Goal: Information Seeking & Learning: Learn about a topic

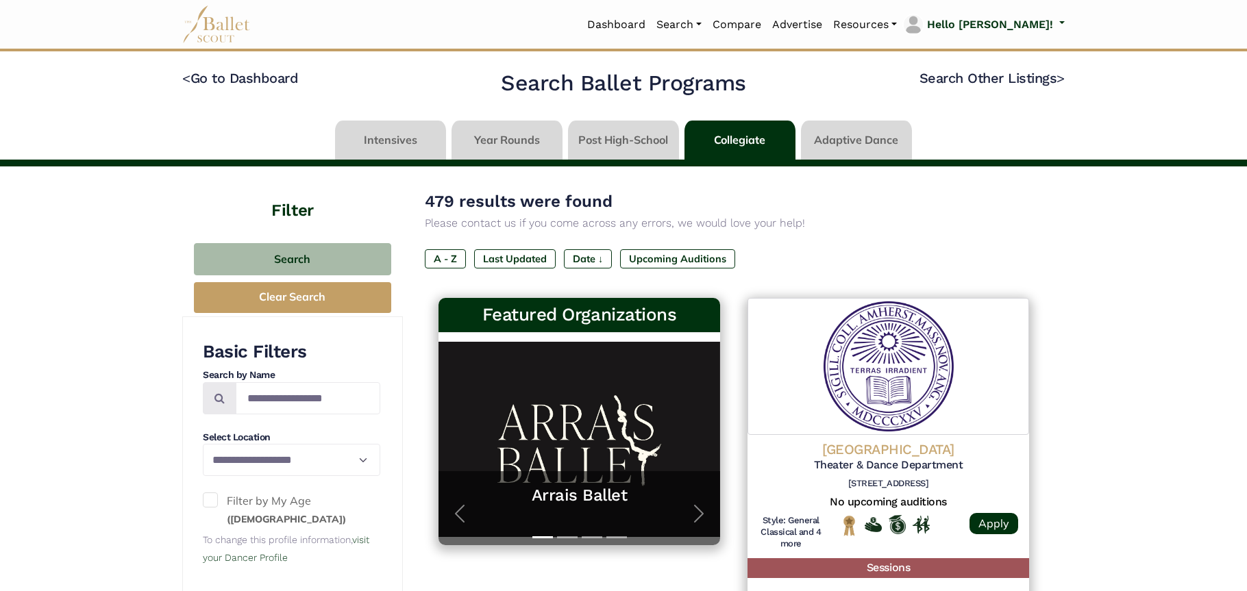
click at [616, 136] on link at bounding box center [623, 140] width 111 height 39
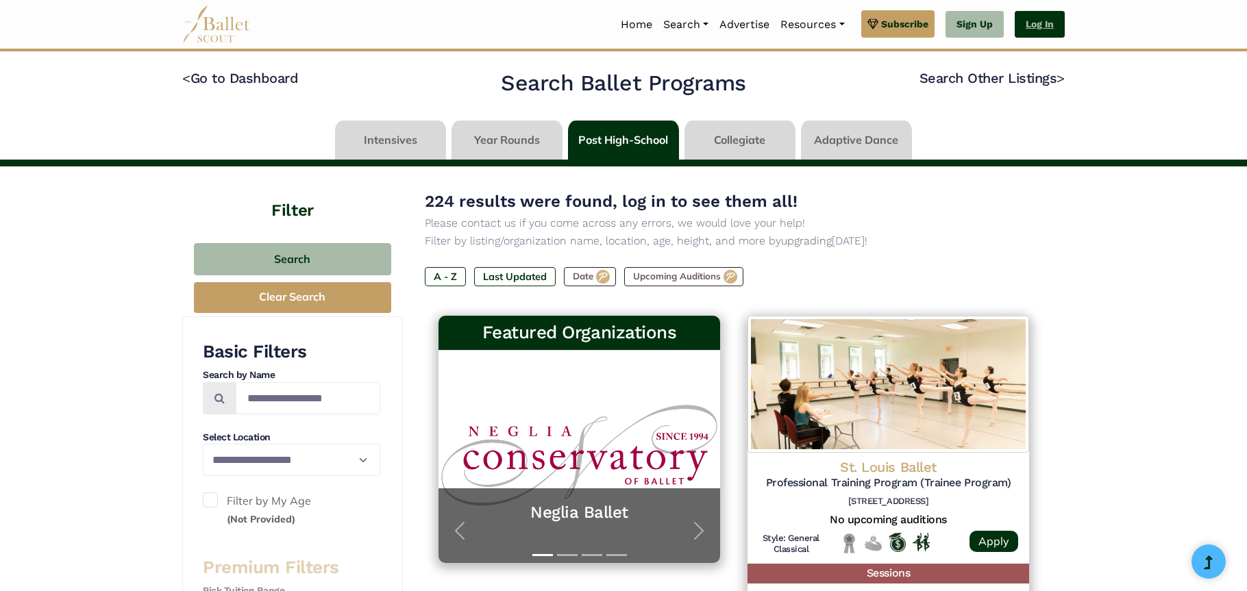
click at [1033, 21] on link "Log In" at bounding box center [1040, 24] width 50 height 27
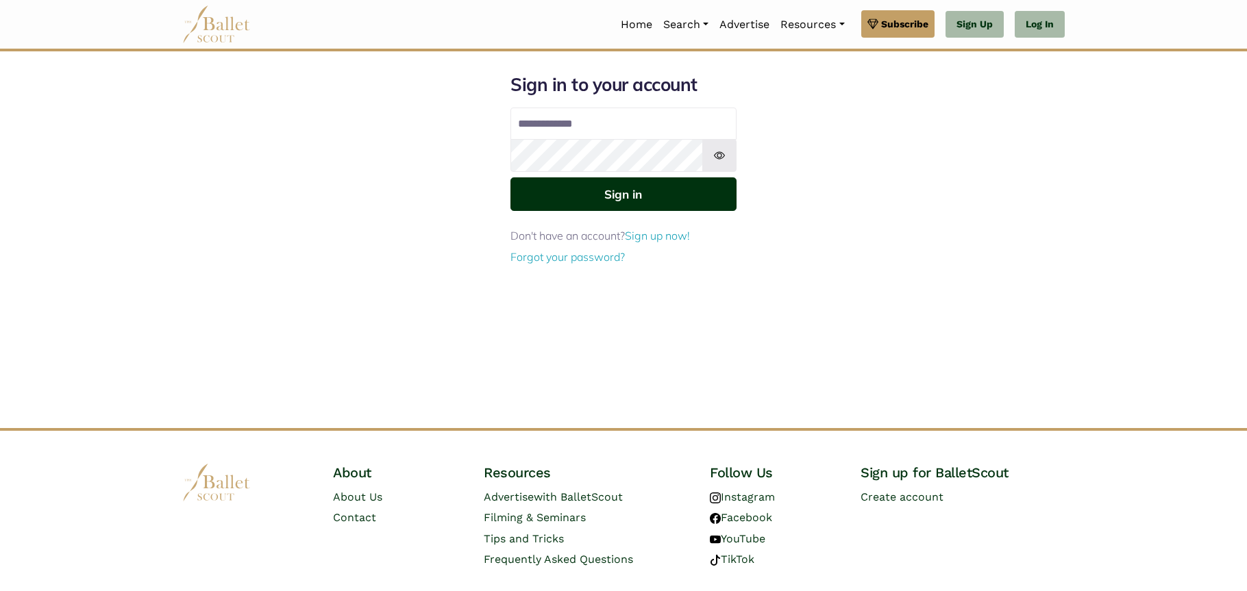
type input "**********"
click at [616, 196] on button "Sign in" at bounding box center [624, 195] width 226 height 34
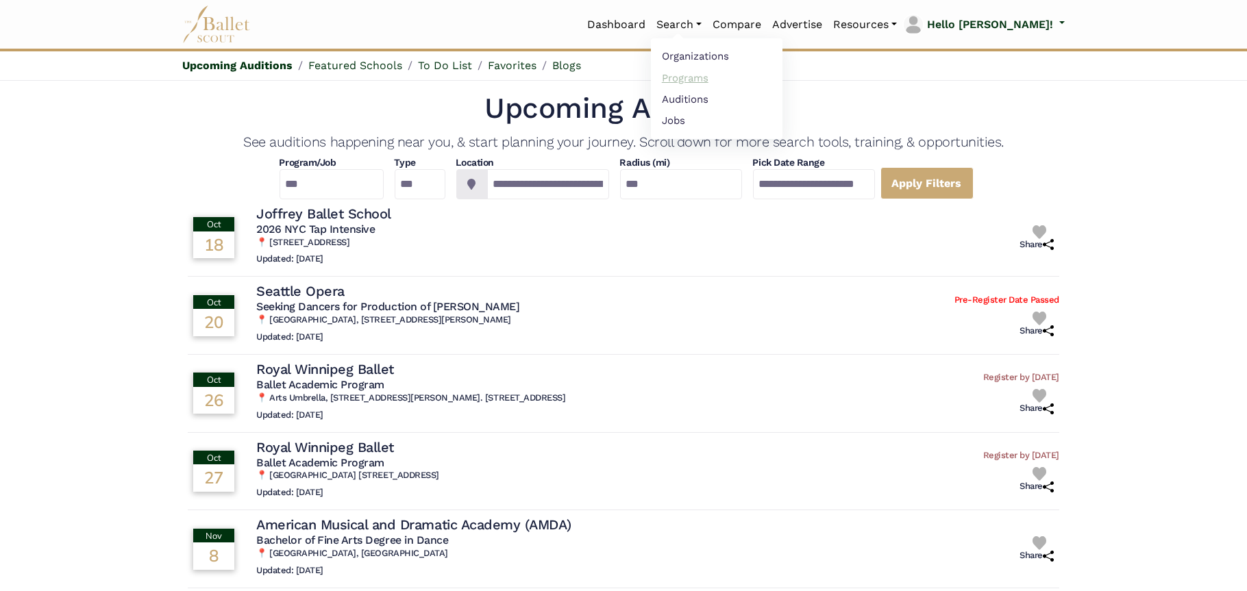
click at [730, 82] on link "Programs" at bounding box center [717, 77] width 132 height 21
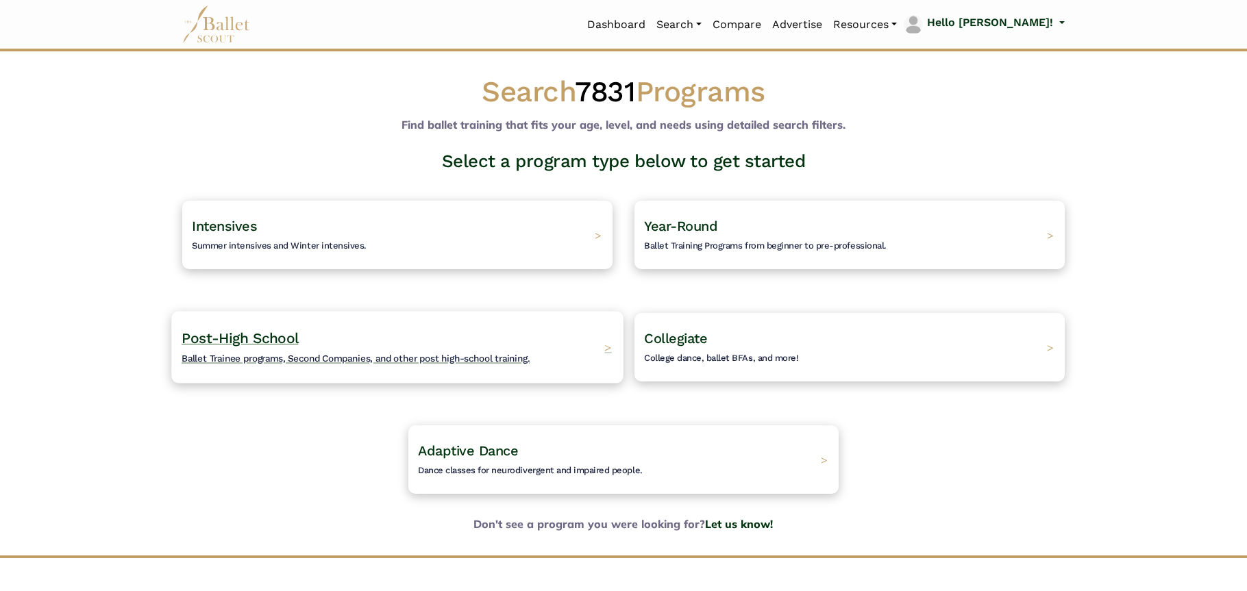
click at [306, 360] on span "Ballet Trainee programs, Second Companies, and other post high-school training." at bounding box center [356, 358] width 348 height 11
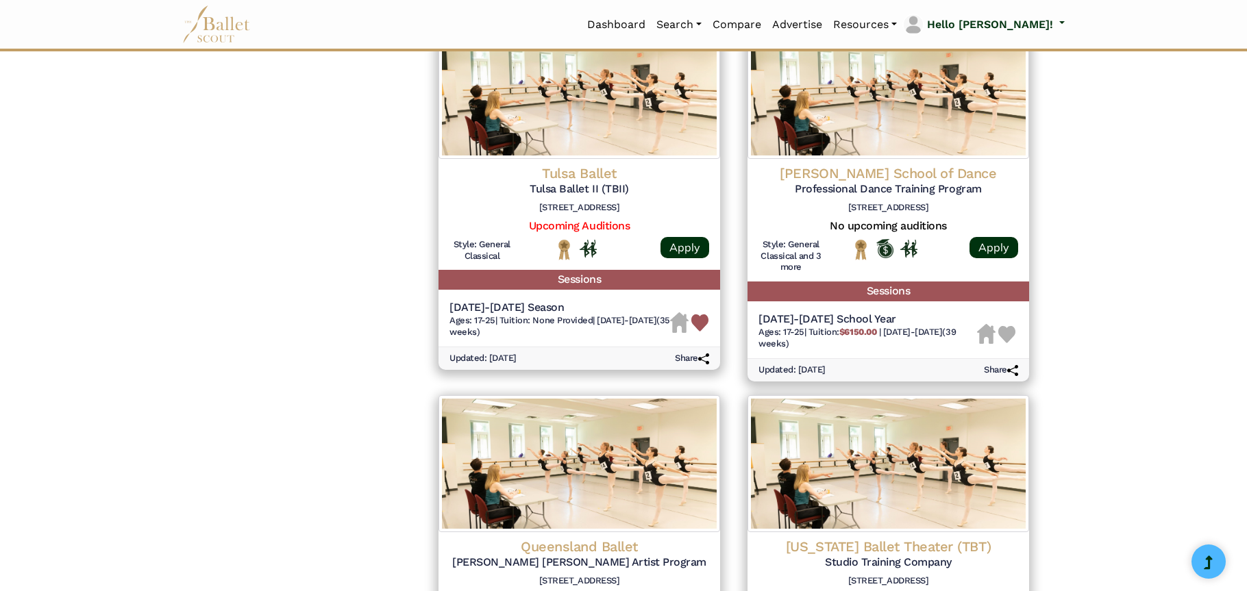
scroll to position [1439, 0]
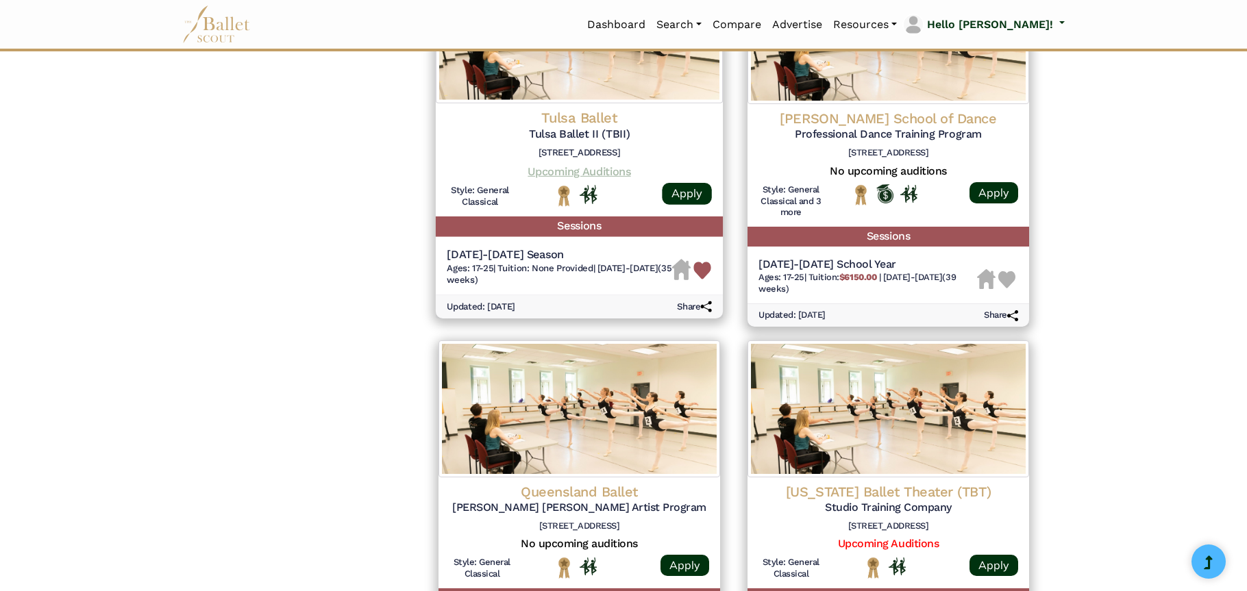
click at [579, 175] on link "Upcoming Auditions" at bounding box center [579, 170] width 103 height 13
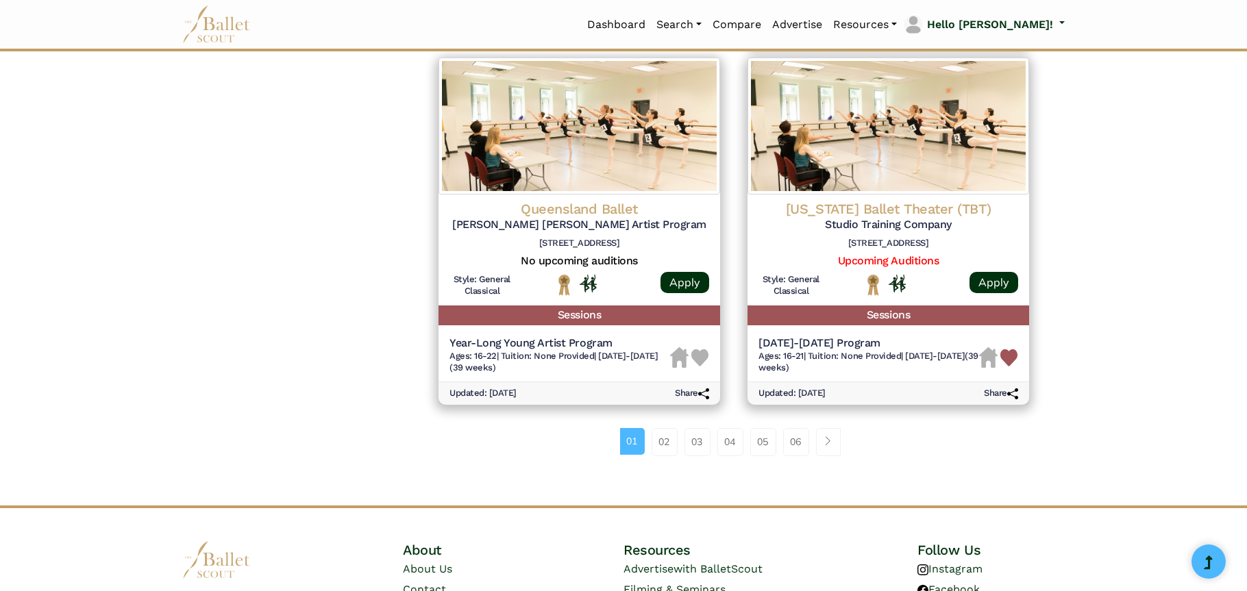
scroll to position [1782, 0]
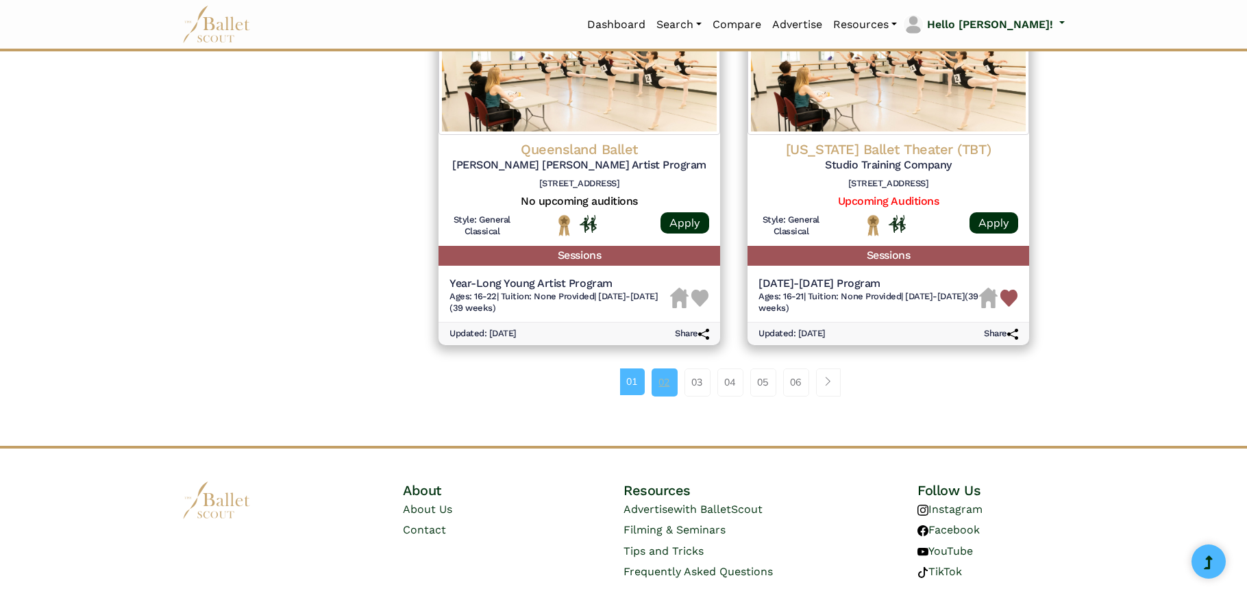
click at [662, 378] on link "02" at bounding box center [665, 382] width 26 height 27
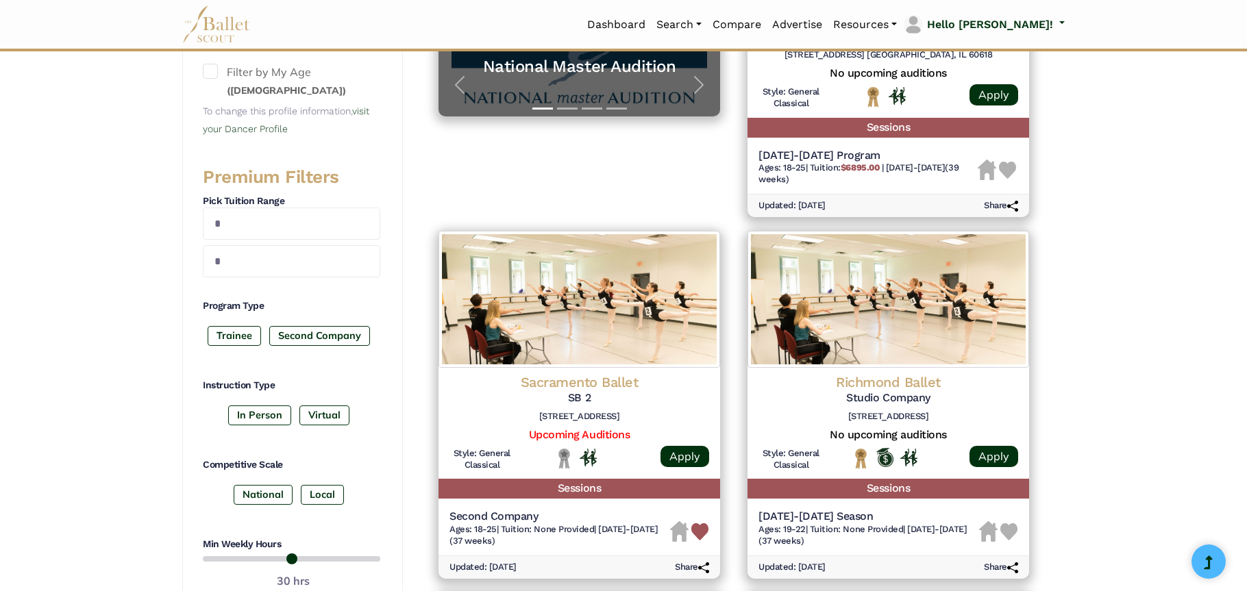
scroll to position [480, 0]
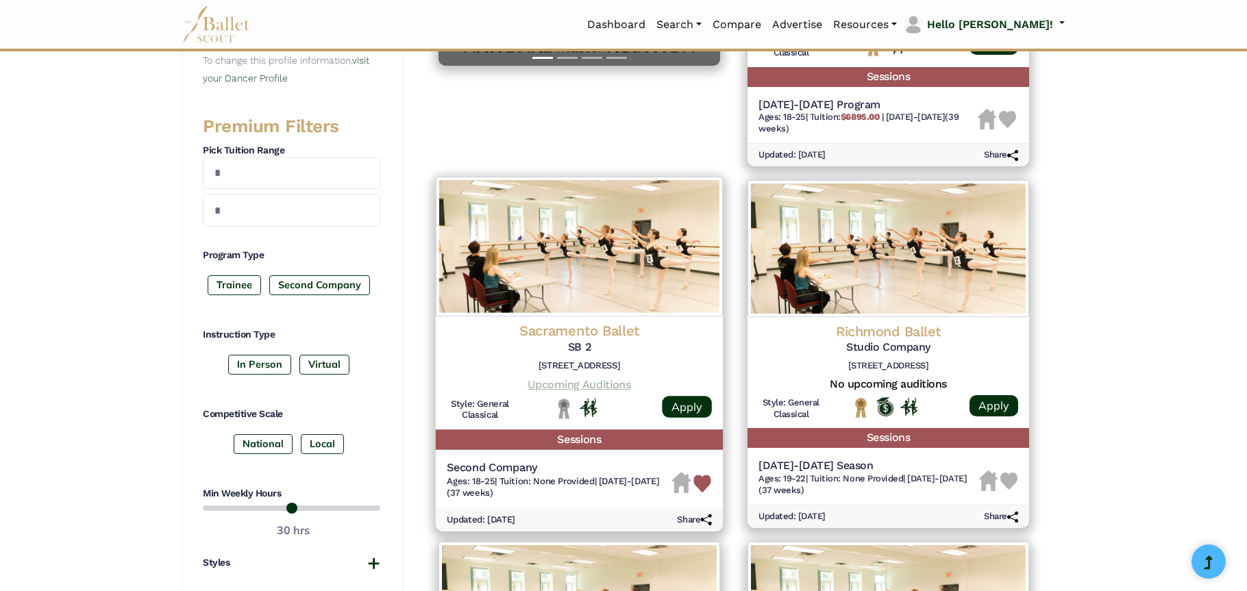
click at [554, 385] on link "Upcoming Auditions" at bounding box center [579, 384] width 103 height 13
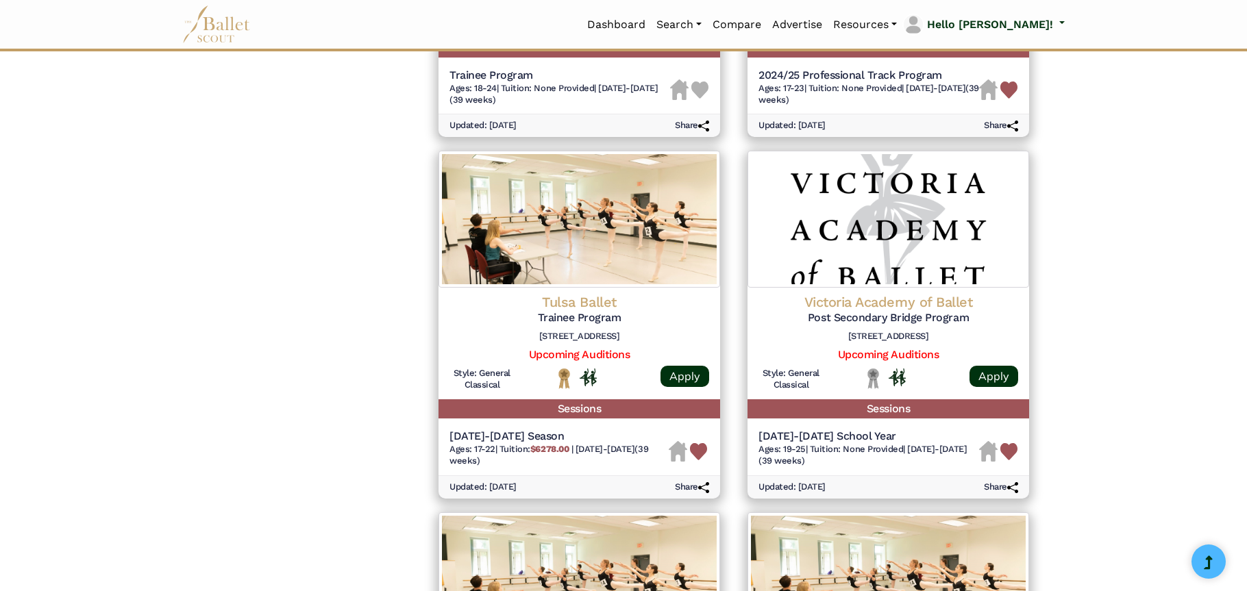
scroll to position [1234, 0]
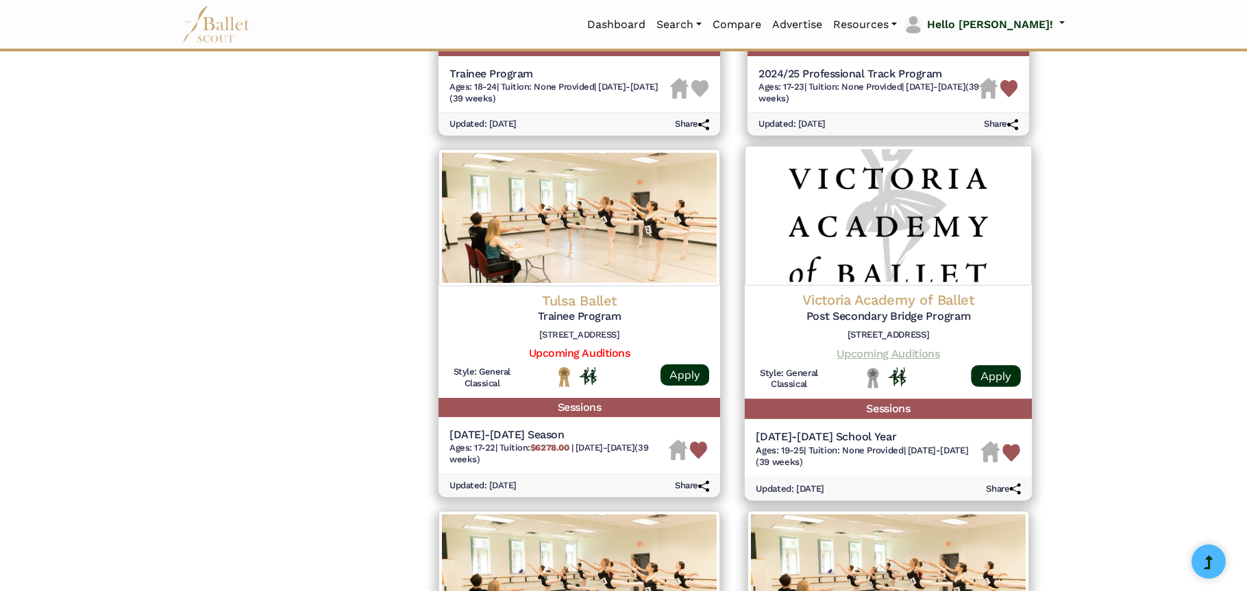
click at [901, 355] on link "Upcoming Auditions" at bounding box center [888, 353] width 103 height 13
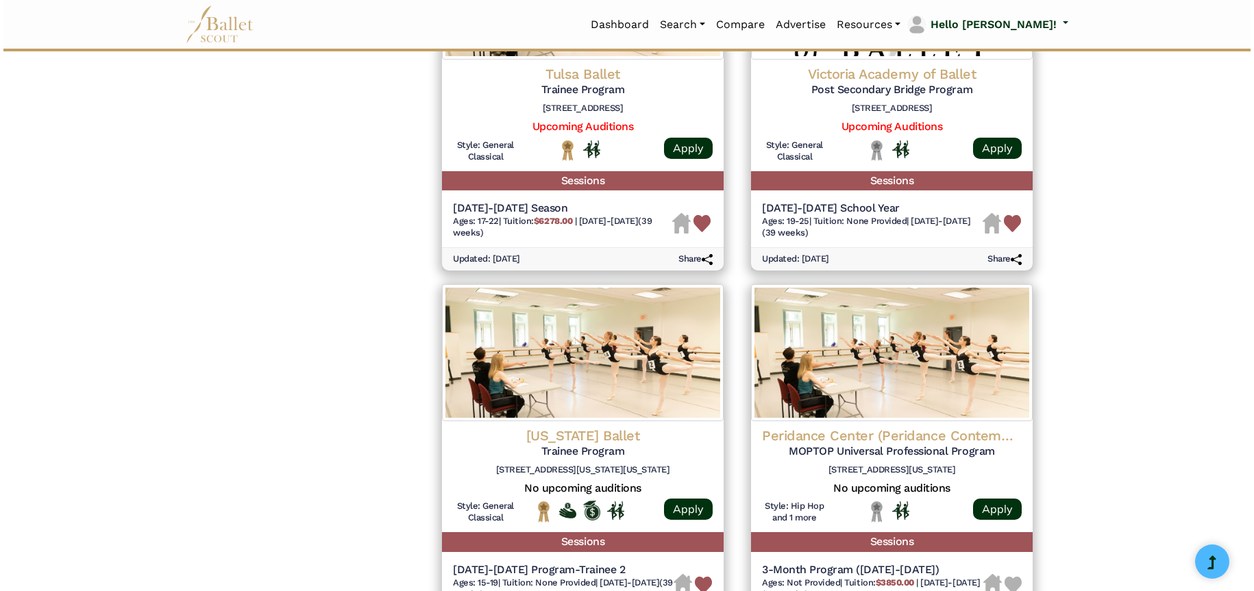
scroll to position [1576, 0]
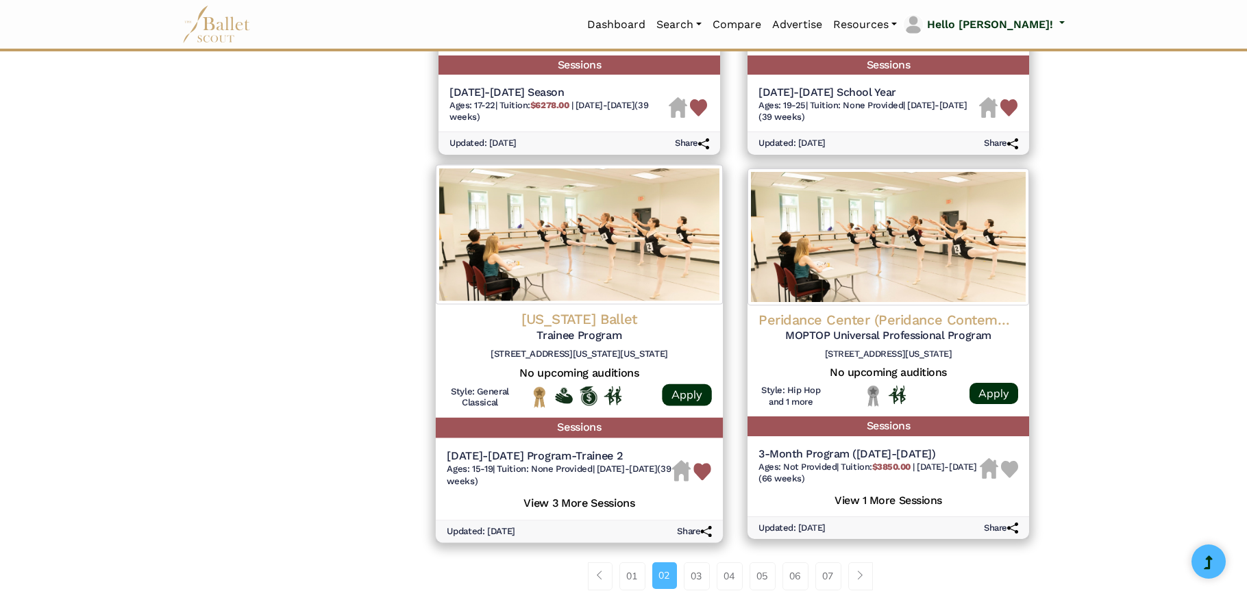
click at [585, 318] on h4 "[US_STATE] Ballet" at bounding box center [579, 319] width 265 height 19
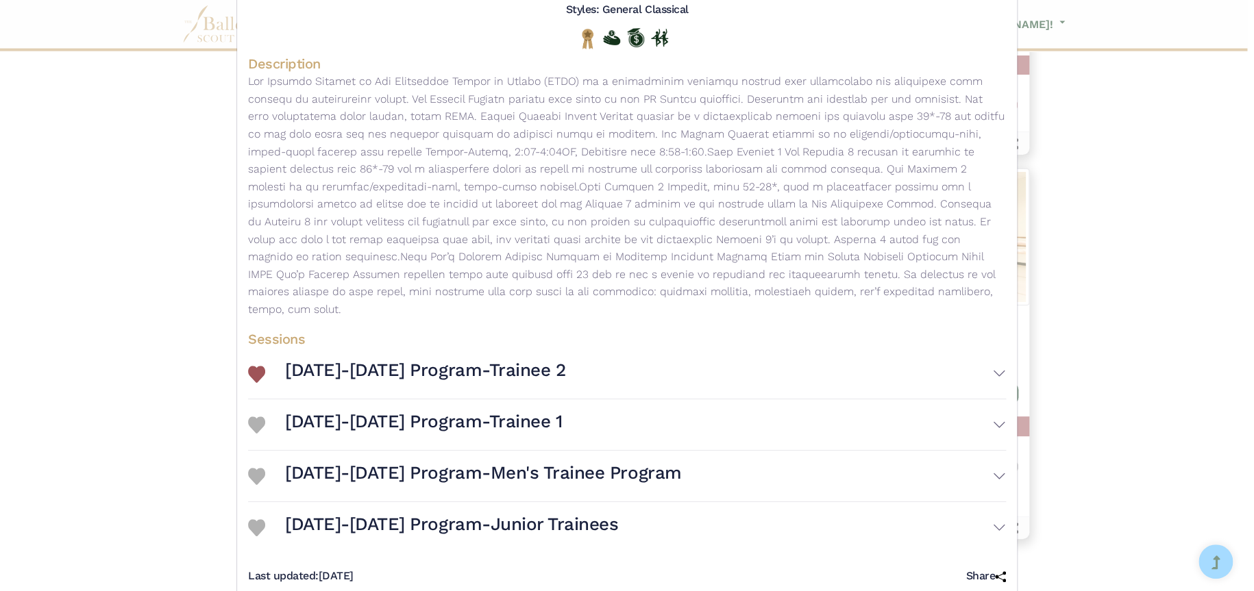
scroll to position [182, 0]
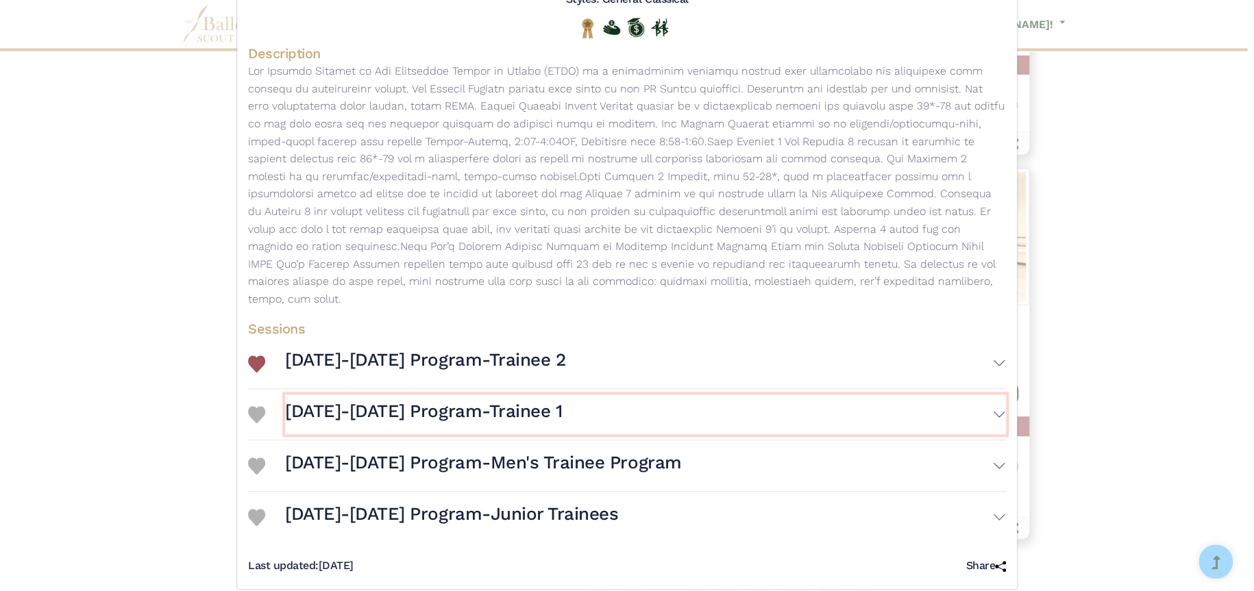
click at [393, 400] on h3 "2024-2025 Program-Trainee 1" at bounding box center [423, 411] width 277 height 23
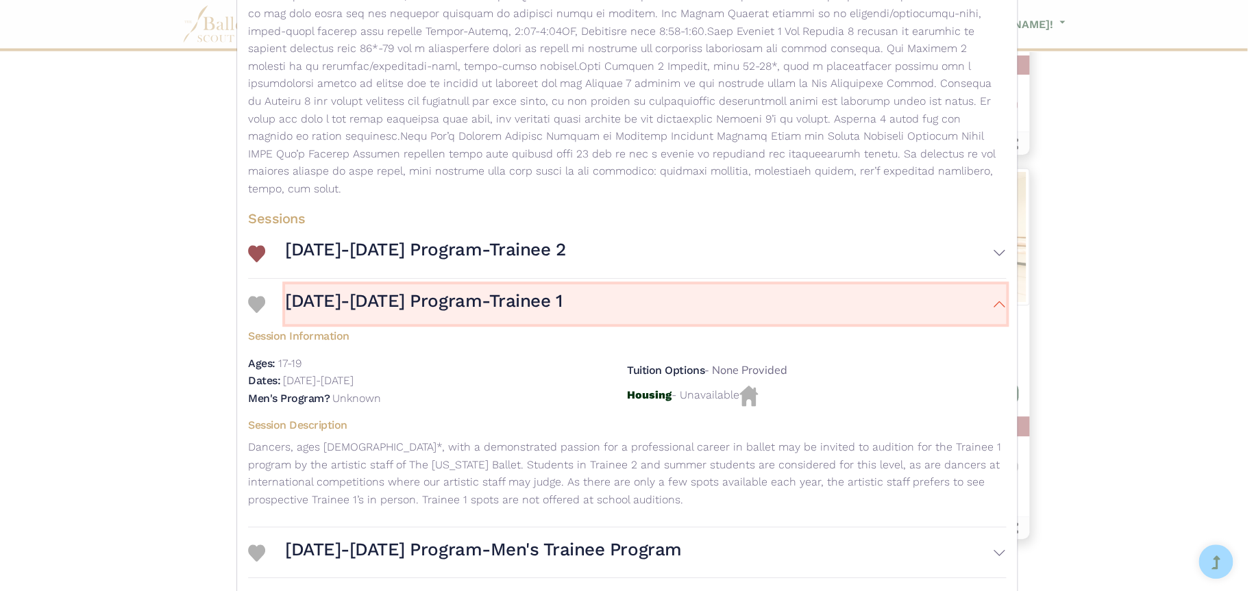
scroll to position [319, 0]
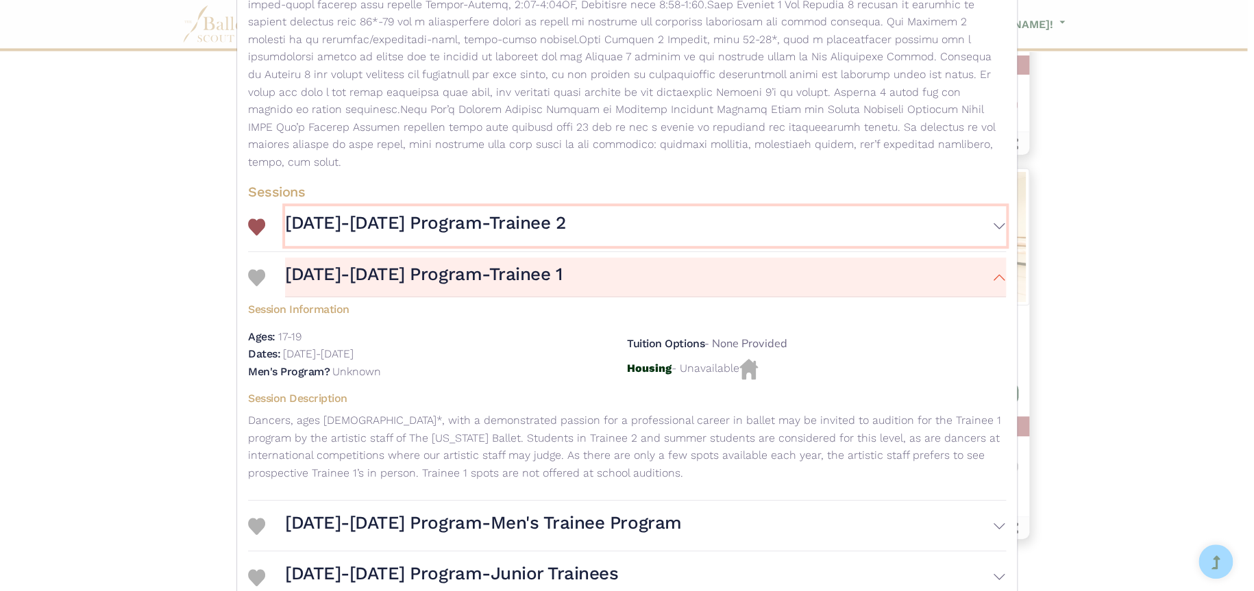
click at [535, 217] on button "2024-2025 Program-Trainee 2" at bounding box center [645, 226] width 721 height 40
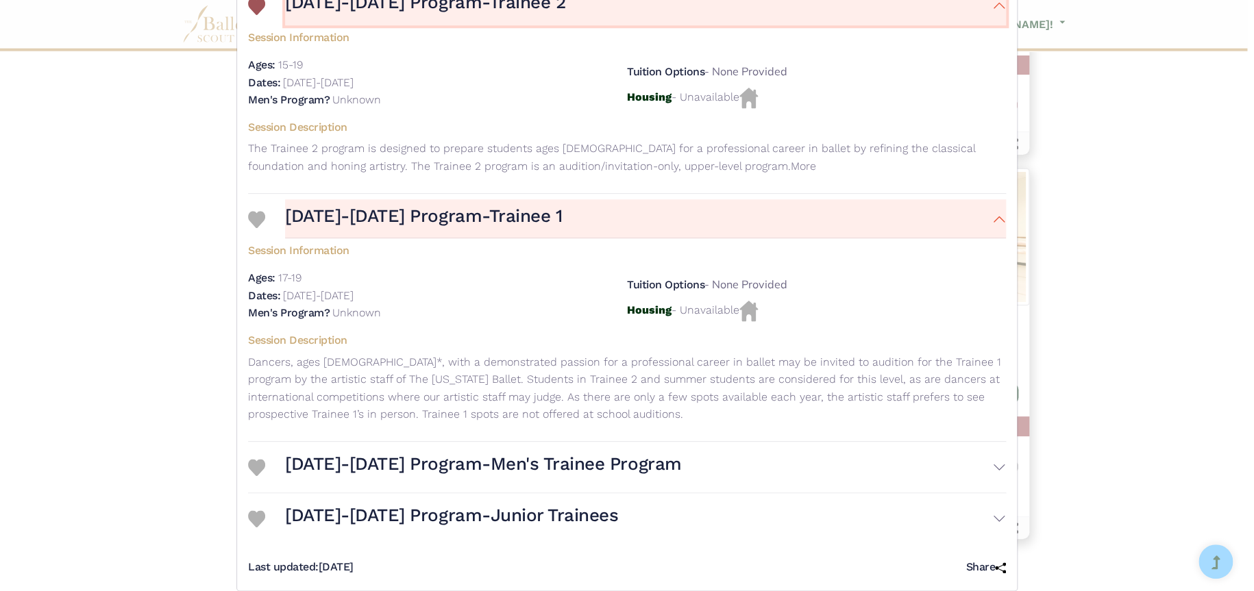
scroll to position [541, 0]
click at [450, 503] on h3 "2024-2025 Program-Junior Trainees" at bounding box center [451, 514] width 333 height 23
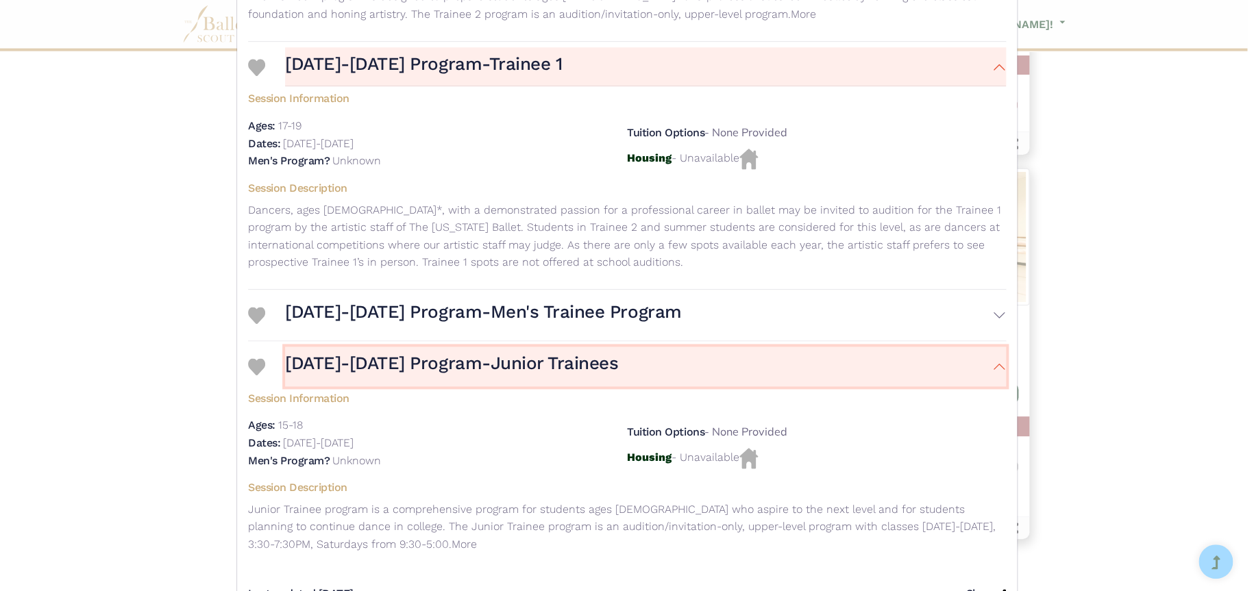
scroll to position [721, 0]
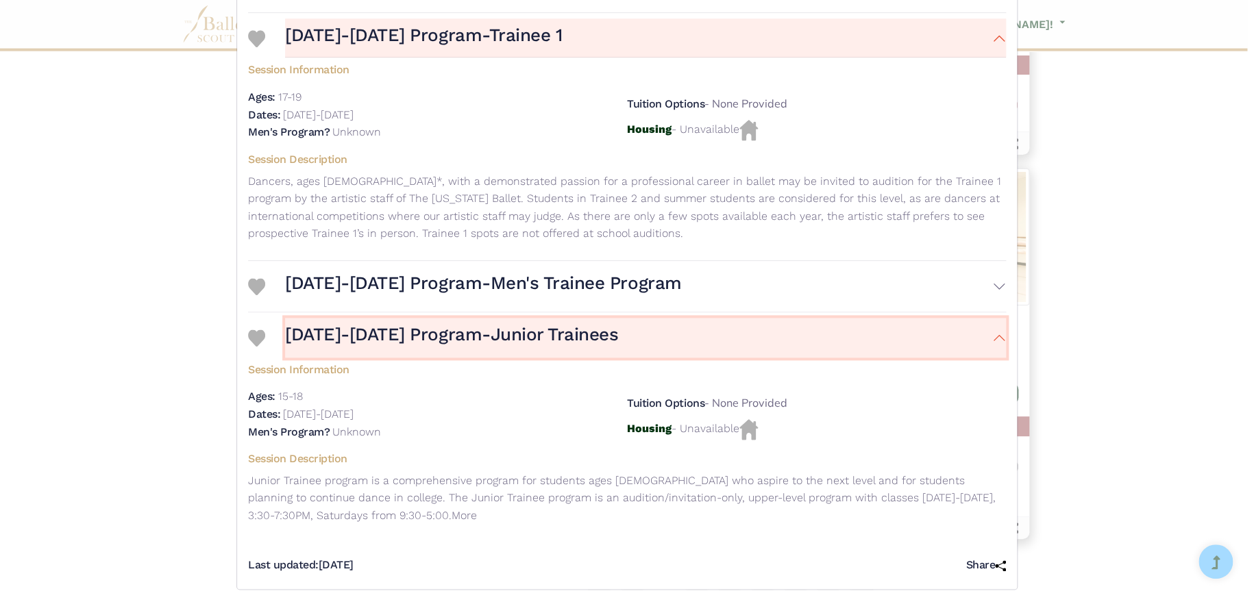
click at [413, 327] on h3 "2024-2025 Program-Junior Trainees" at bounding box center [451, 335] width 333 height 23
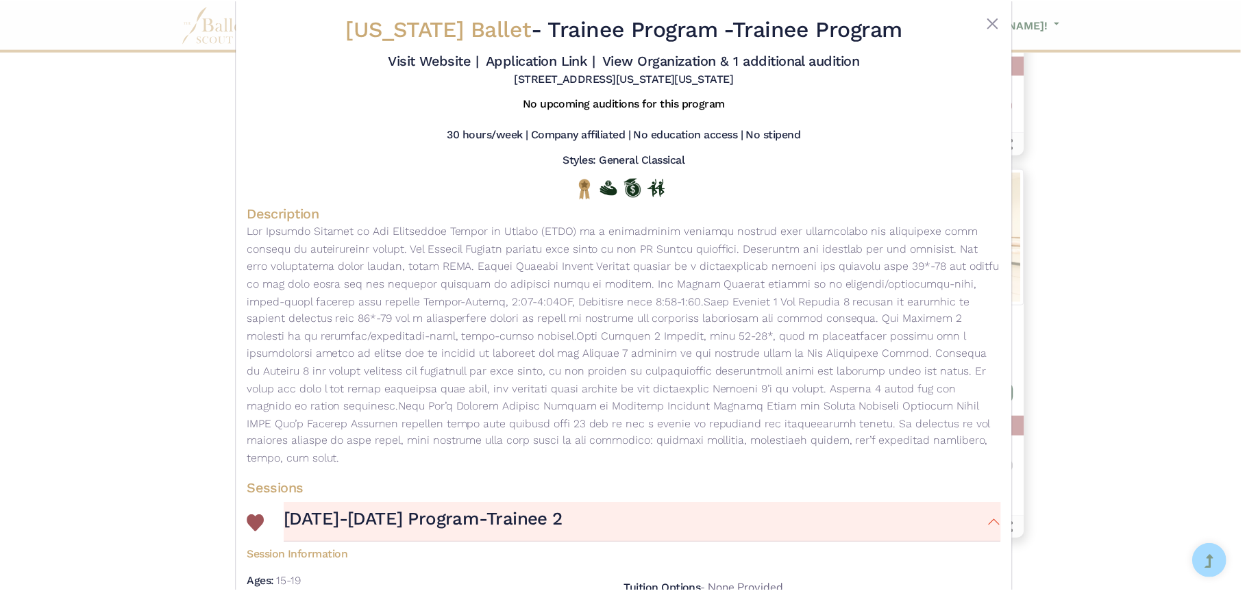
scroll to position [0, 0]
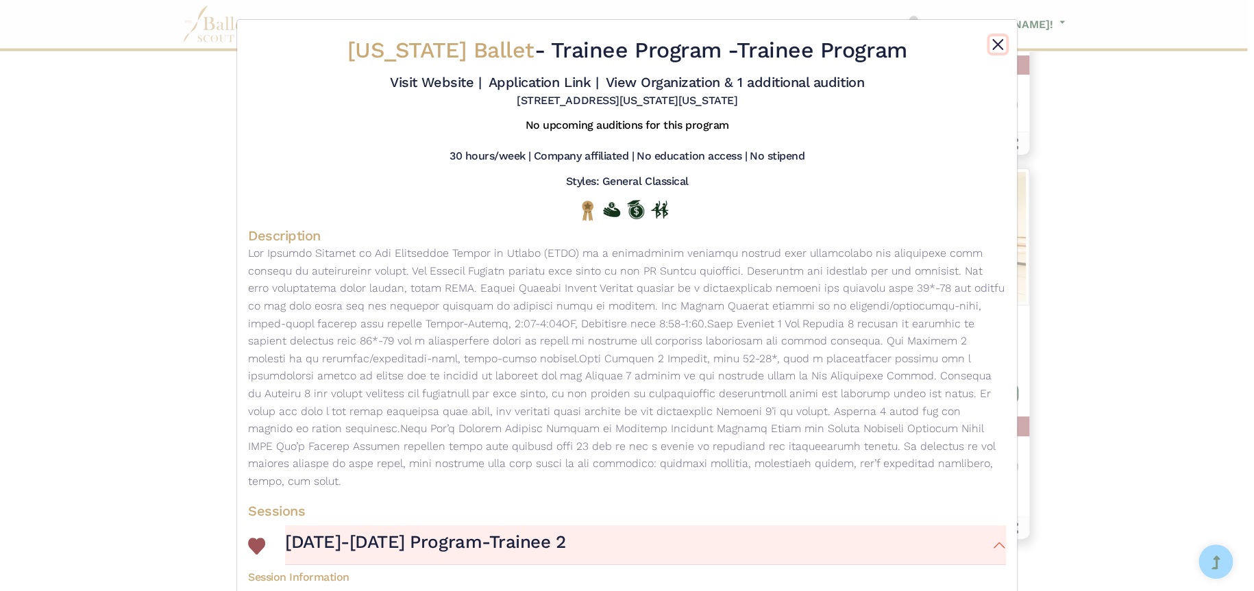
click at [992, 45] on button "Close" at bounding box center [998, 44] width 16 height 16
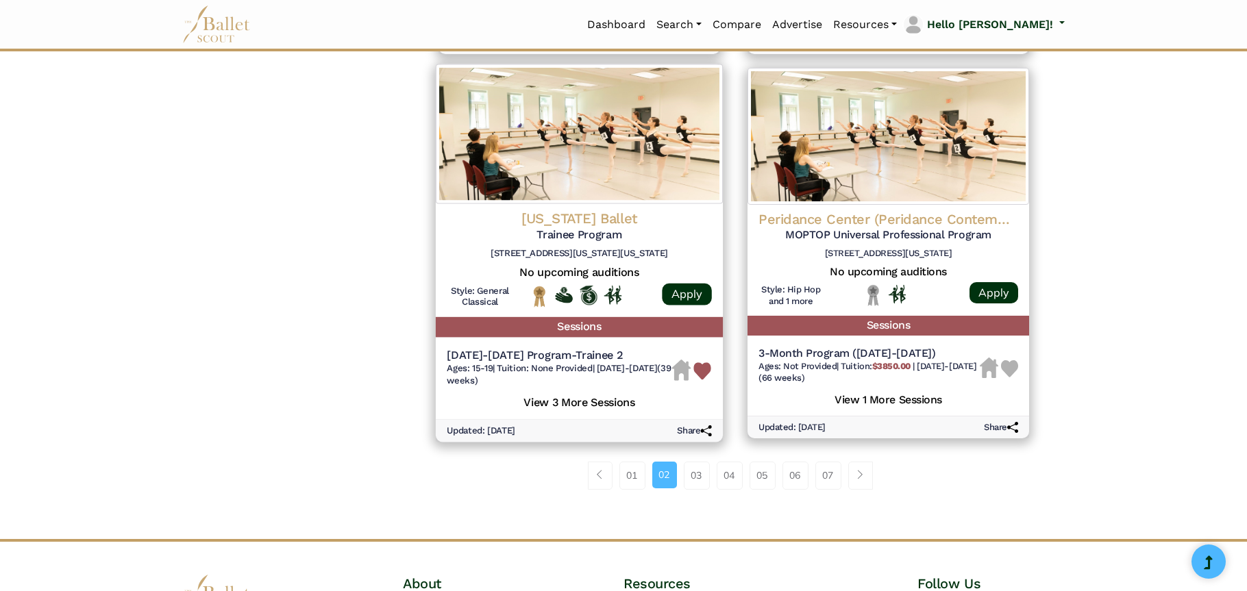
scroll to position [1713, 0]
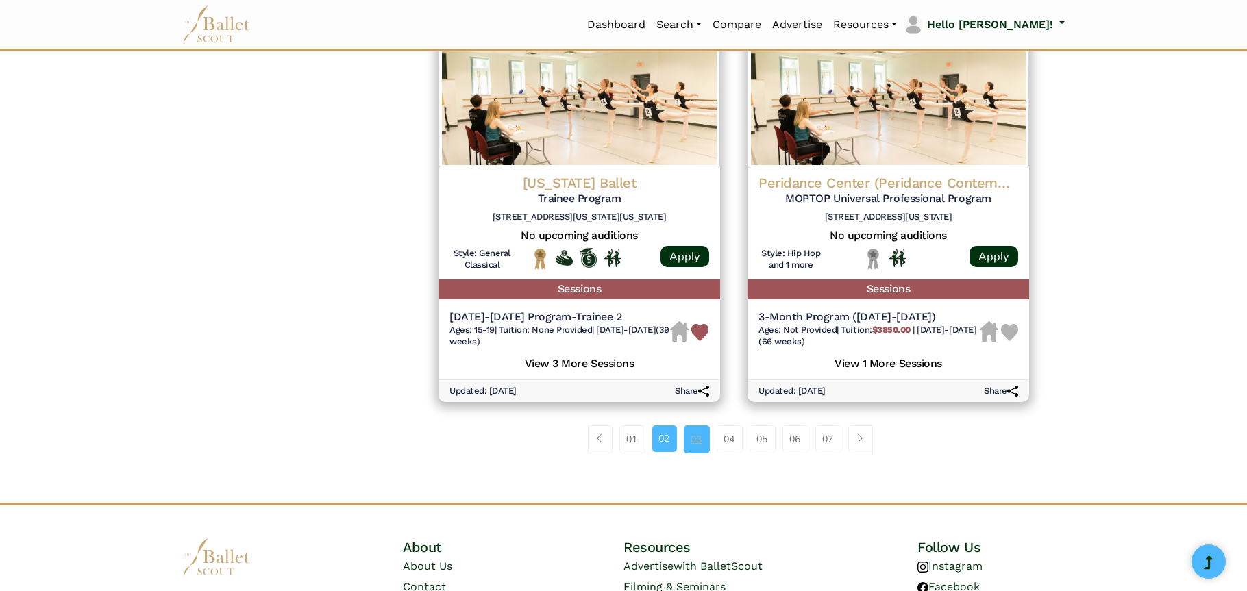
click at [700, 442] on link "03" at bounding box center [697, 439] width 26 height 27
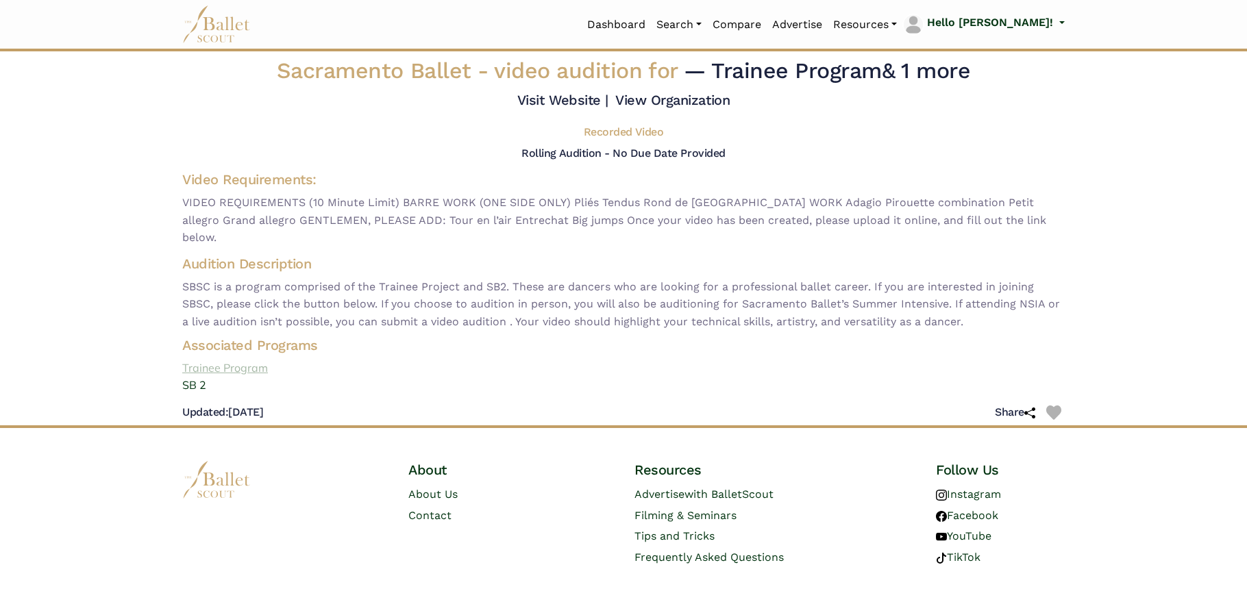
click at [228, 368] on link "Trainee Program" at bounding box center [623, 369] width 905 height 18
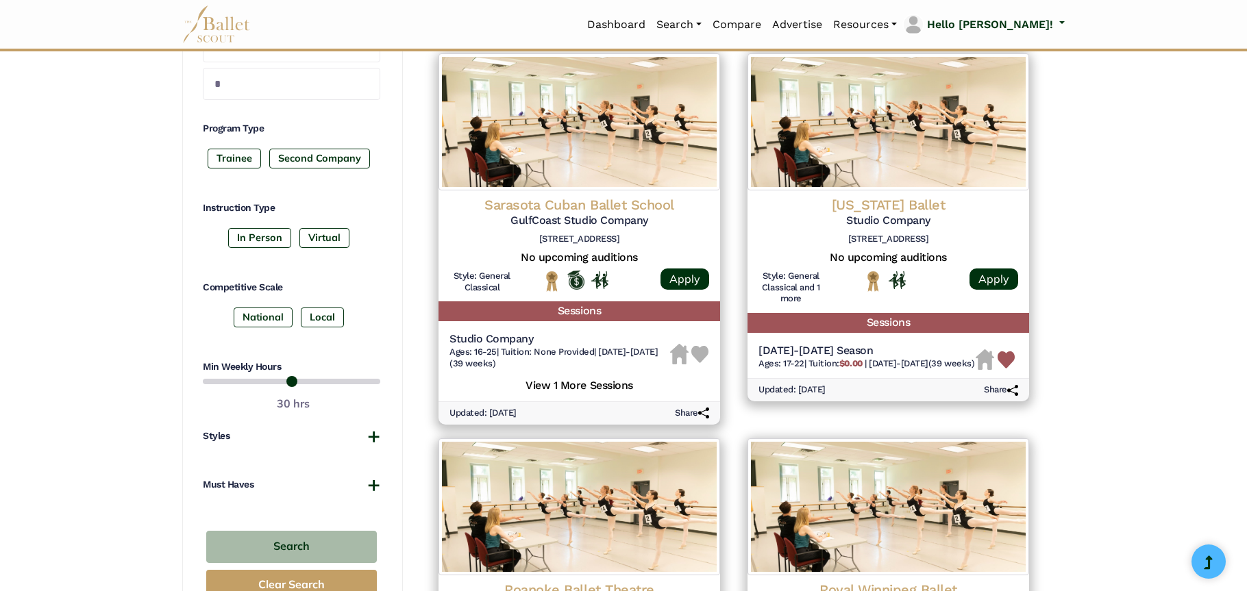
scroll to position [617, 0]
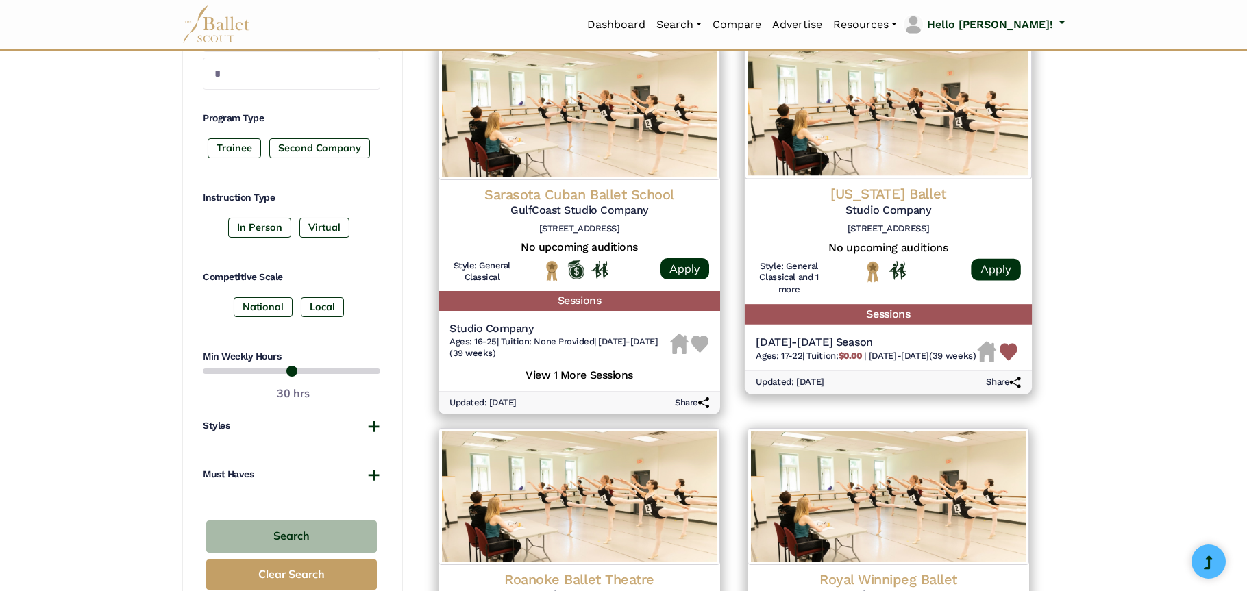
click at [874, 212] on h5 "Studio Company" at bounding box center [888, 210] width 265 height 14
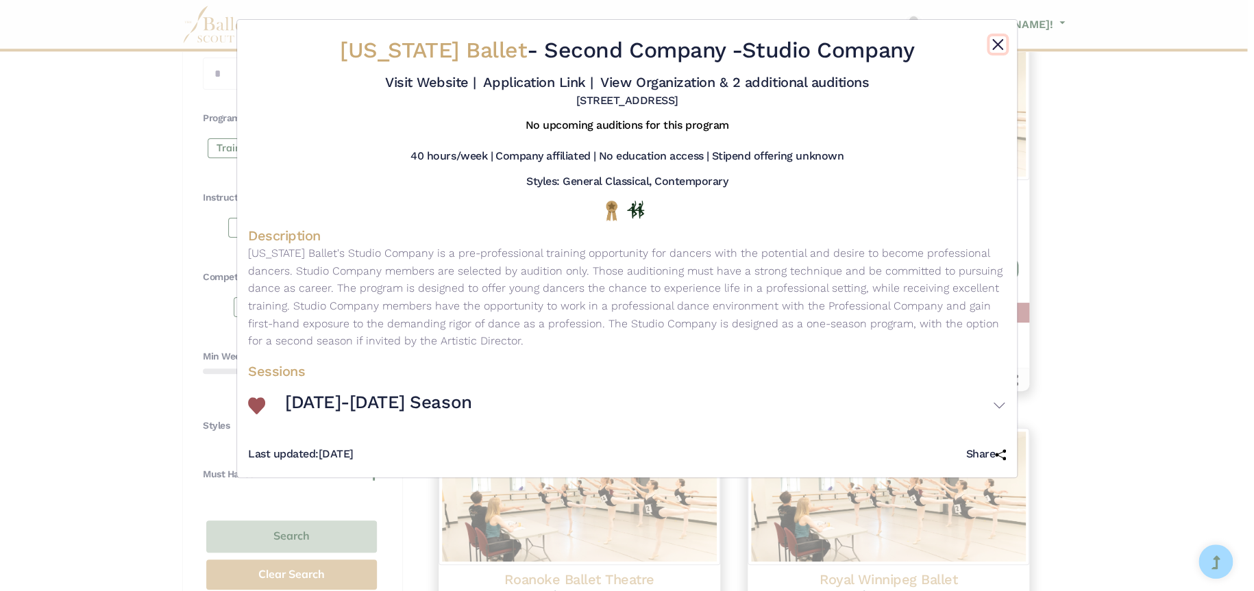
click at [997, 47] on button "Close" at bounding box center [998, 44] width 16 height 16
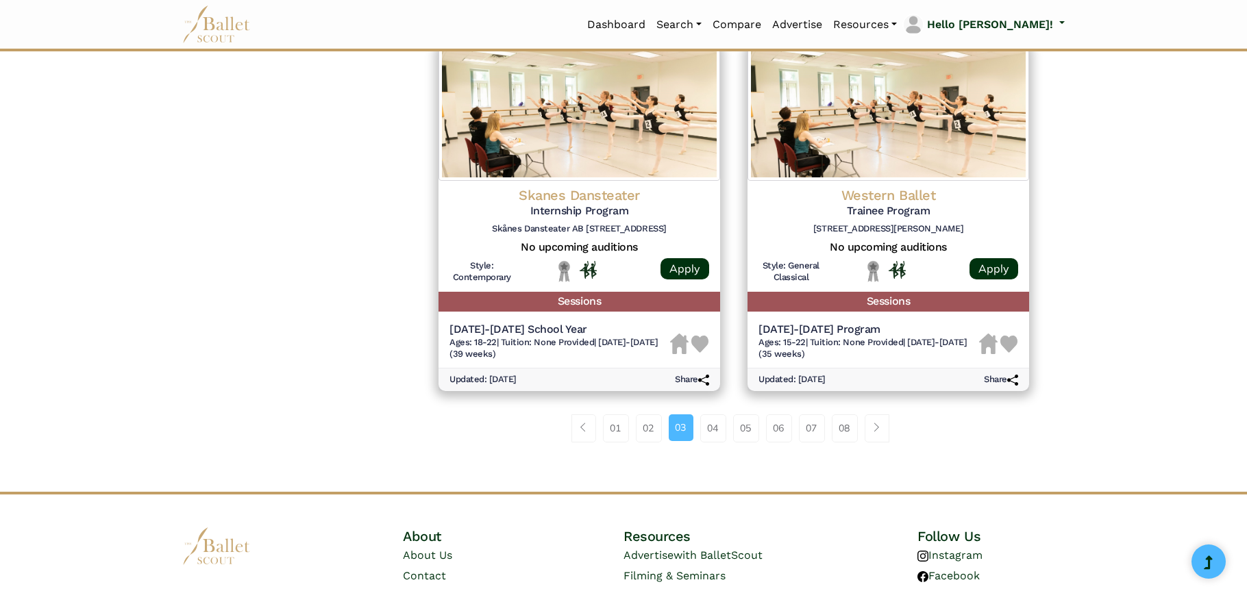
scroll to position [1840, 0]
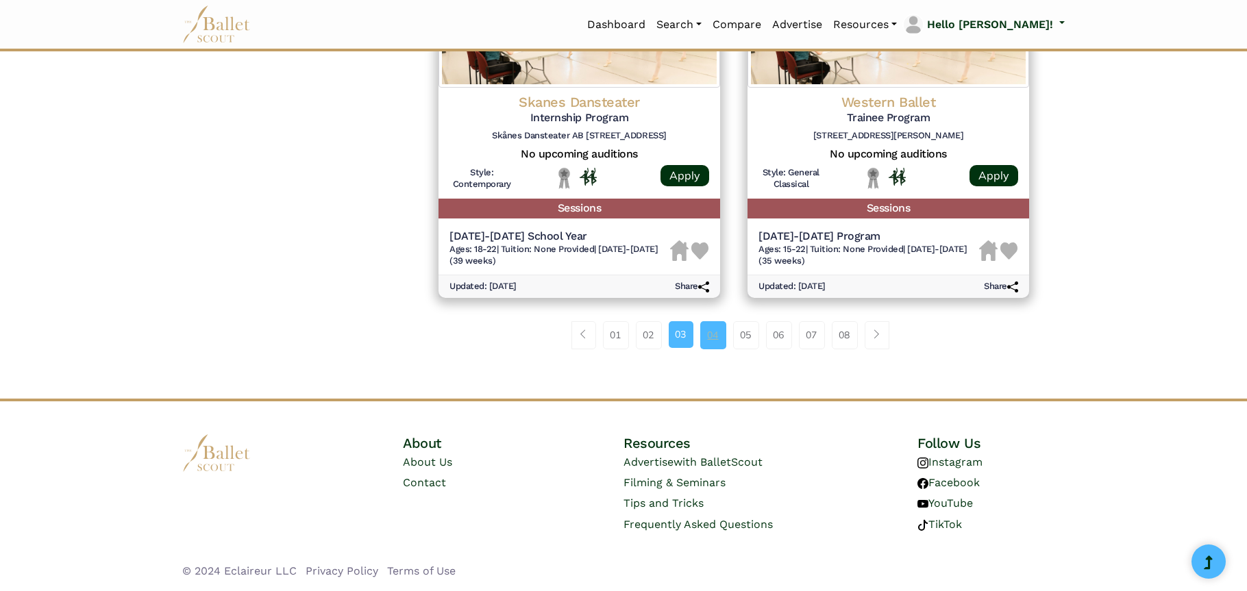
click at [710, 340] on link "04" at bounding box center [713, 334] width 26 height 27
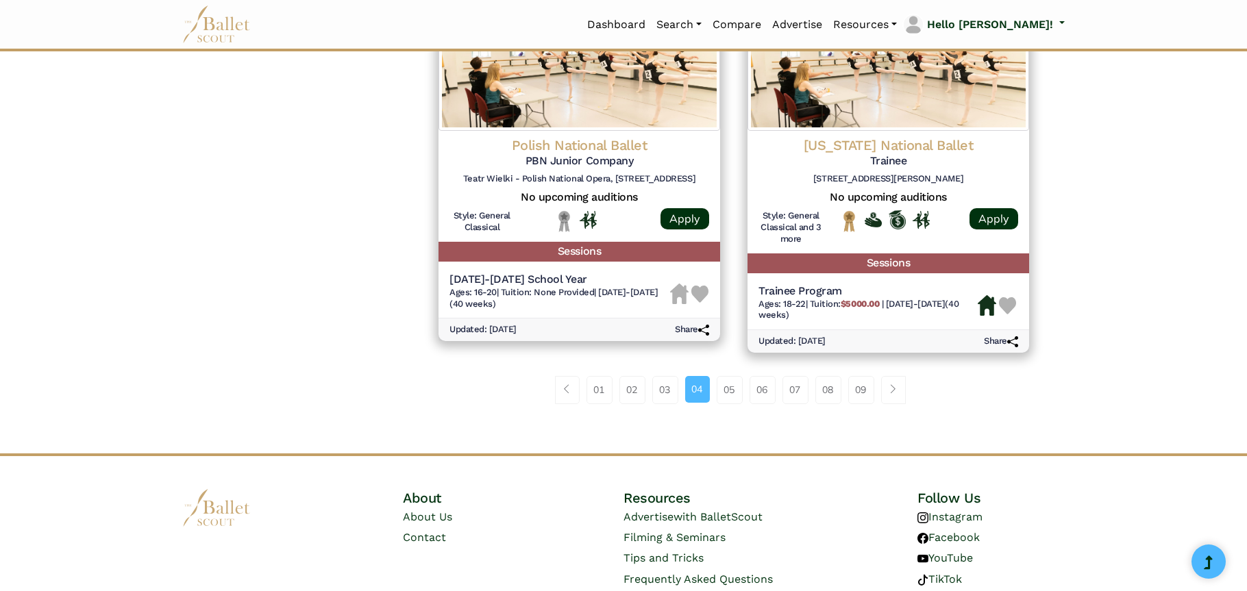
scroll to position [1840, 0]
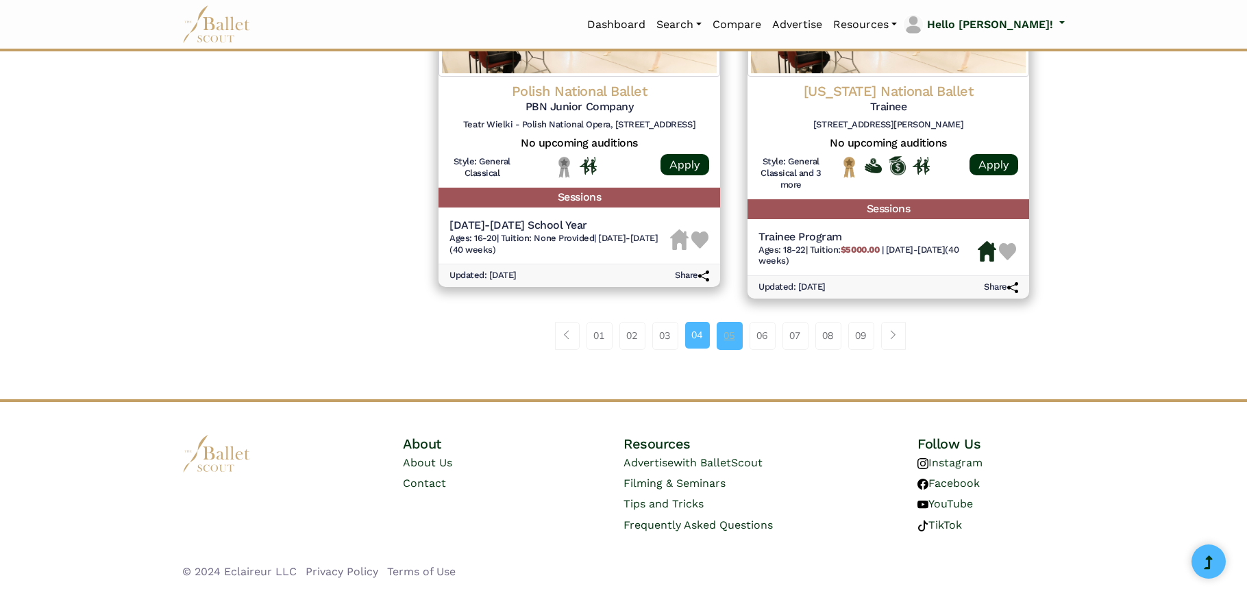
click at [731, 343] on link "05" at bounding box center [730, 335] width 26 height 27
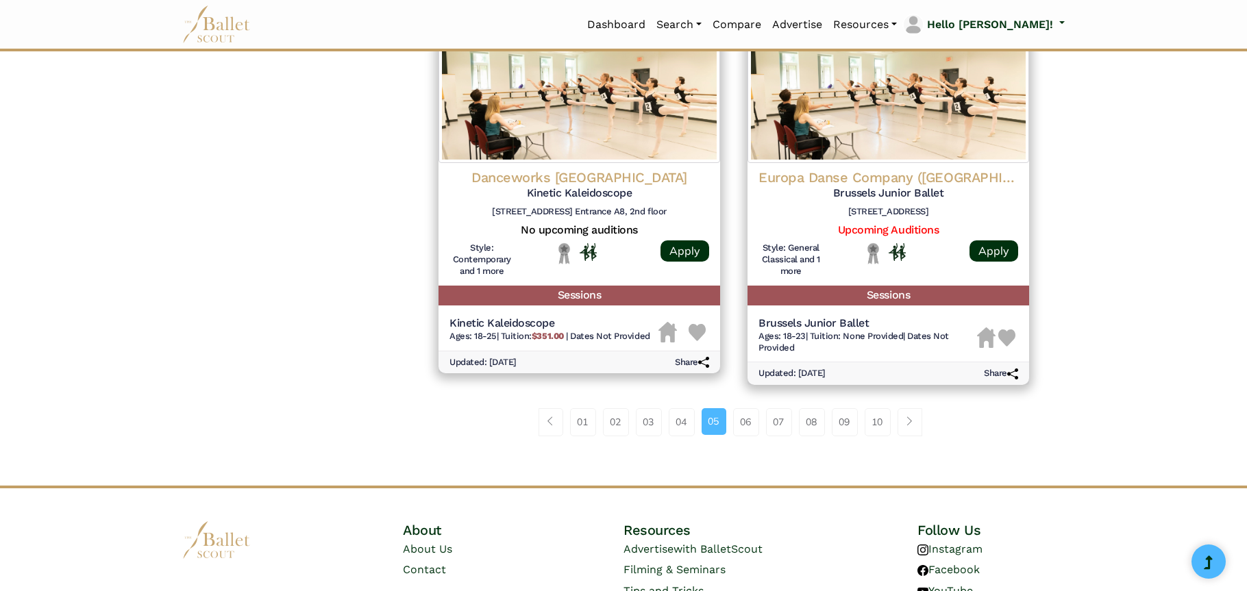
scroll to position [1782, 0]
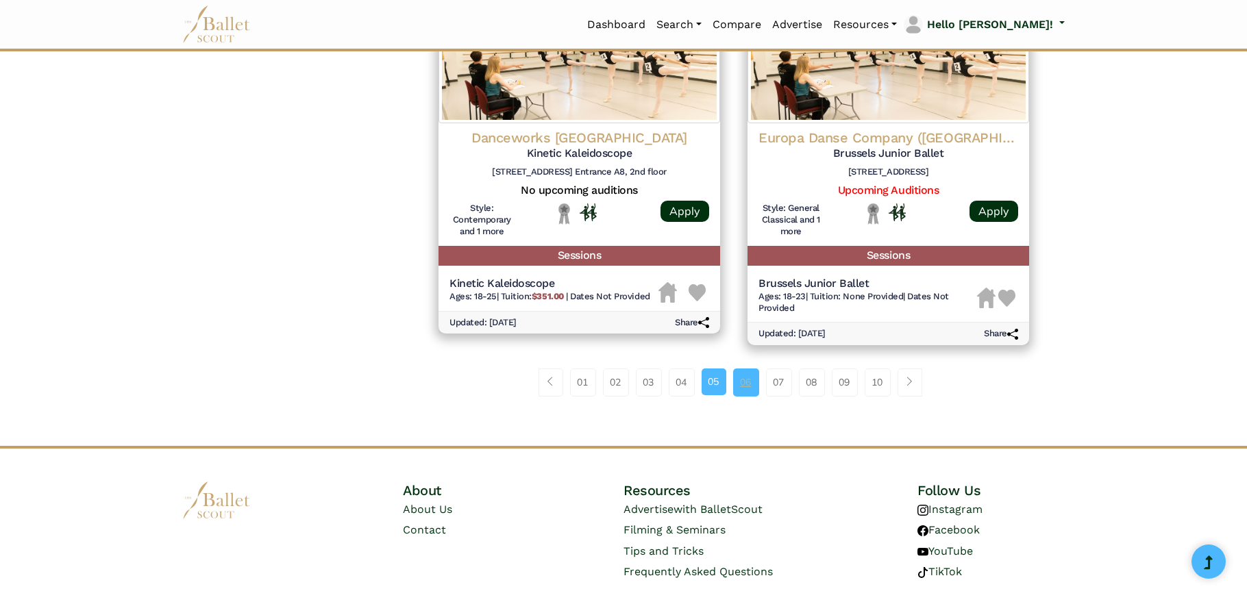
click at [747, 396] on link "06" at bounding box center [746, 382] width 26 height 27
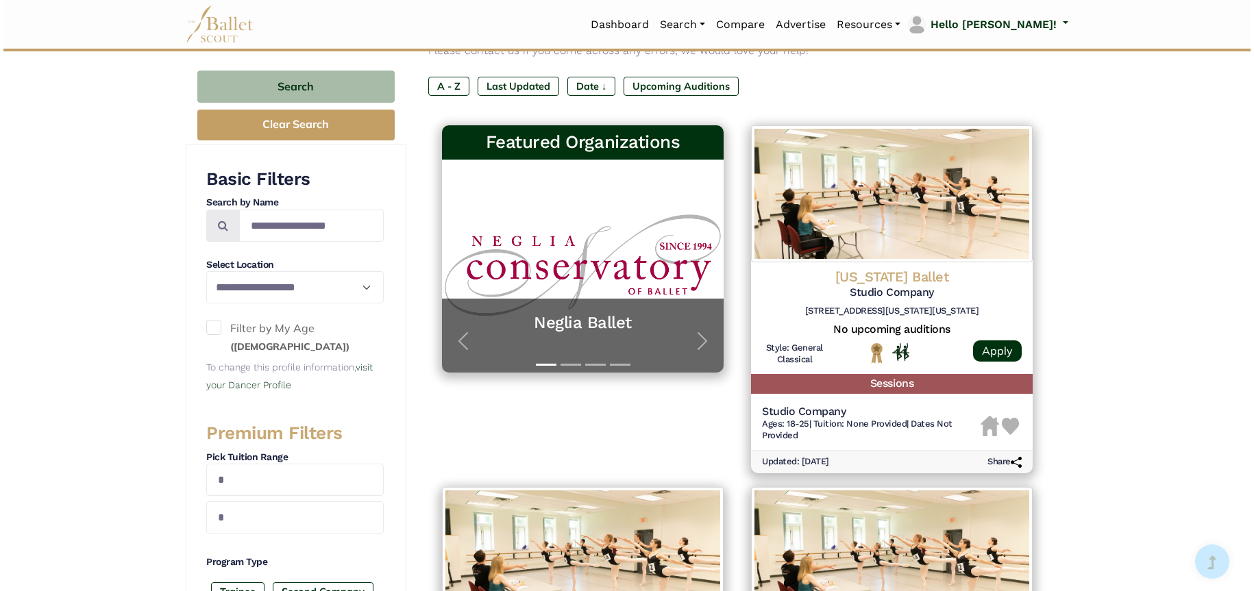
scroll to position [206, 0]
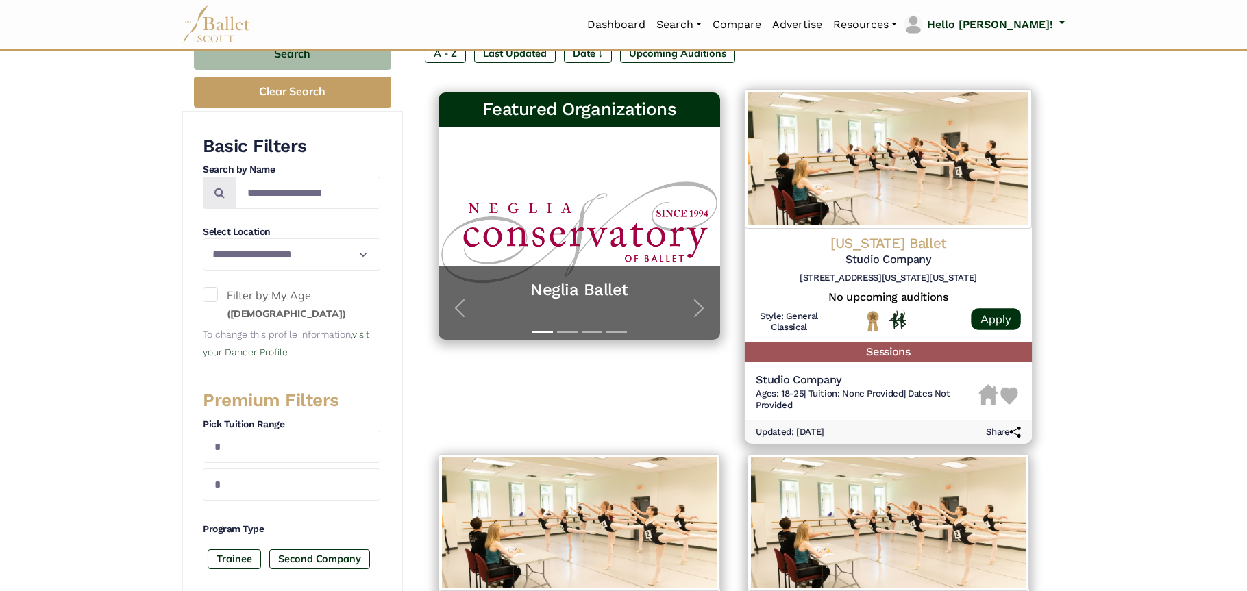
click at [901, 254] on h5 "Studio Company" at bounding box center [888, 260] width 265 height 14
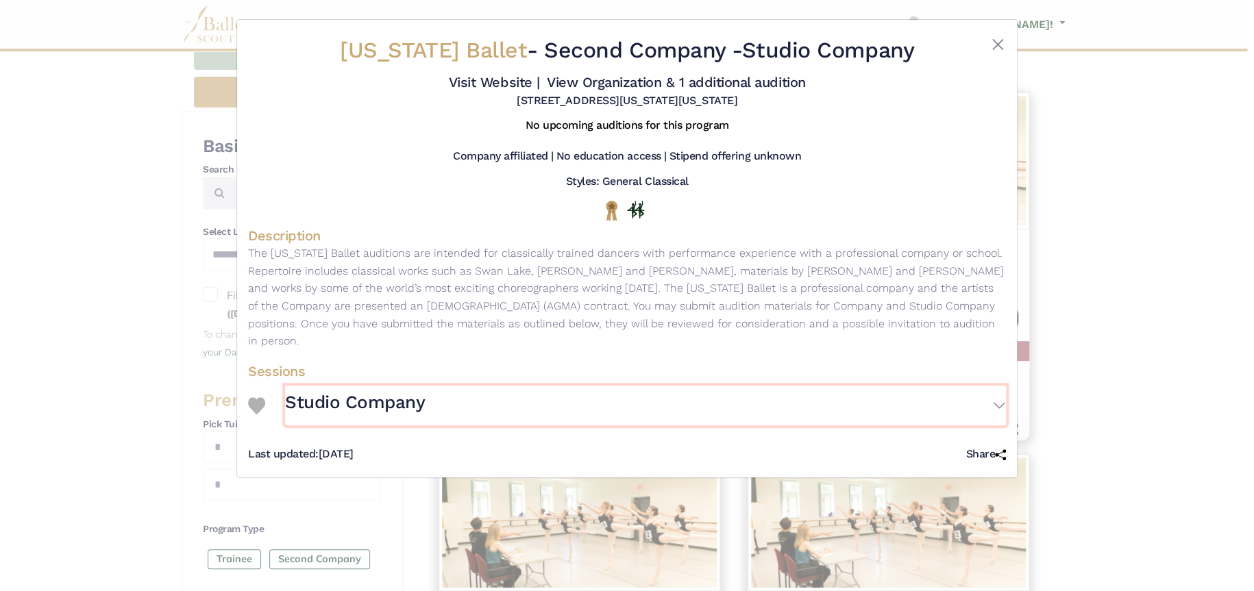
click at [343, 415] on button "Studio Company" at bounding box center [645, 406] width 721 height 40
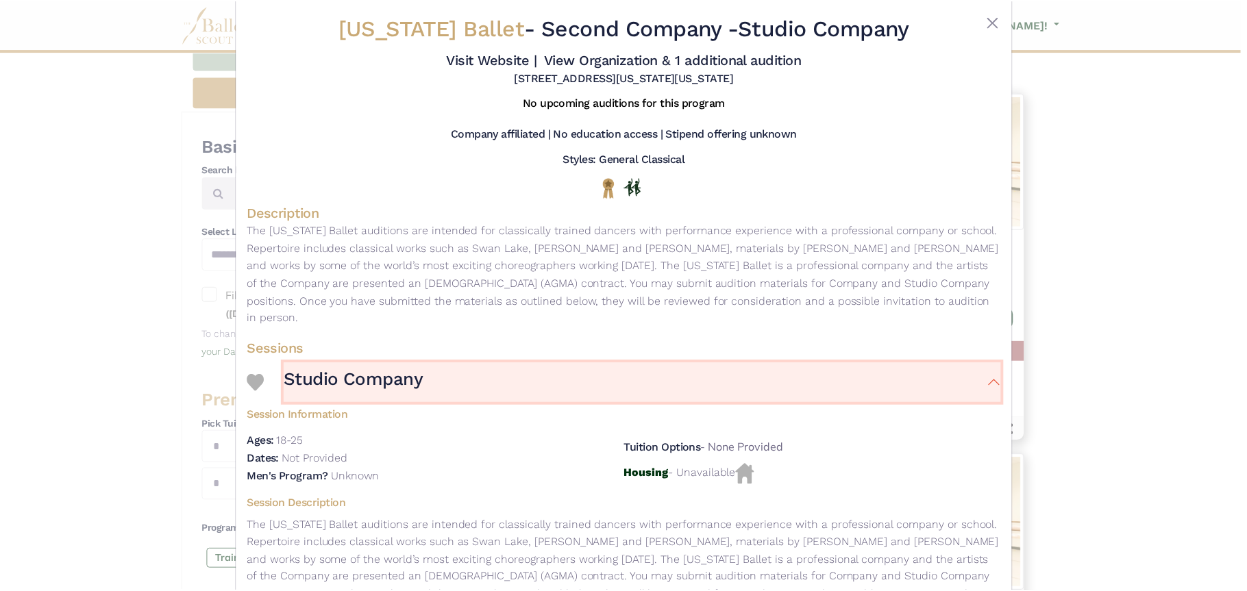
scroll to position [0, 0]
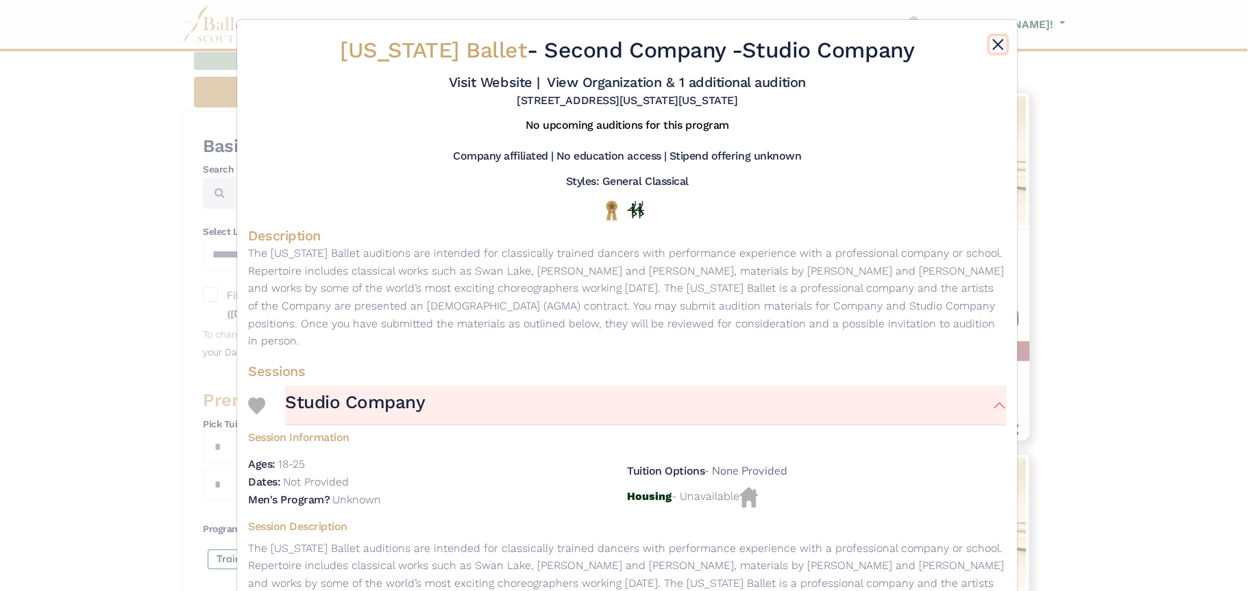
click at [1000, 47] on button "Close" at bounding box center [998, 44] width 16 height 16
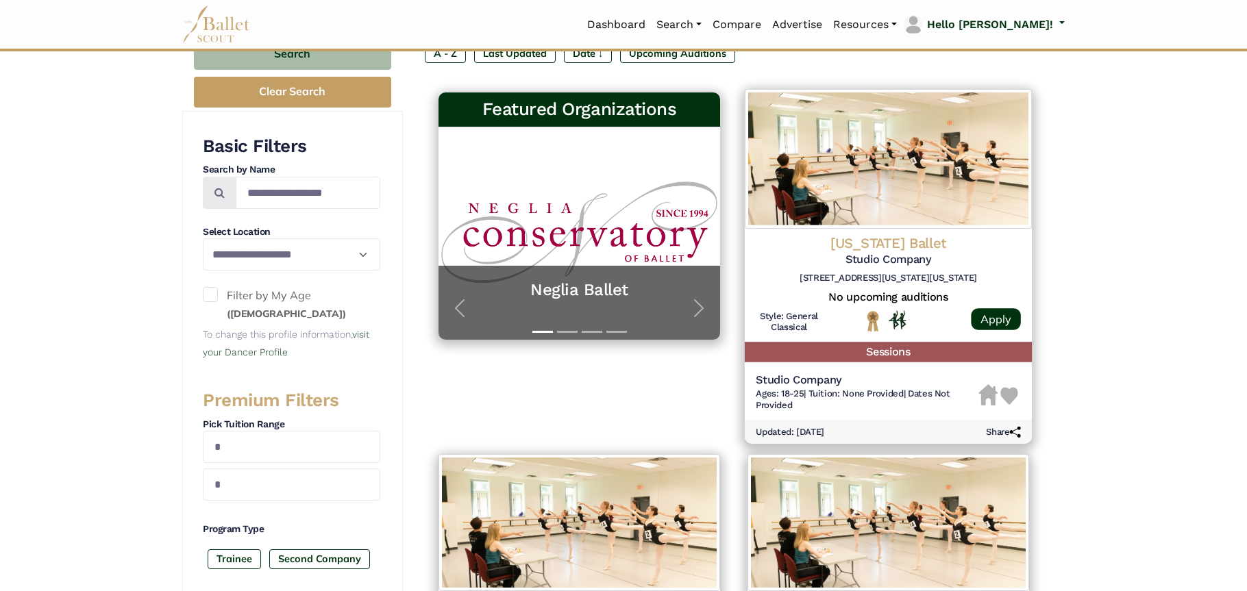
click at [1008, 402] on img at bounding box center [1010, 397] width 18 height 18
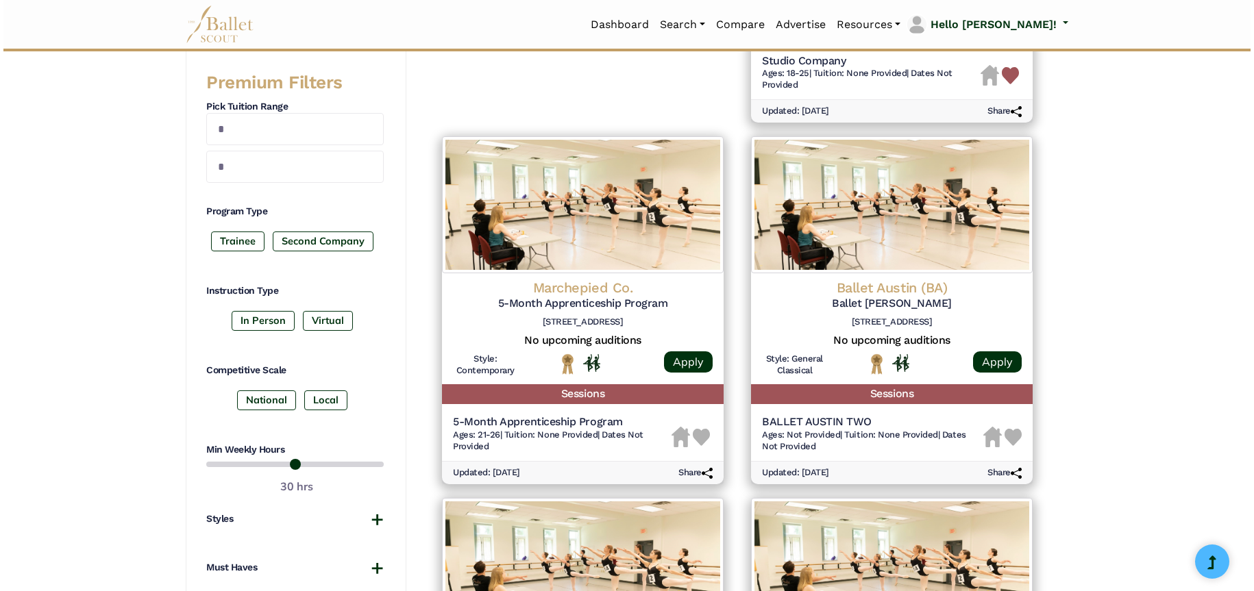
scroll to position [548, 0]
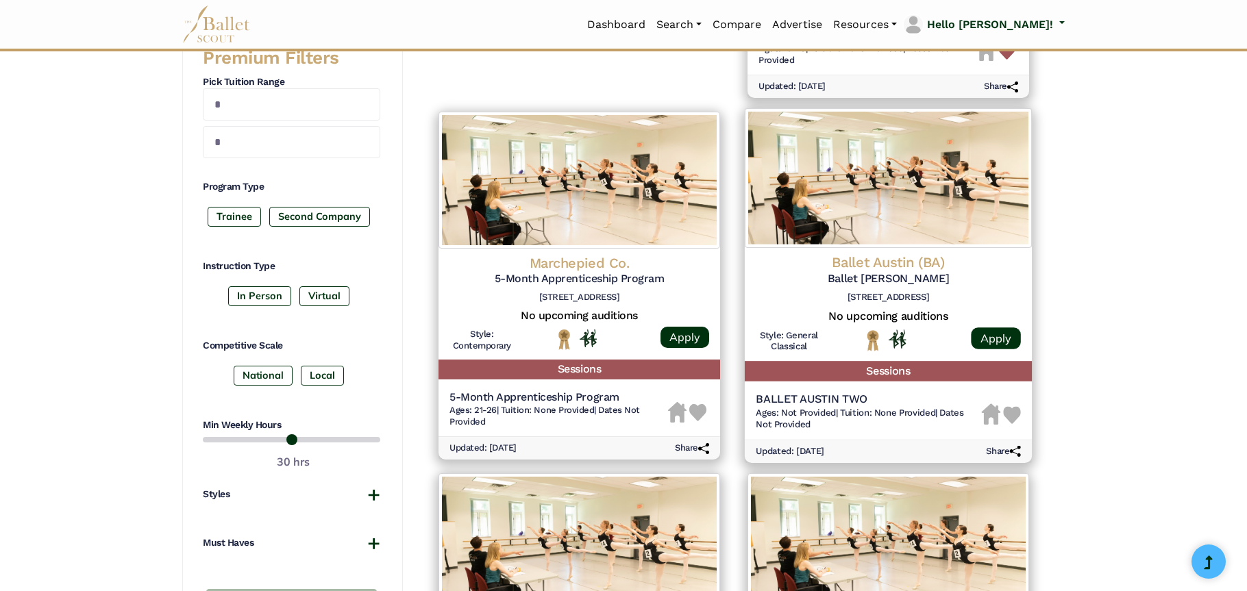
click at [894, 267] on h4 "Ballet Austin (BA)" at bounding box center [888, 263] width 265 height 19
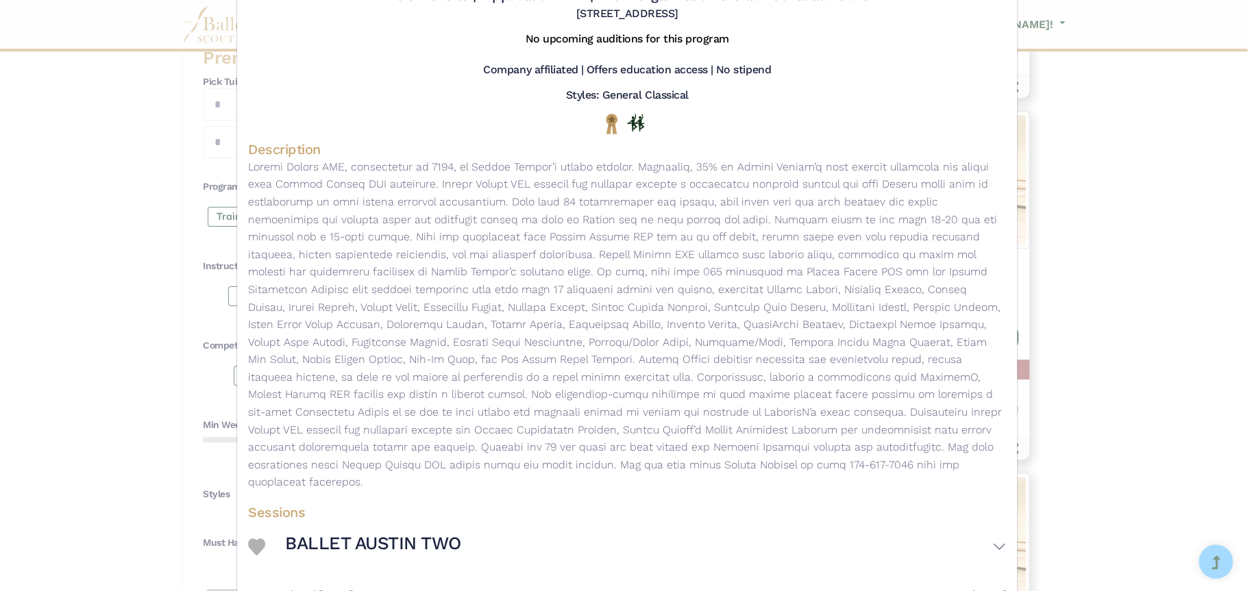
scroll to position [117, 0]
click at [371, 531] on h3 "BALLET AUSTIN TWO" at bounding box center [373, 542] width 176 height 23
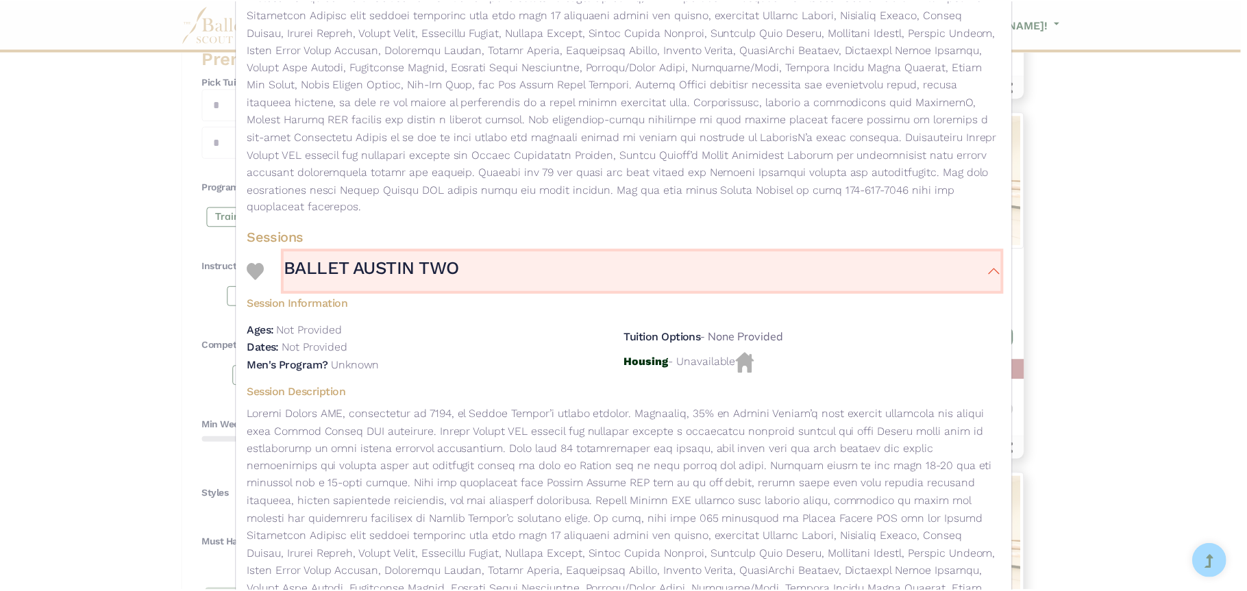
scroll to position [0, 0]
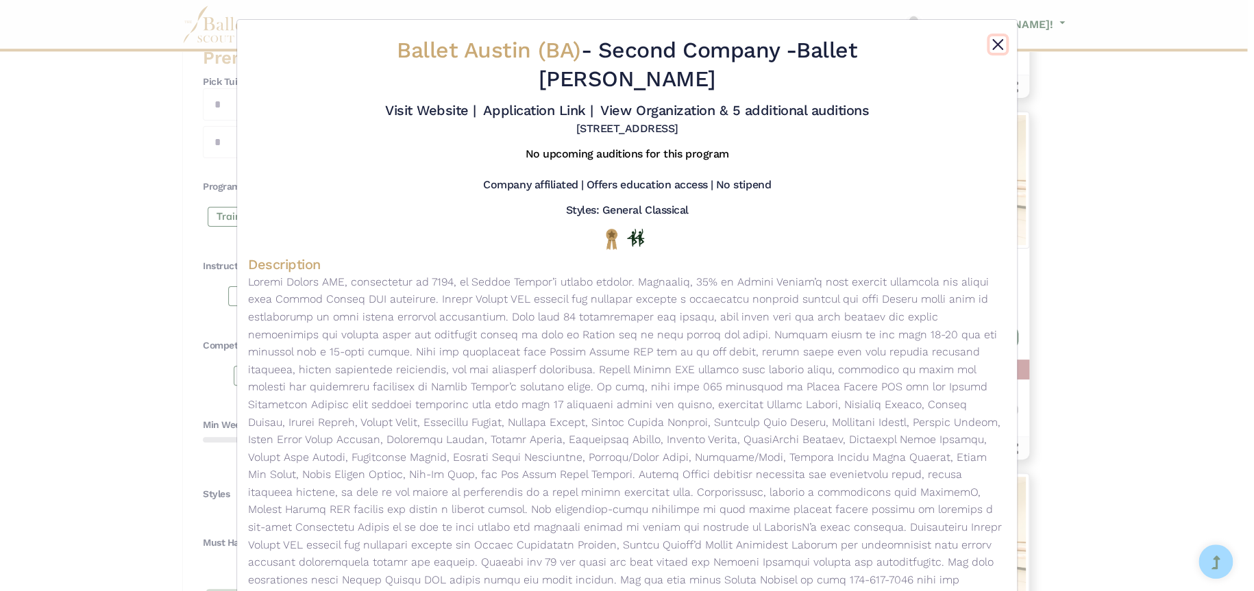
click at [995, 47] on button "Close" at bounding box center [998, 44] width 16 height 16
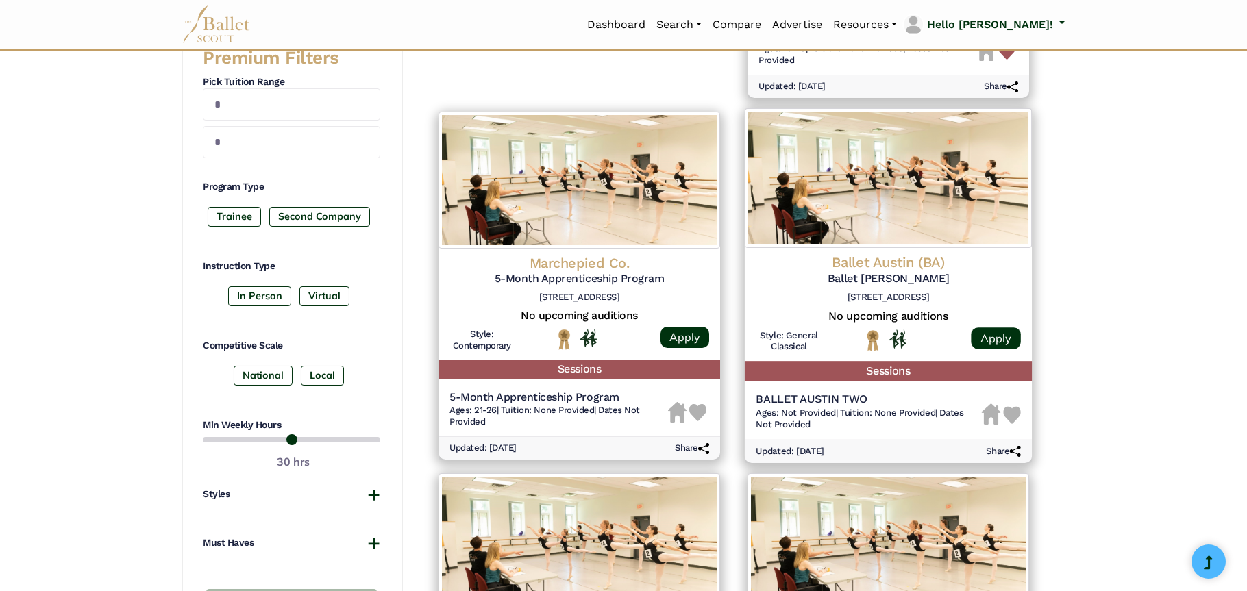
click at [1013, 415] on img at bounding box center [1012, 415] width 18 height 18
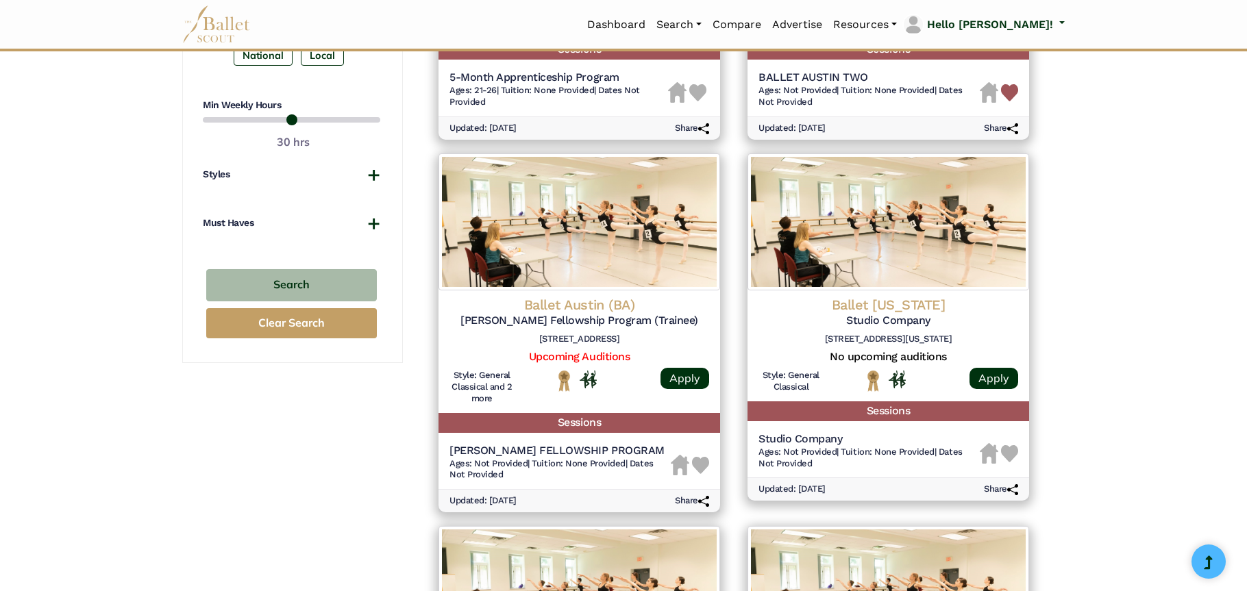
scroll to position [891, 0]
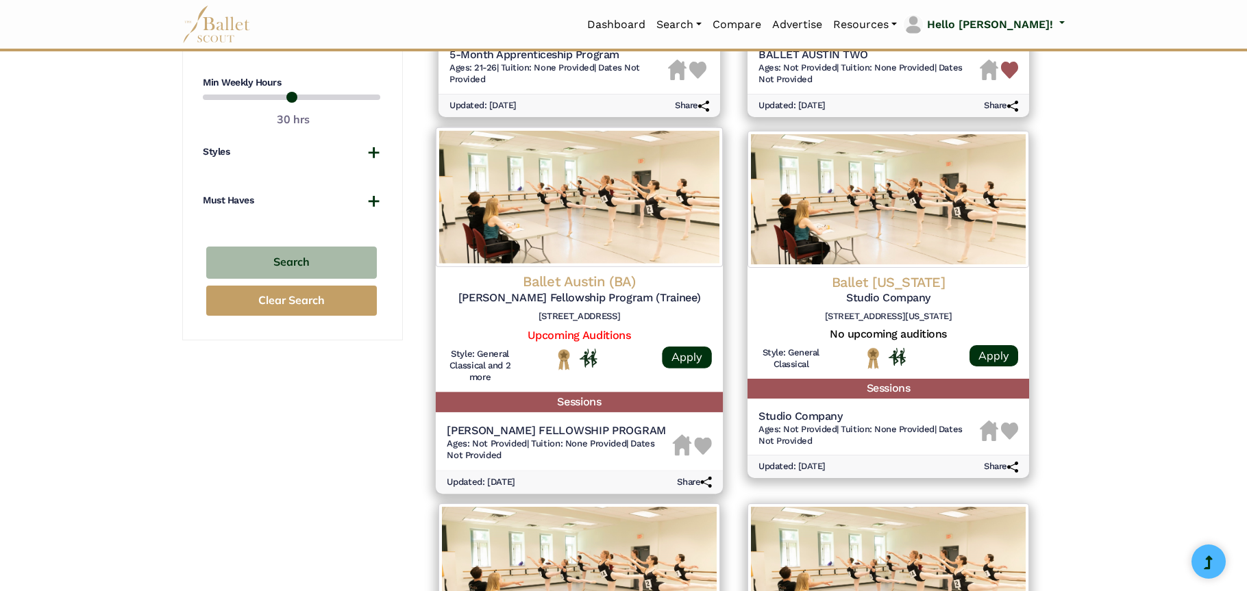
click at [705, 450] on img at bounding box center [703, 446] width 18 height 18
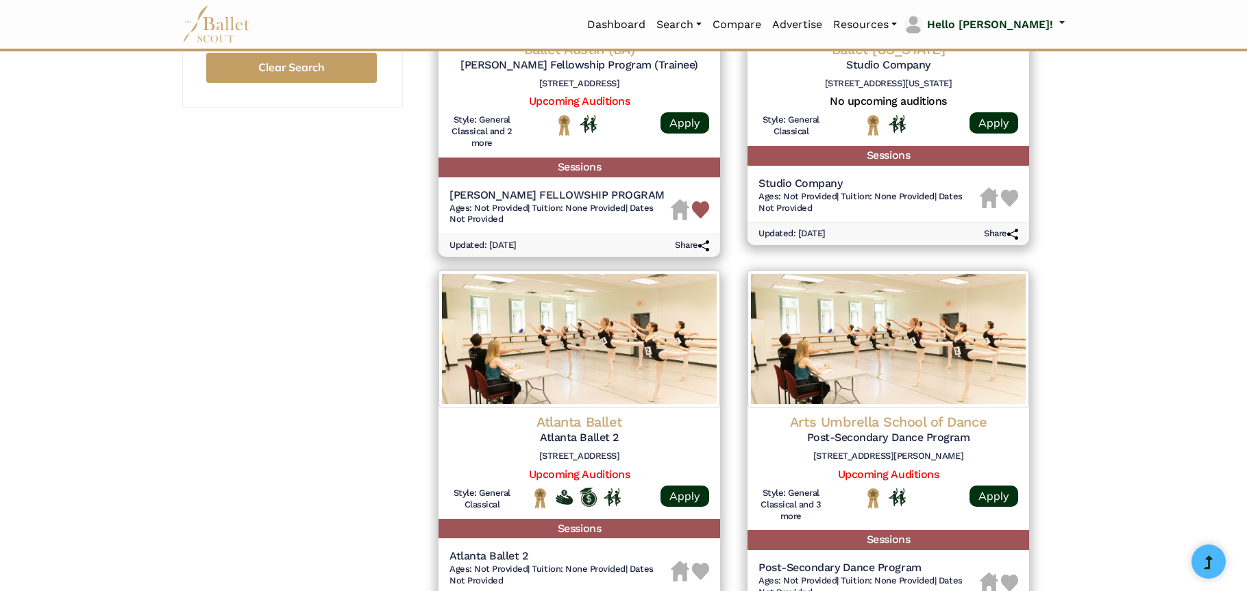
scroll to position [1165, 0]
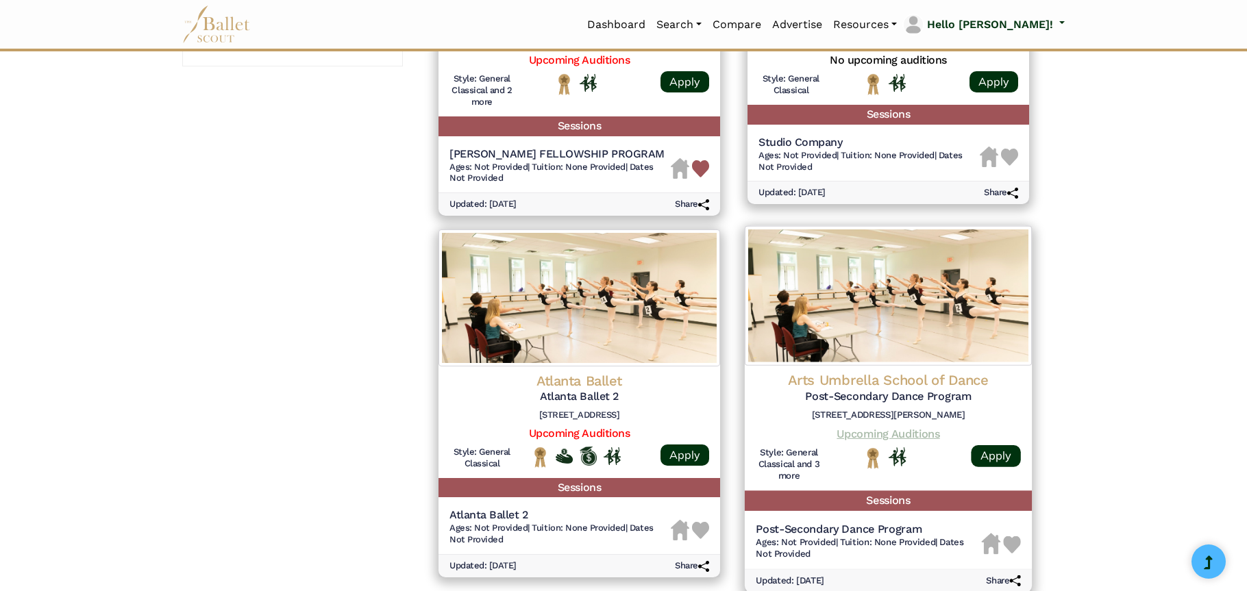
click at [873, 434] on link "Upcoming Auditions" at bounding box center [888, 433] width 103 height 13
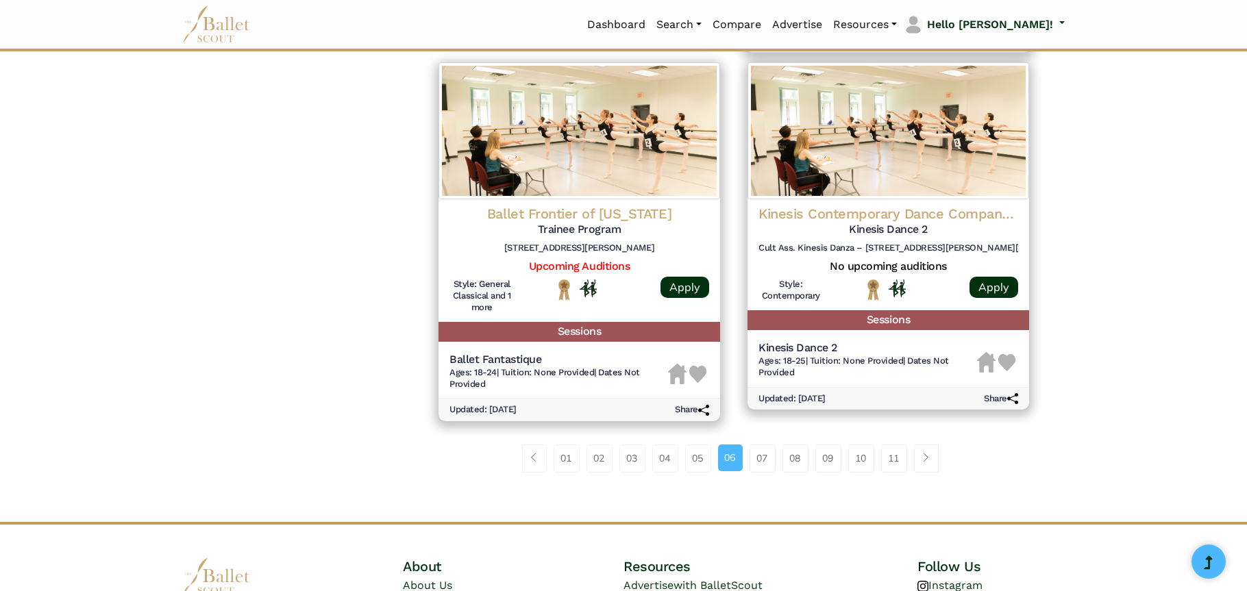
scroll to position [1713, 0]
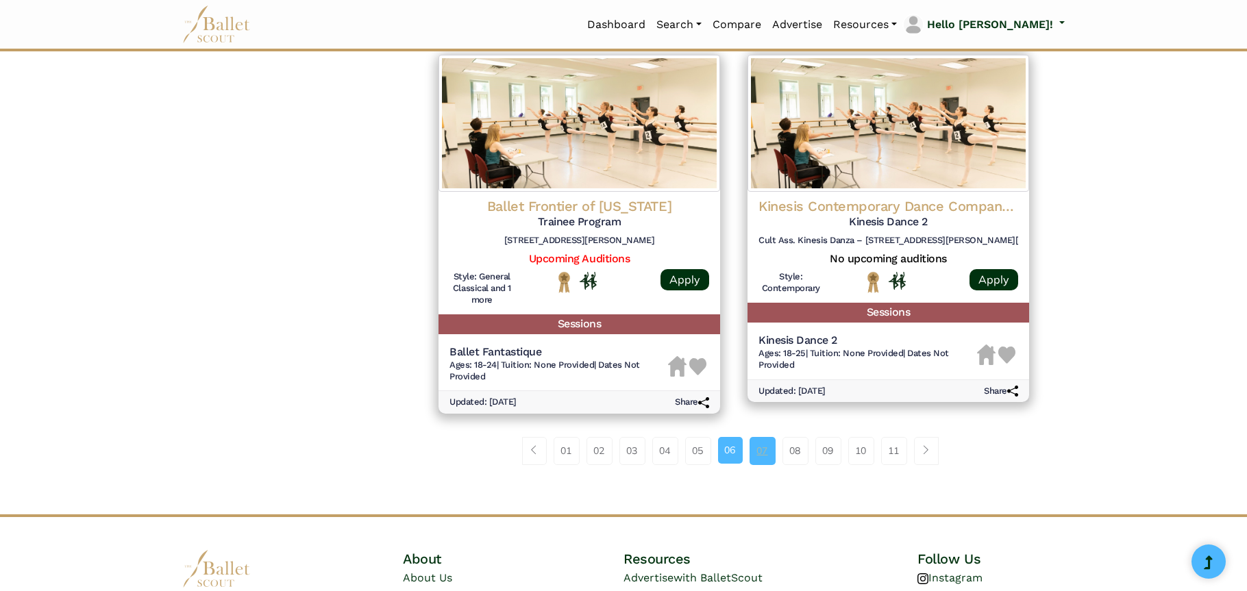
click at [770, 456] on link "07" at bounding box center [763, 450] width 26 height 27
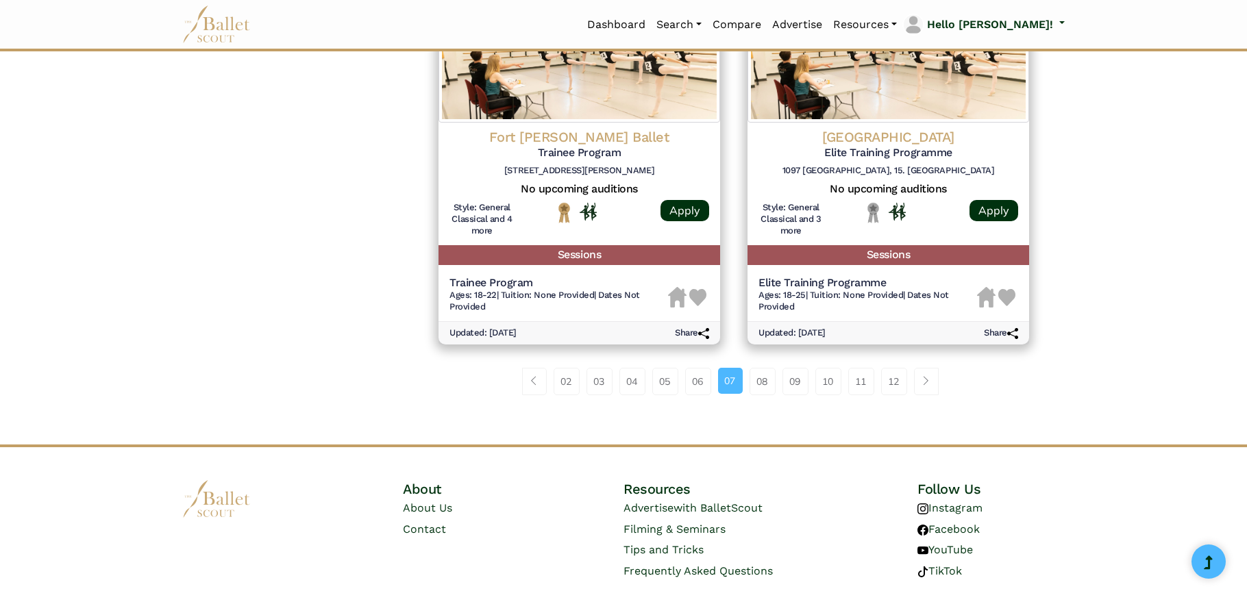
scroll to position [1851, 0]
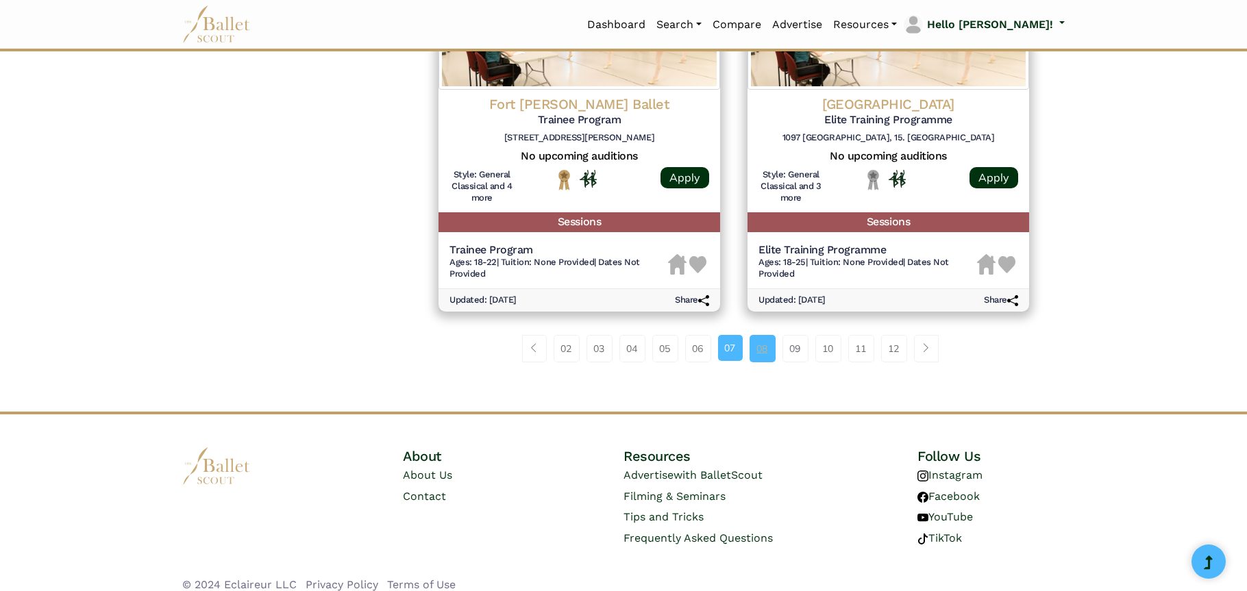
click at [760, 349] on link "08" at bounding box center [763, 348] width 26 height 27
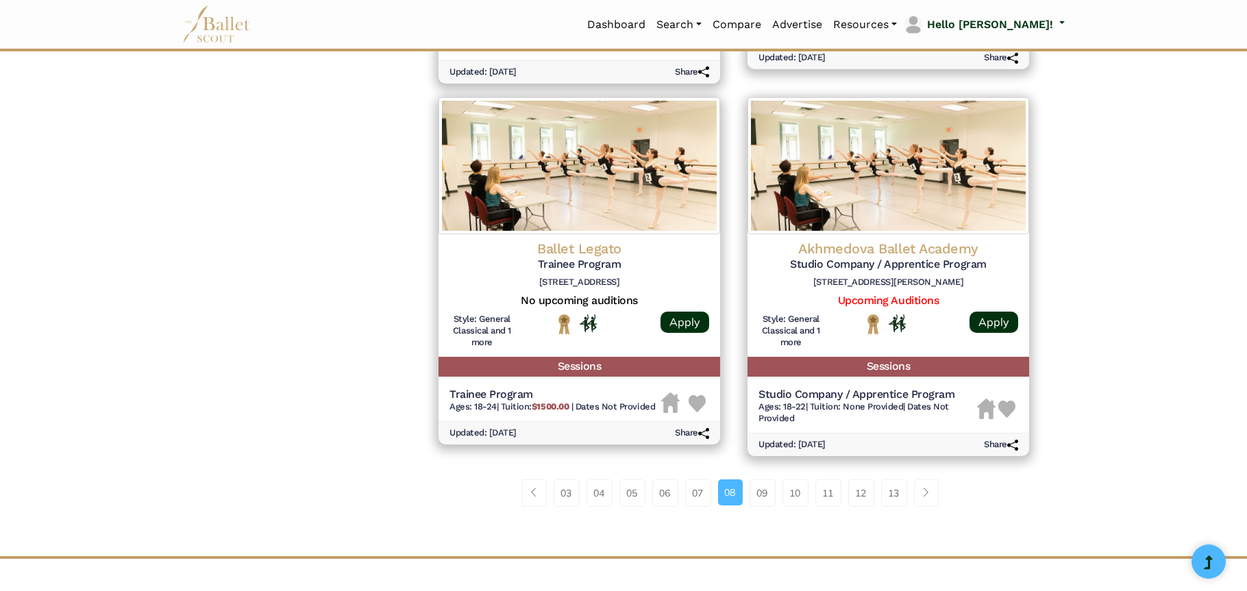
scroll to position [1713, 0]
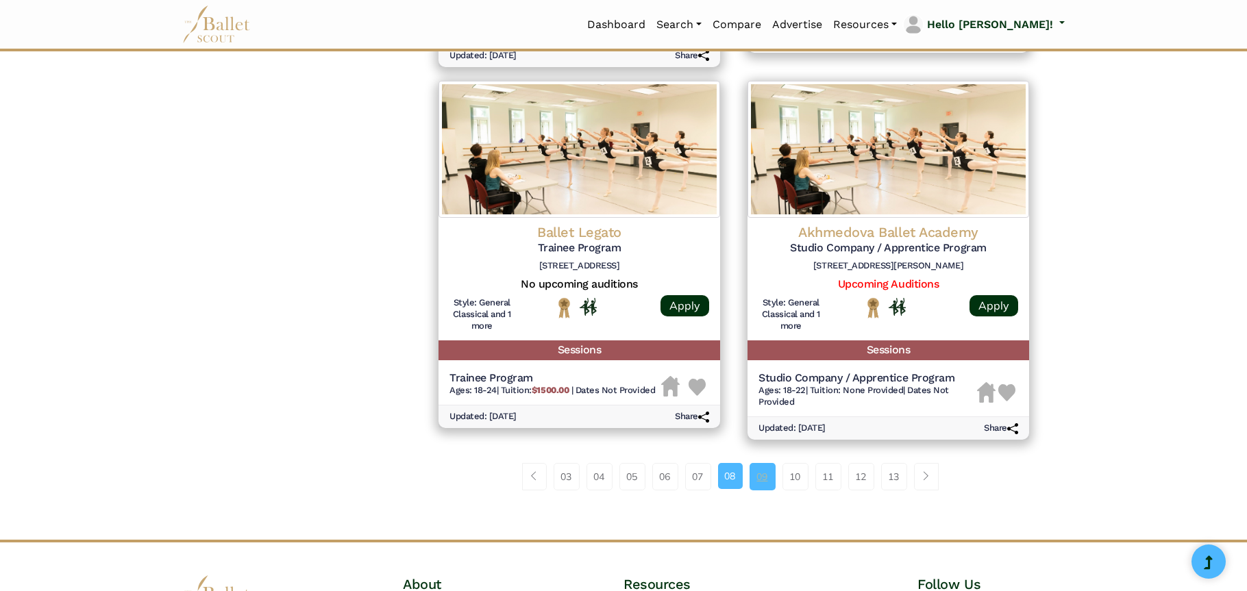
click at [753, 483] on link "09" at bounding box center [763, 476] width 26 height 27
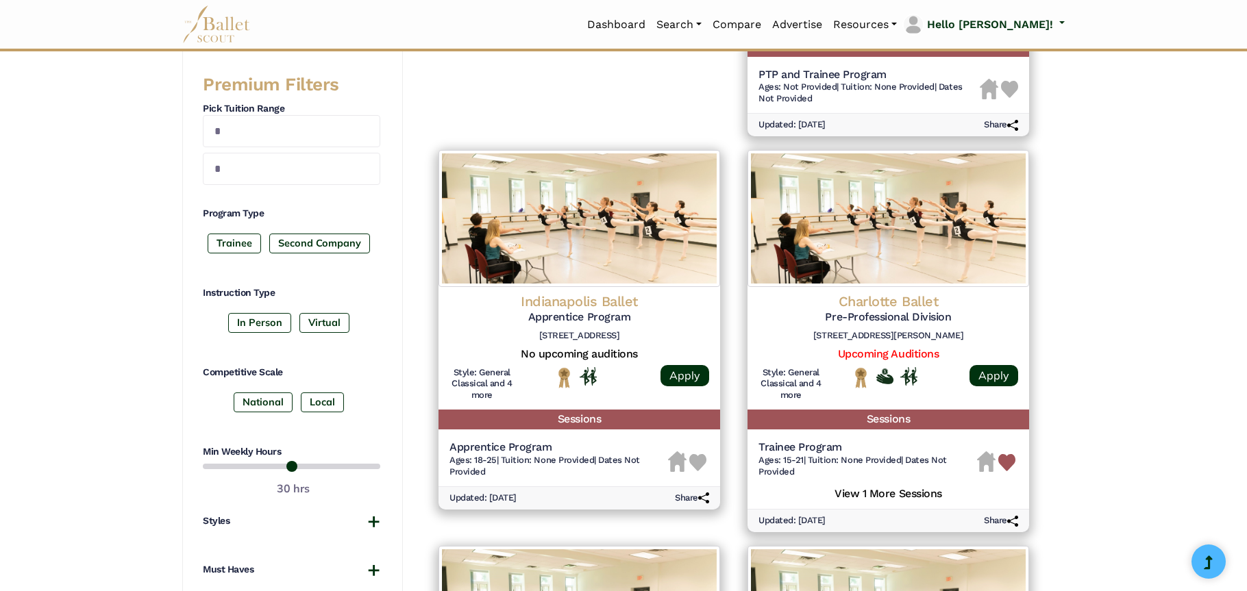
scroll to position [548, 0]
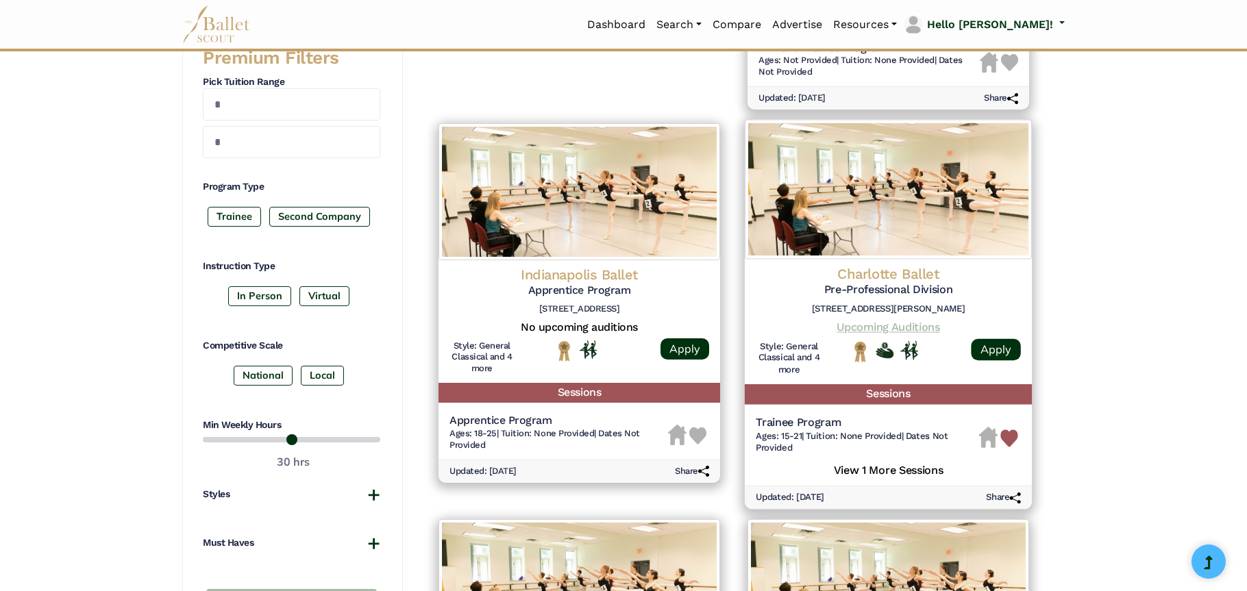
click at [892, 325] on link "Upcoming Auditions" at bounding box center [888, 327] width 103 height 13
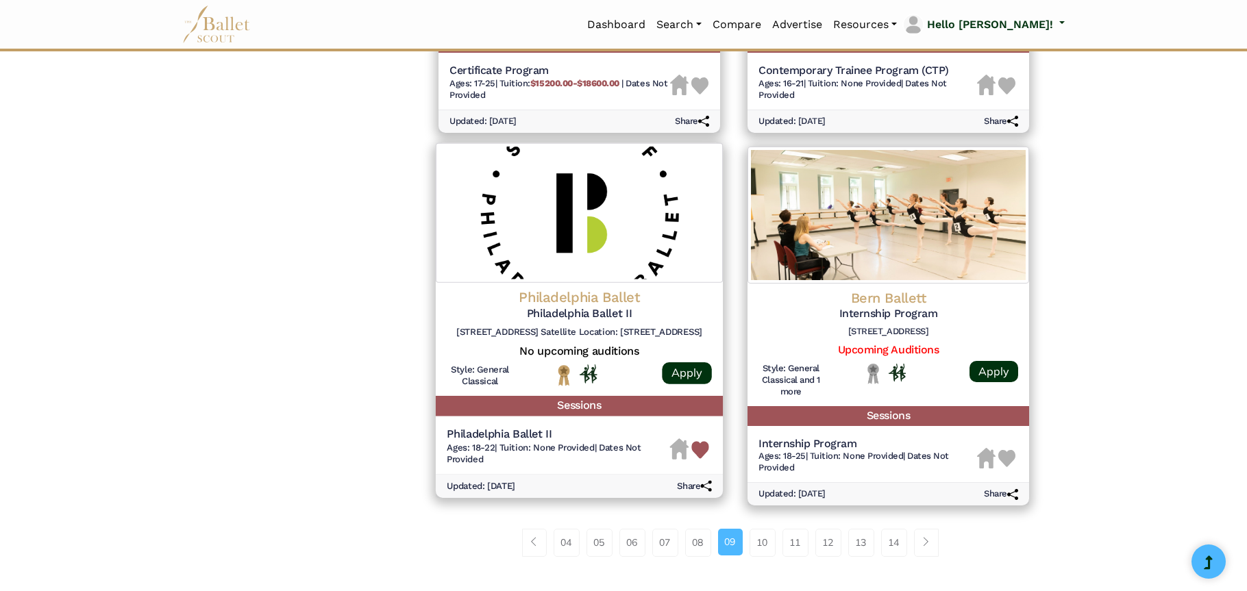
scroll to position [1713, 0]
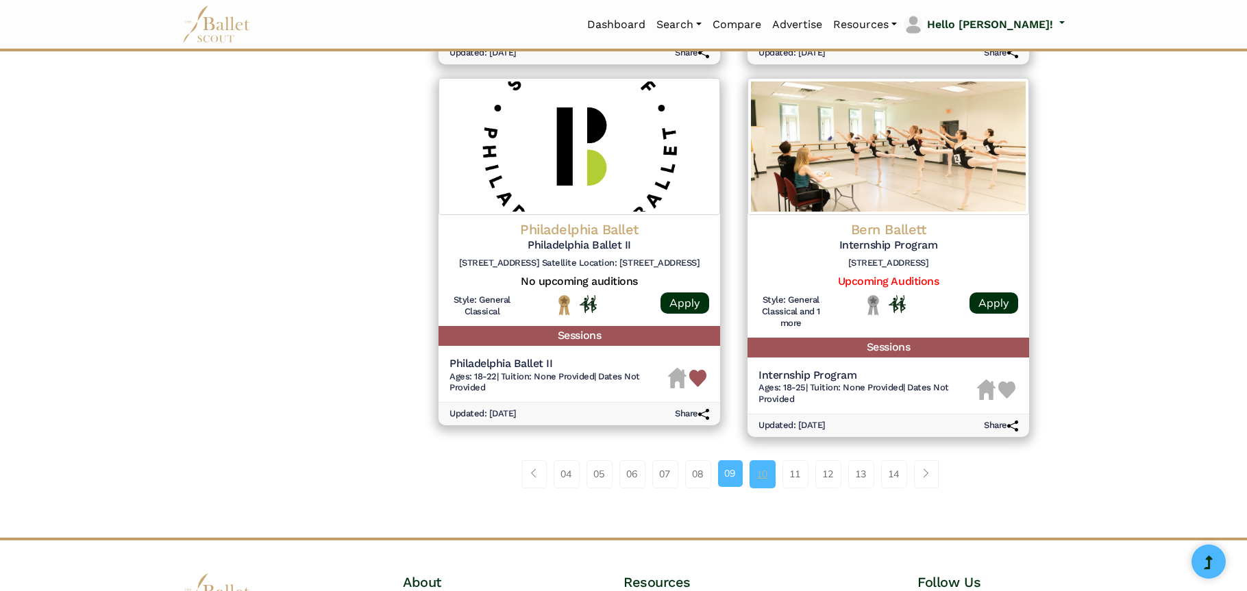
click at [768, 478] on link "10" at bounding box center [763, 474] width 26 height 27
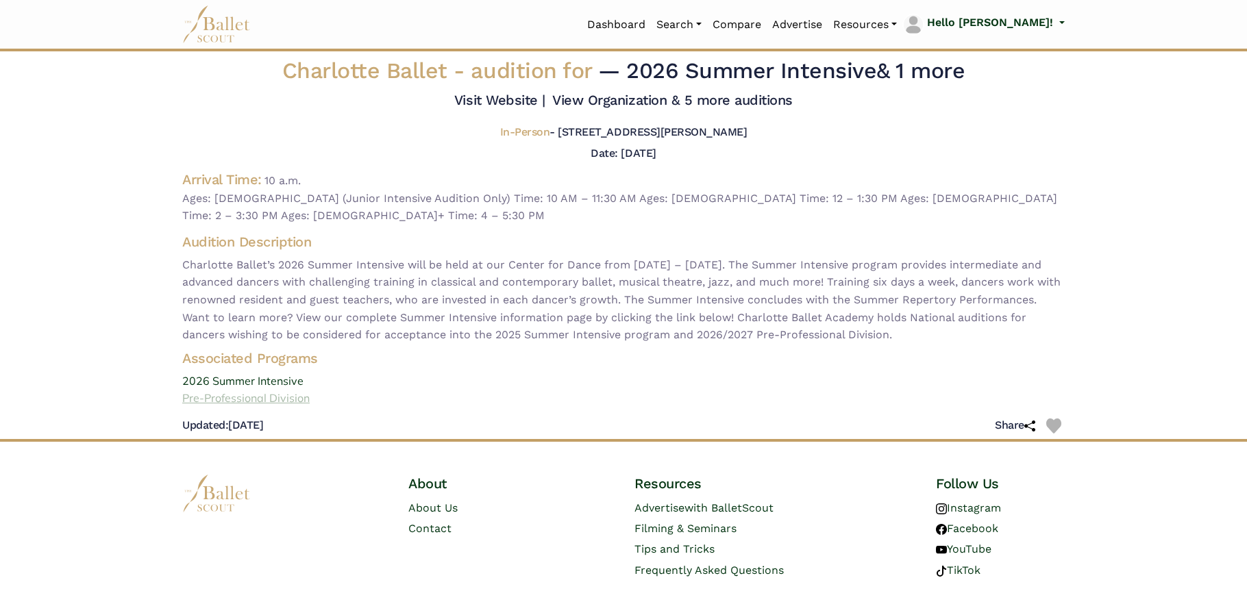
click at [215, 390] on link "Pre-Professional Division" at bounding box center [623, 399] width 905 height 18
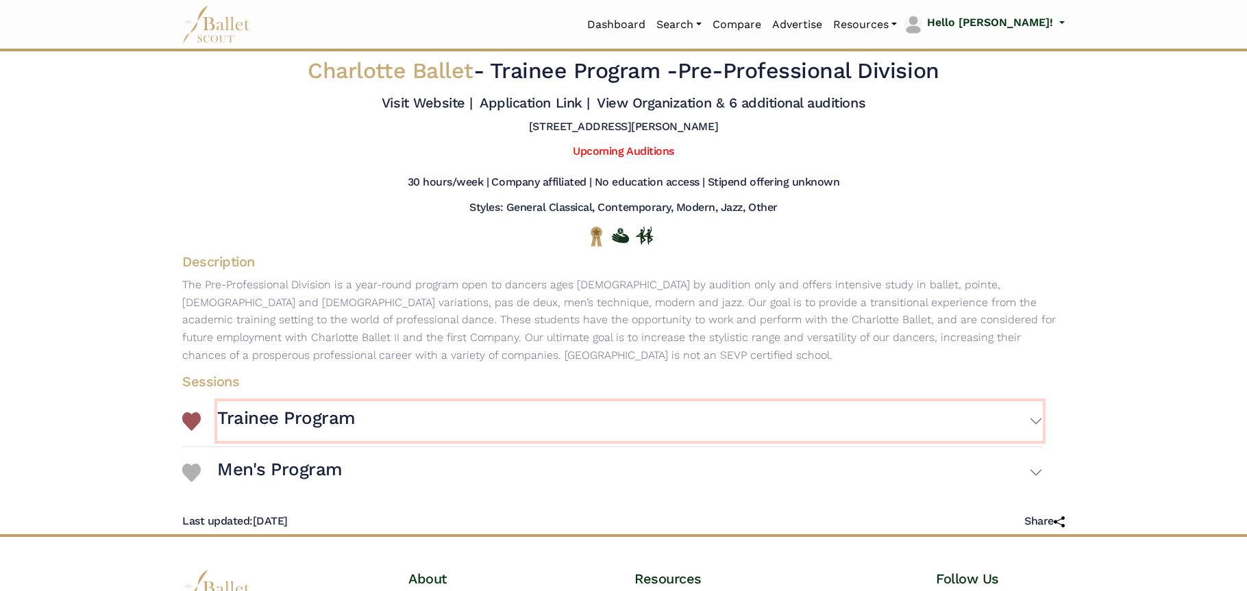
click at [1030, 424] on button "Trainee Program" at bounding box center [630, 422] width 826 height 40
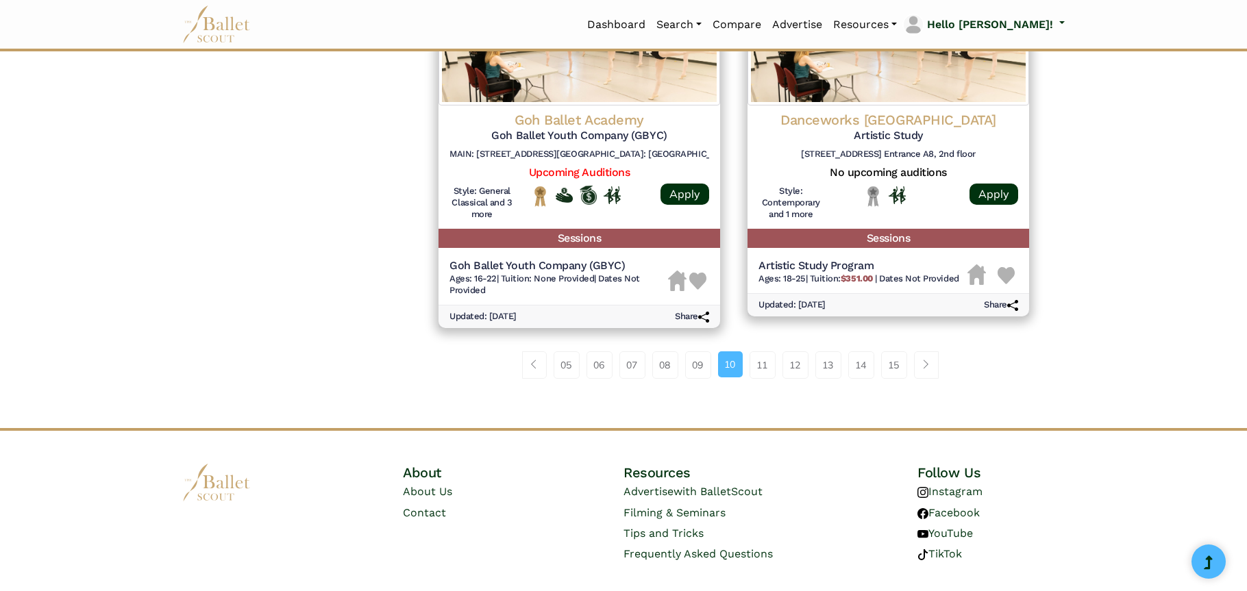
scroll to position [1851, 0]
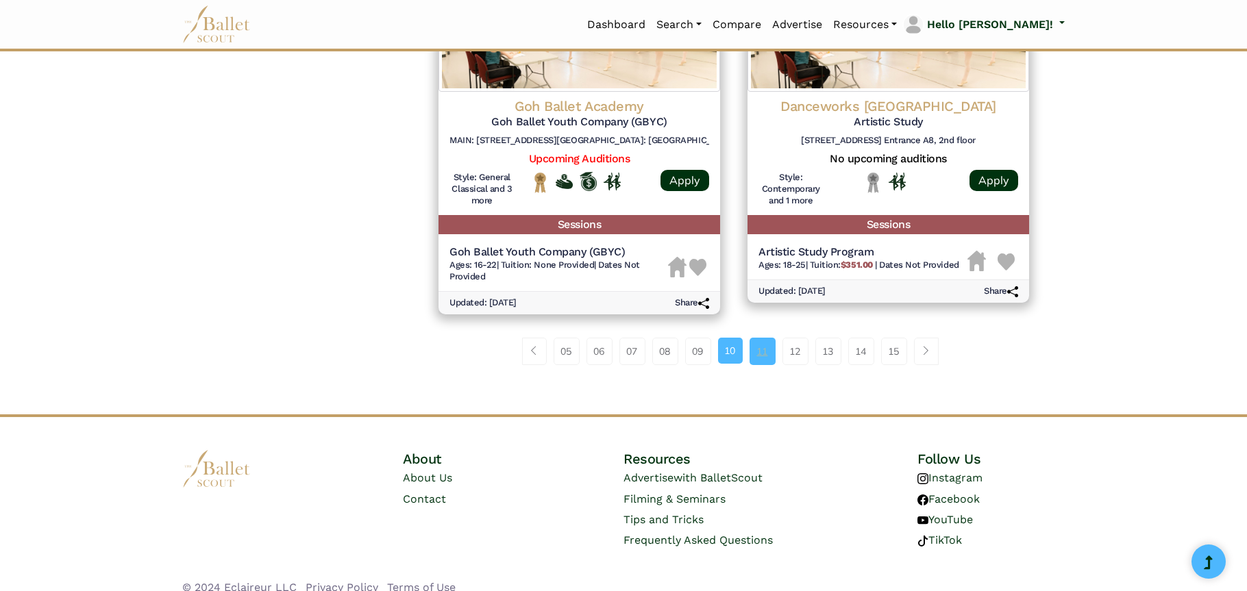
click at [766, 350] on link "11" at bounding box center [763, 351] width 26 height 27
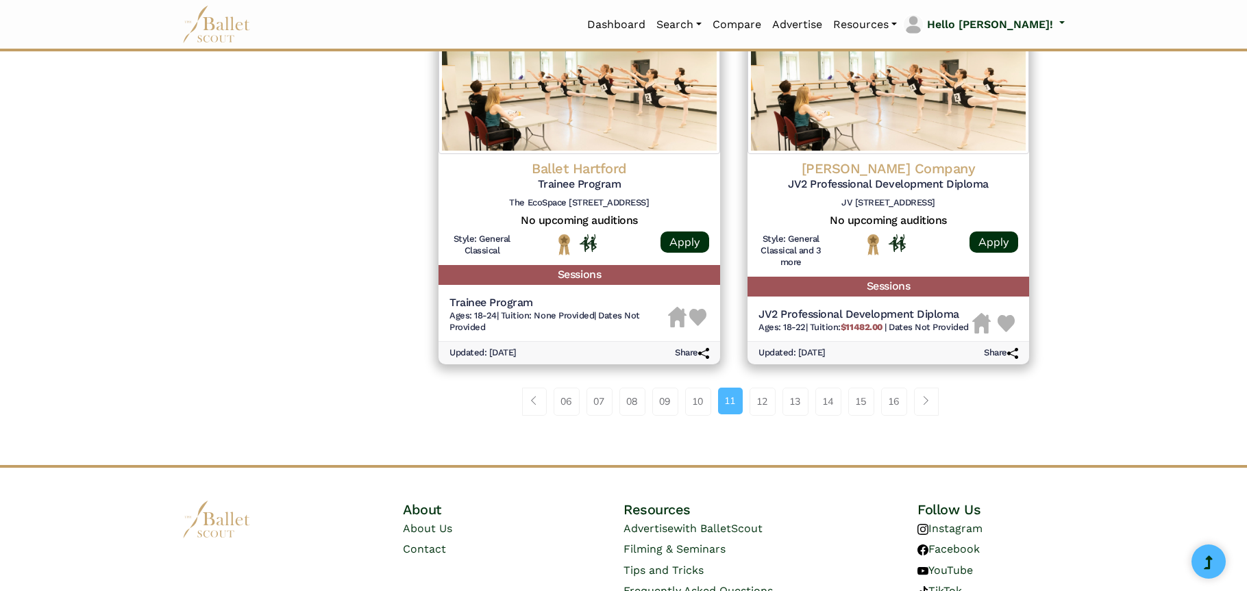
scroll to position [1782, 0]
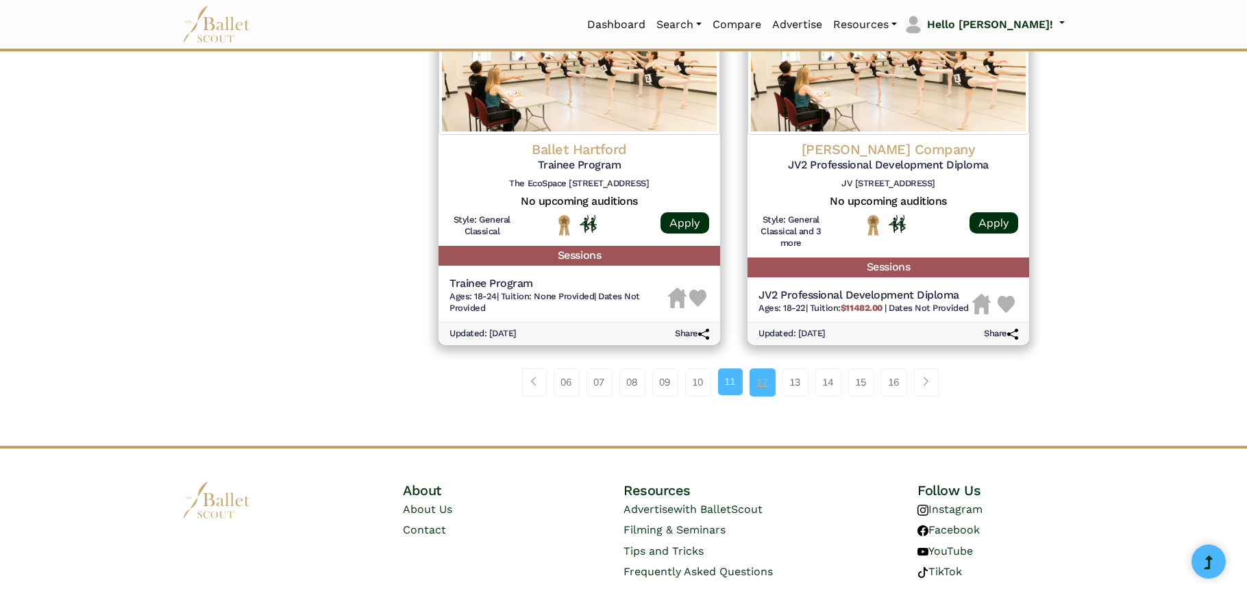
click at [759, 383] on link "12" at bounding box center [763, 382] width 26 height 27
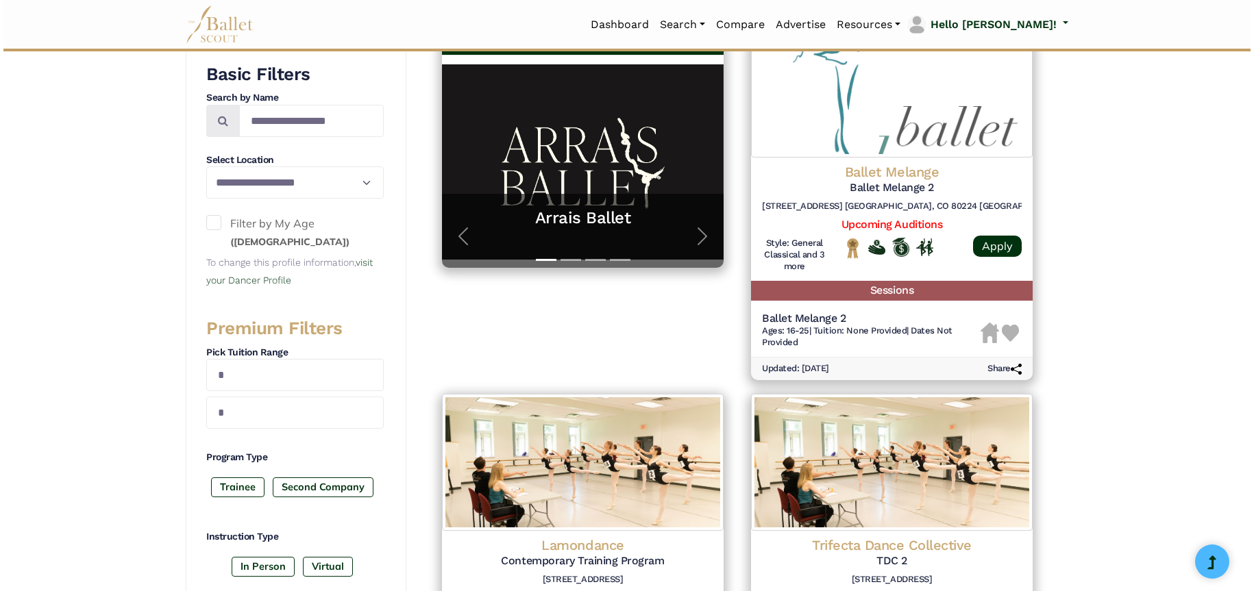
scroll to position [274, 0]
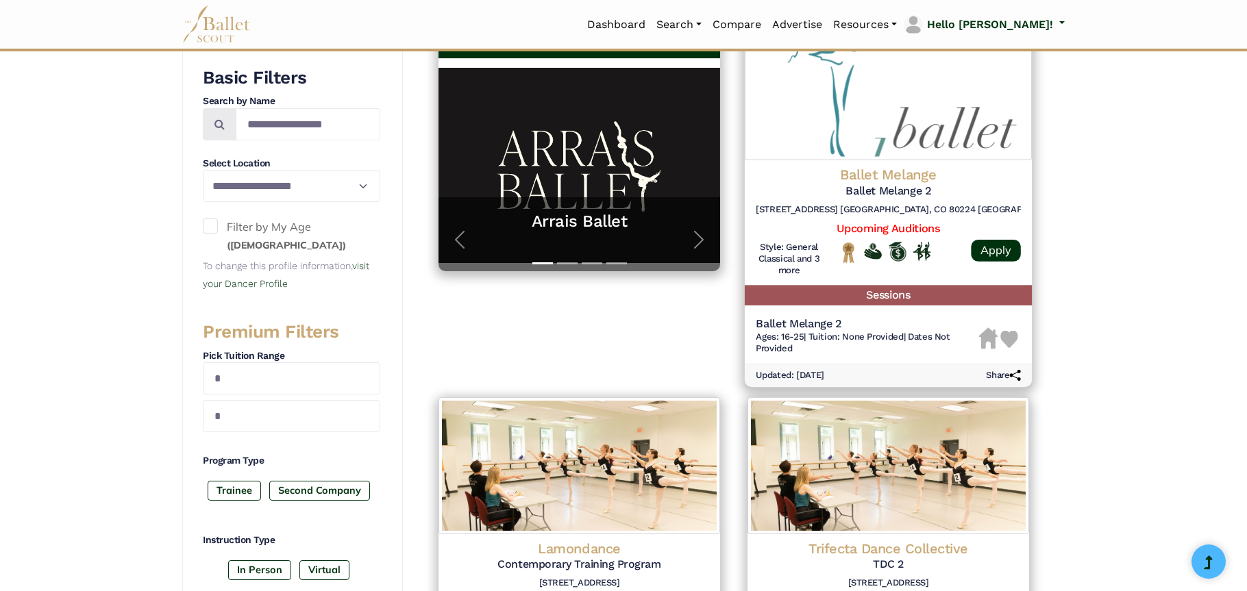
click at [901, 174] on h4 "Ballet Melange" at bounding box center [888, 175] width 265 height 19
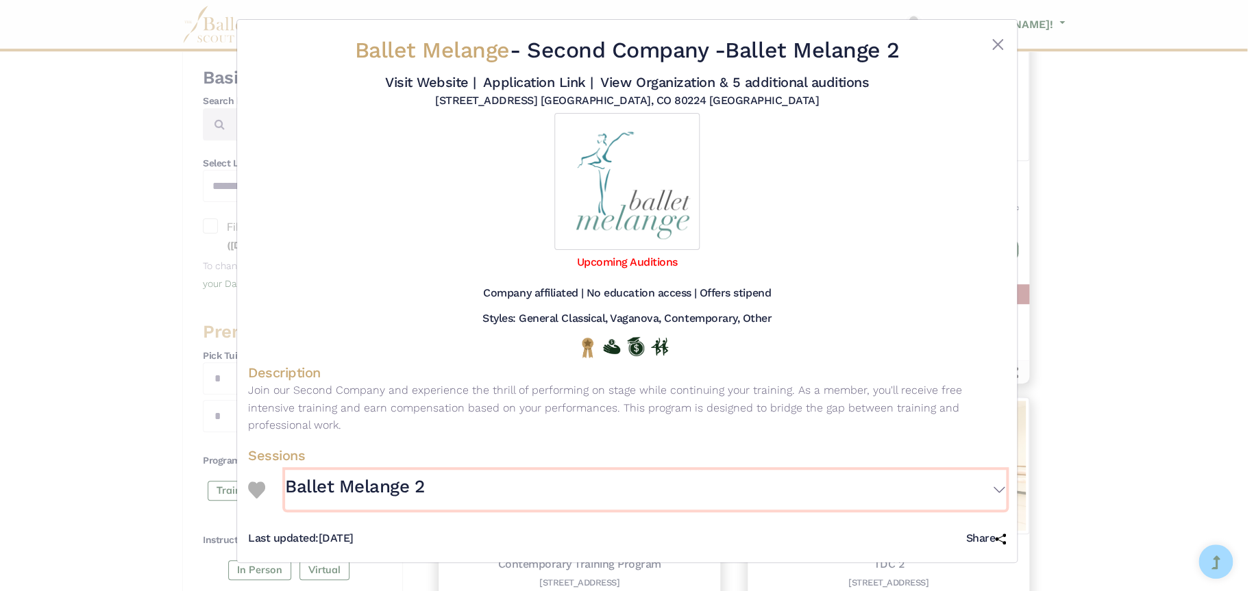
click at [444, 476] on button "Ballet Melange 2" at bounding box center [645, 490] width 721 height 40
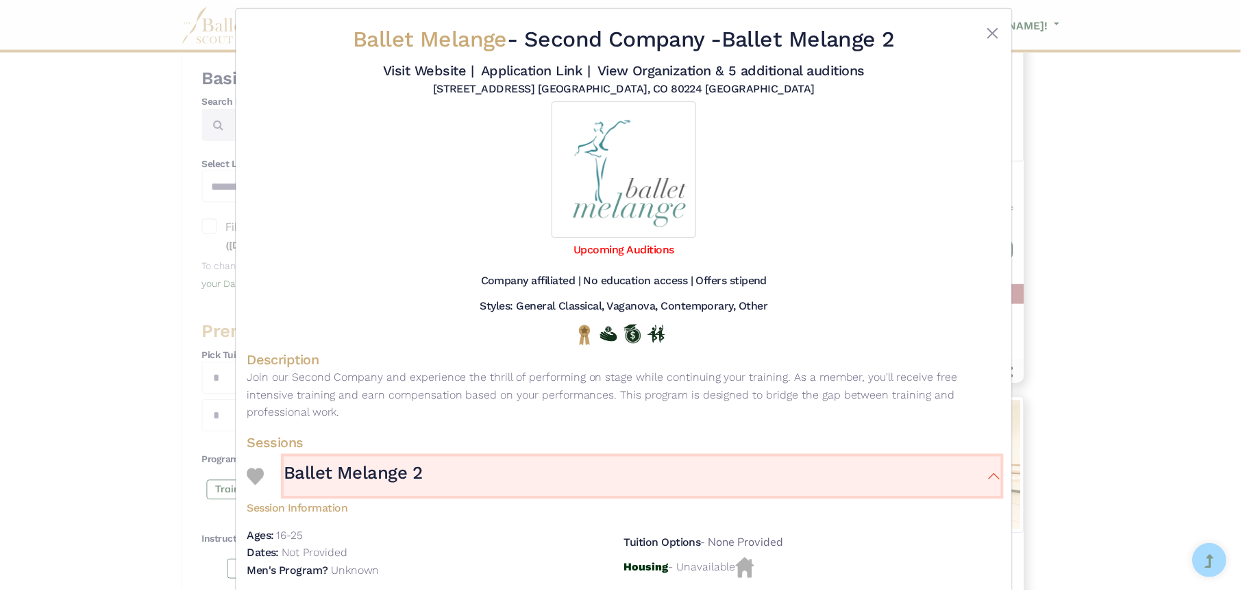
scroll to position [0, 0]
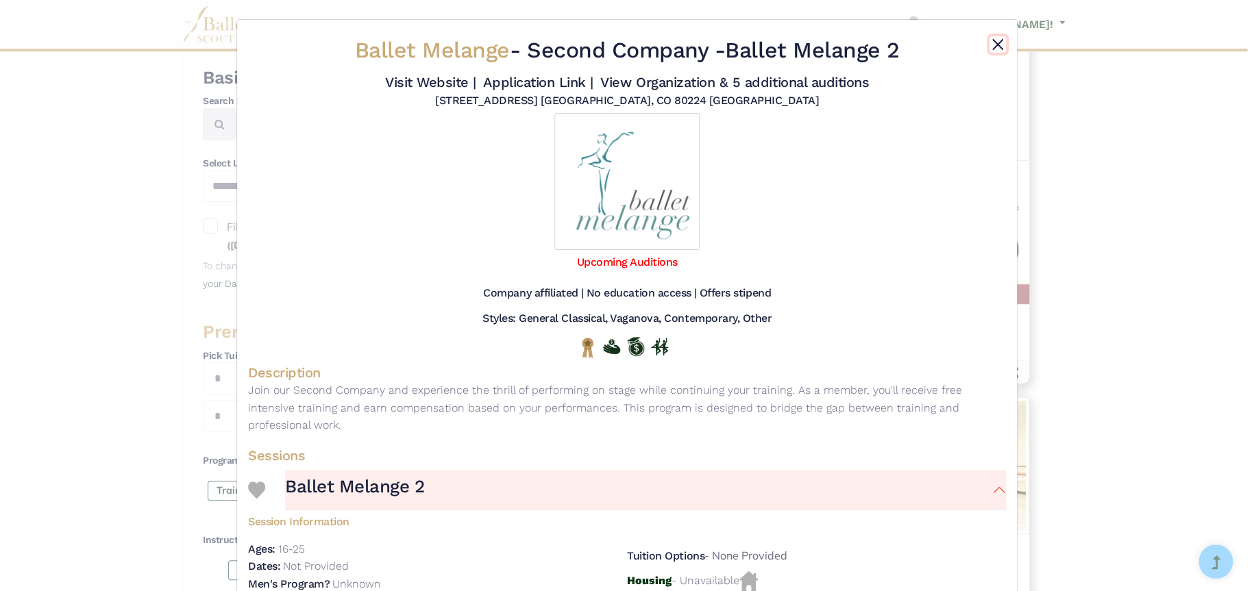
click at [999, 45] on button "Close" at bounding box center [998, 44] width 16 height 16
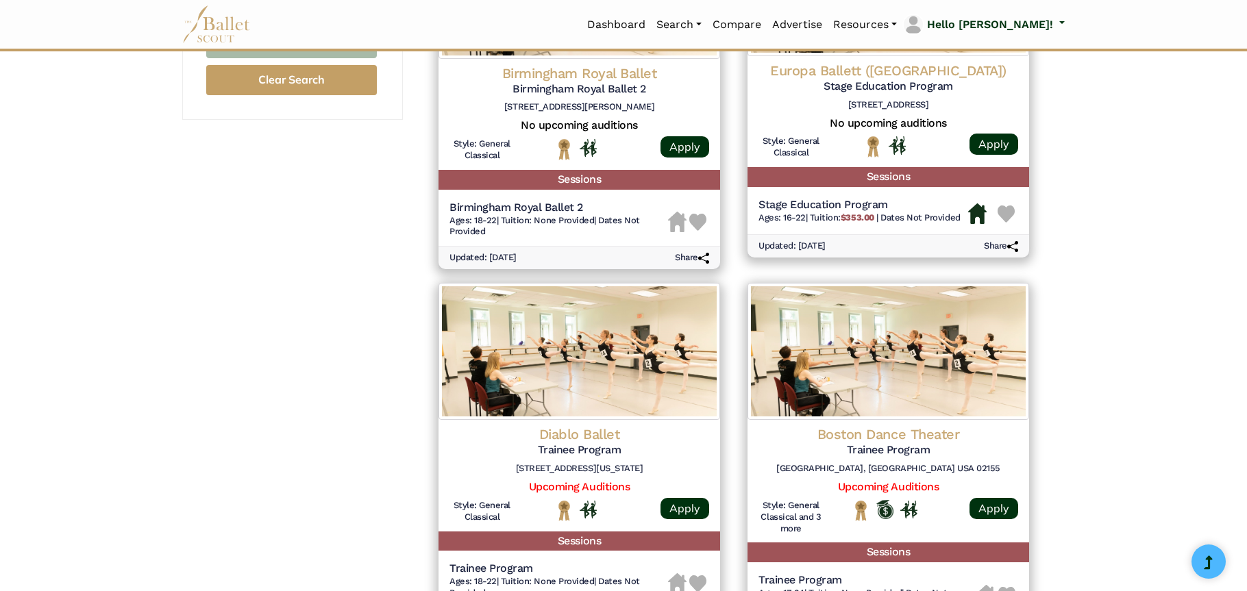
scroll to position [1302, 0]
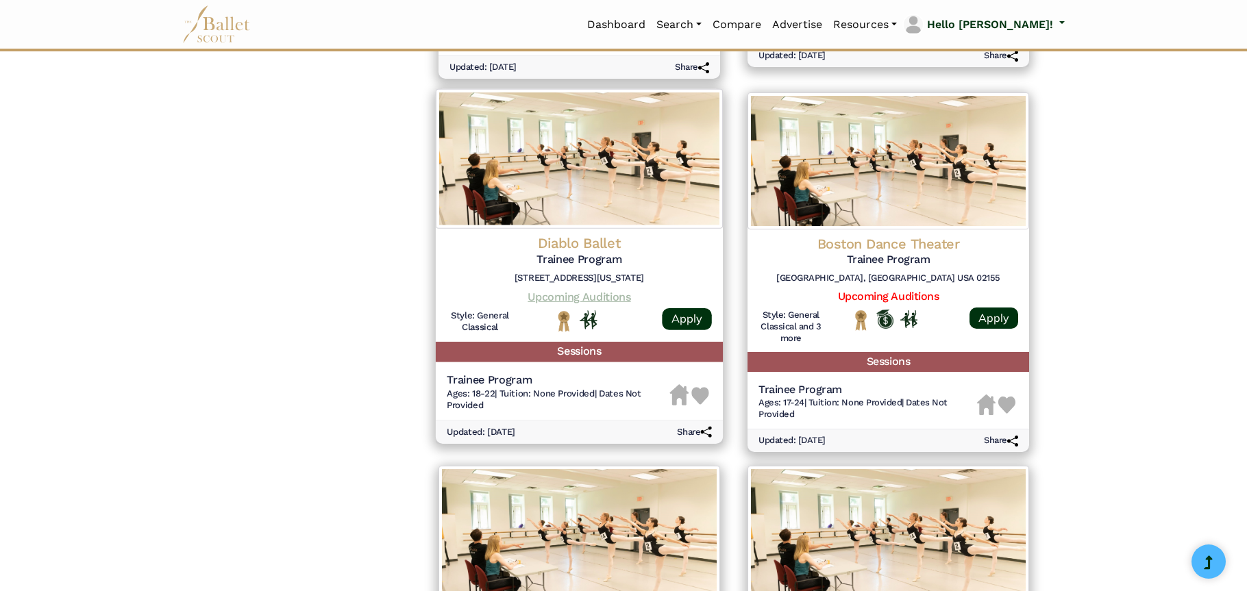
click at [576, 295] on link "Upcoming Auditions" at bounding box center [579, 296] width 103 height 13
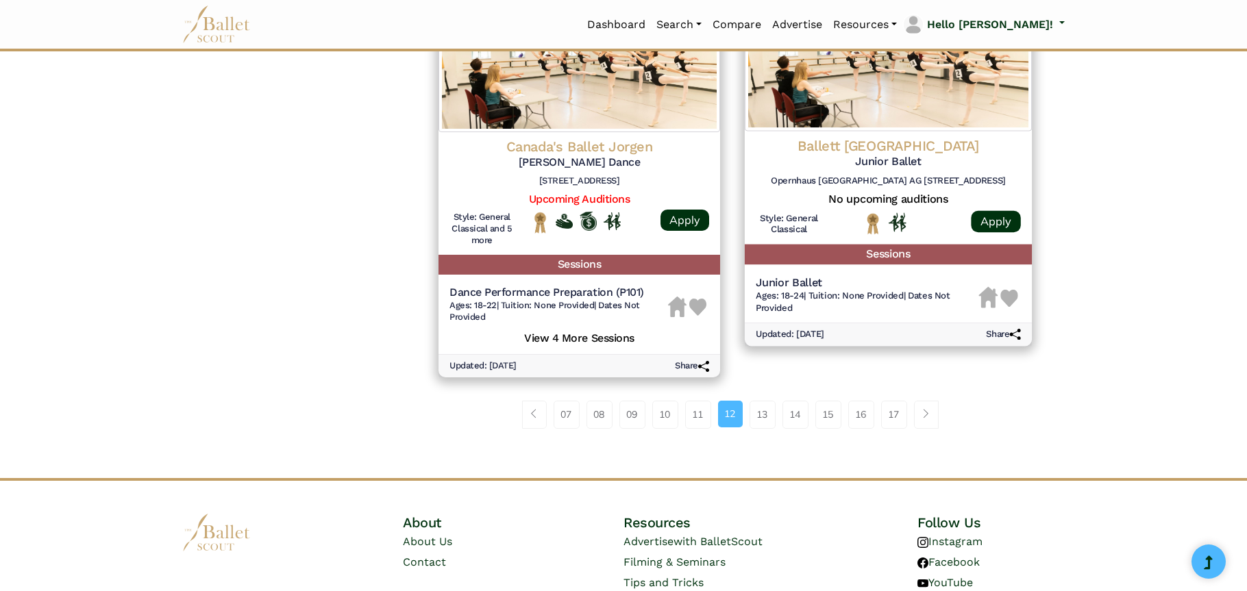
scroll to position [1782, 0]
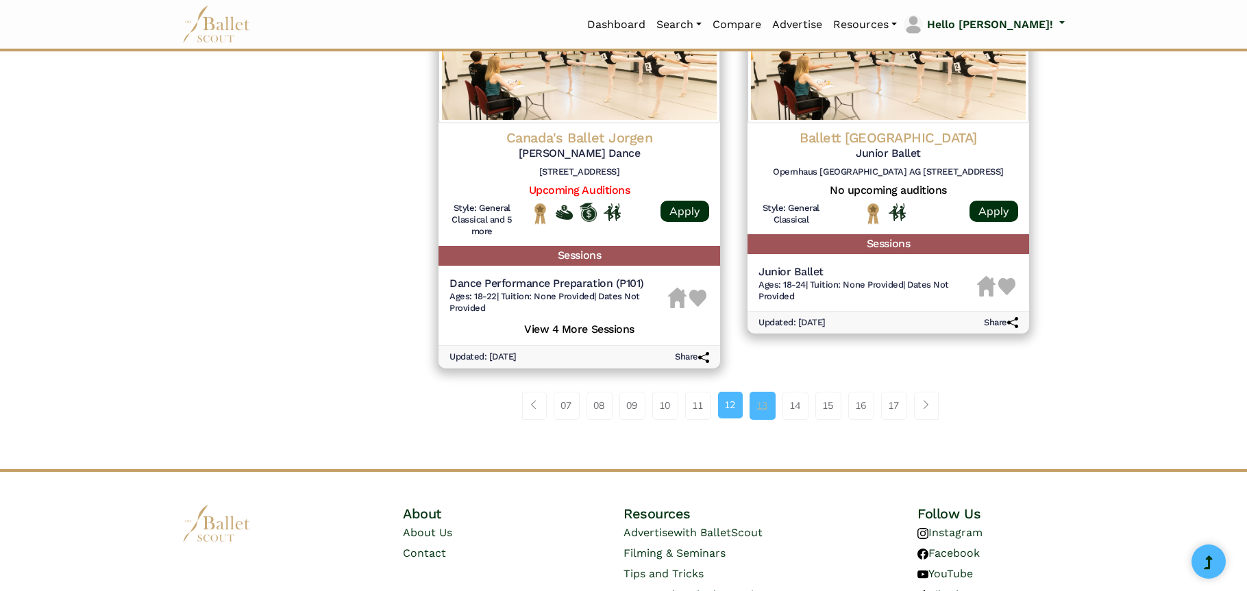
click at [759, 411] on link "13" at bounding box center [763, 405] width 26 height 27
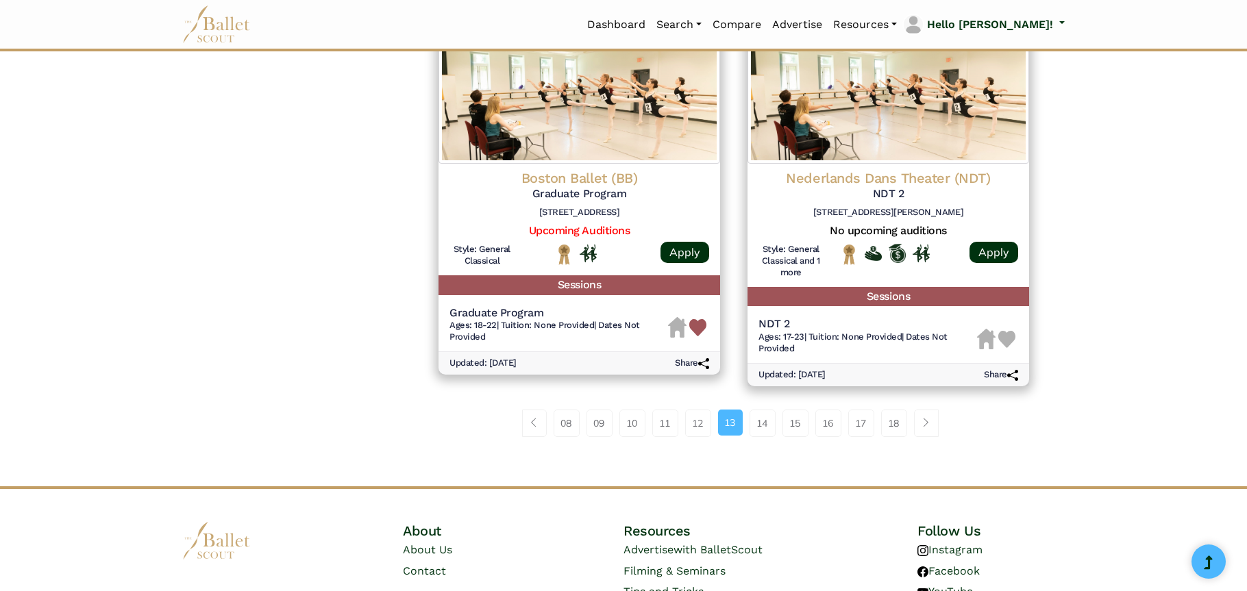
scroll to position [1851, 0]
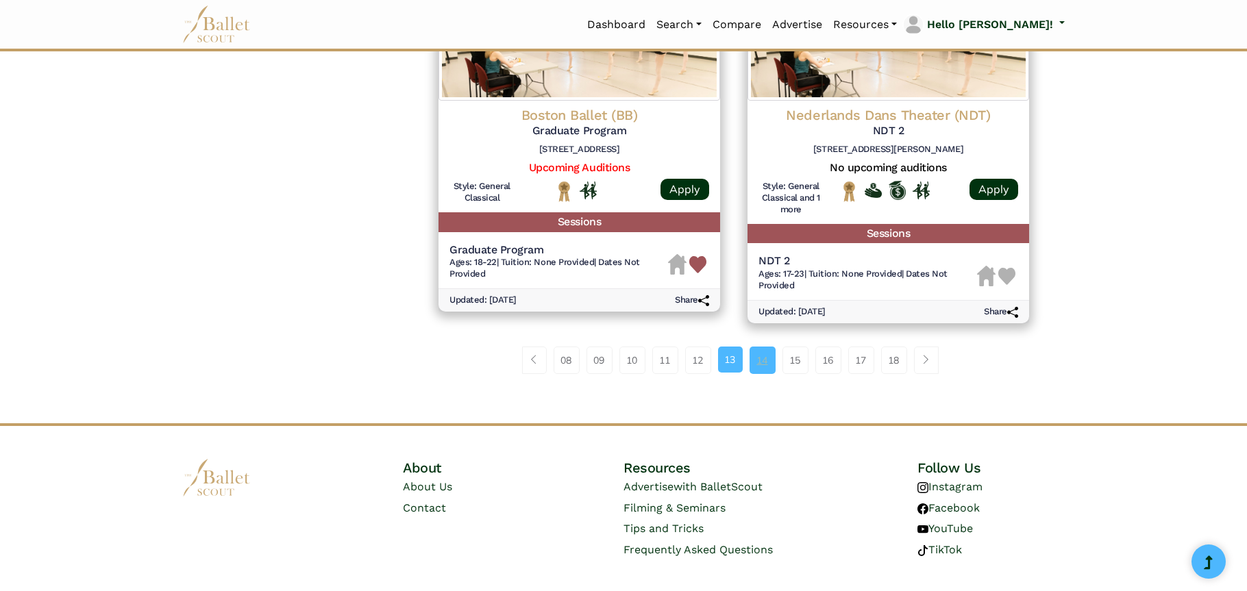
click at [757, 361] on link "14" at bounding box center [763, 360] width 26 height 27
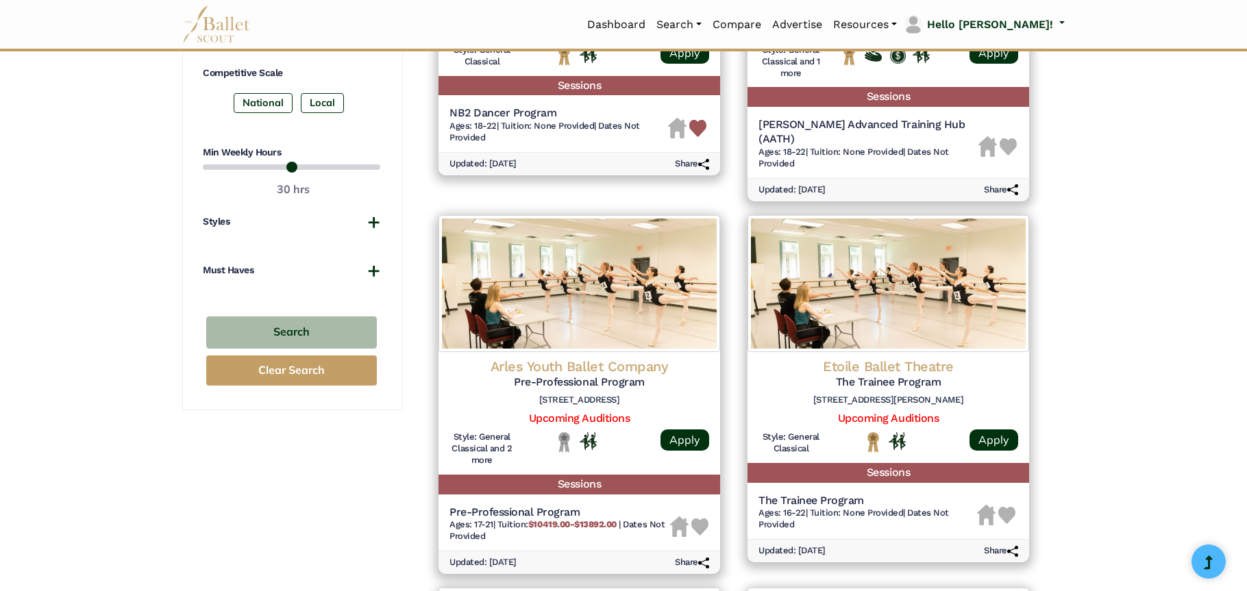
scroll to position [822, 0]
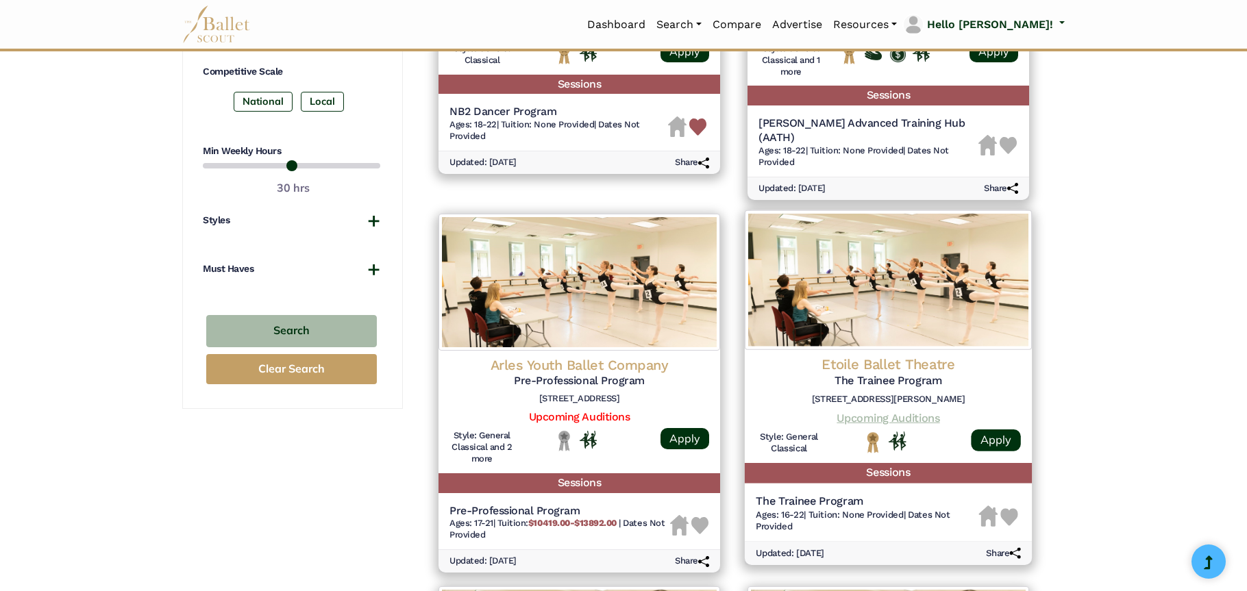
click at [896, 411] on link "Upcoming Auditions" at bounding box center [888, 417] width 103 height 13
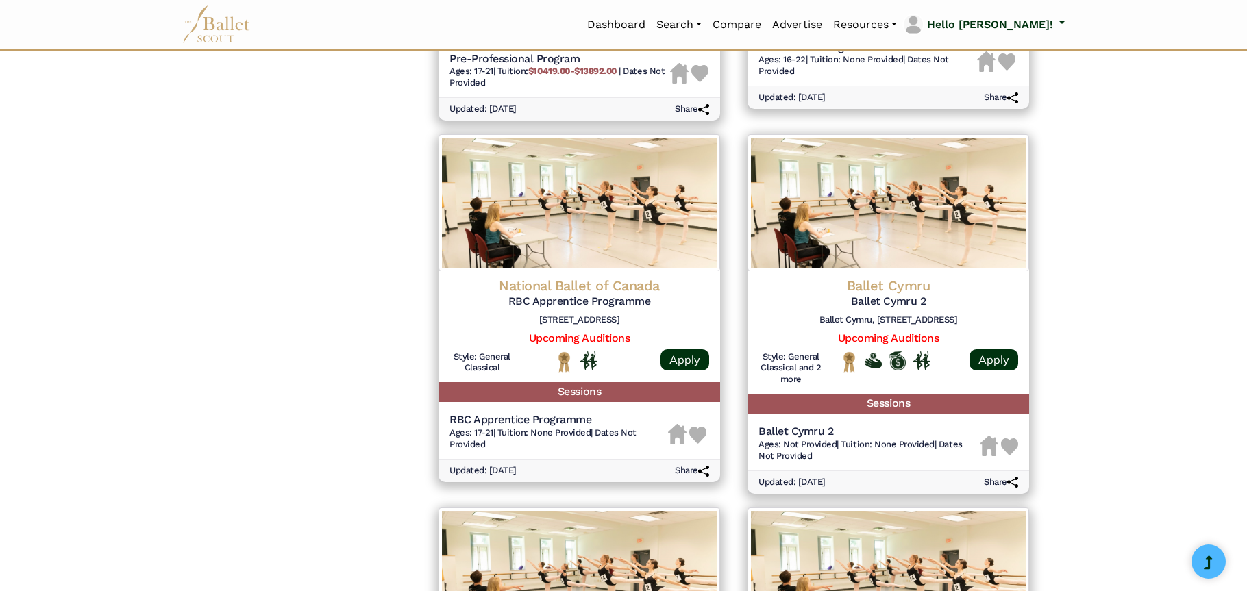
scroll to position [1302, 0]
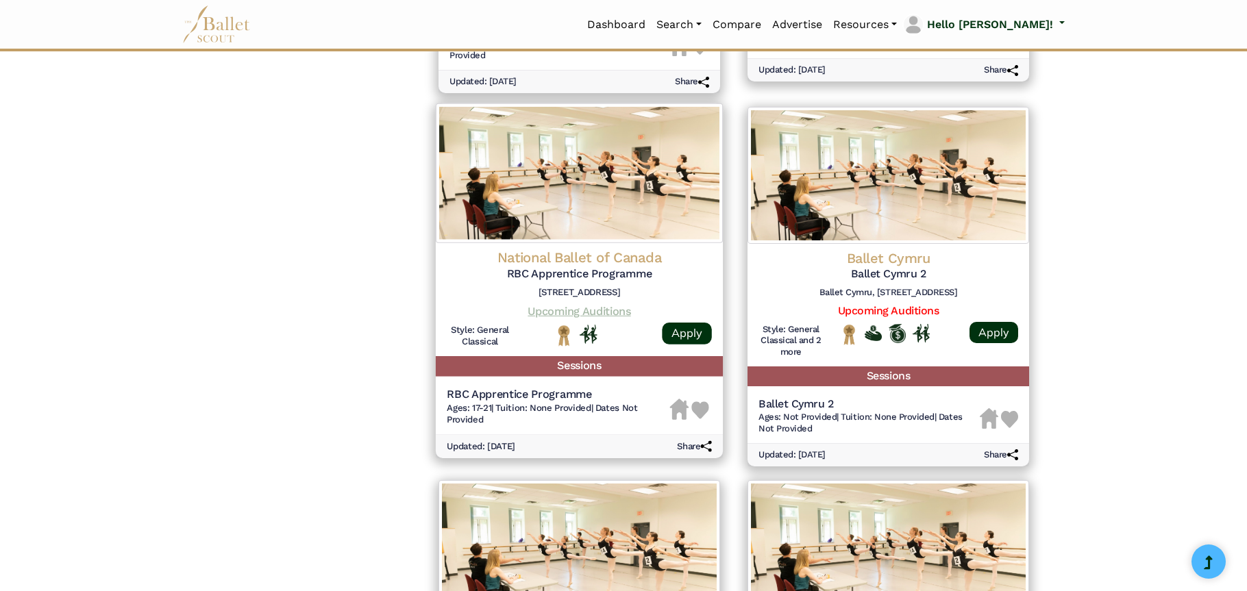
click at [583, 304] on link "Upcoming Auditions" at bounding box center [579, 310] width 103 height 13
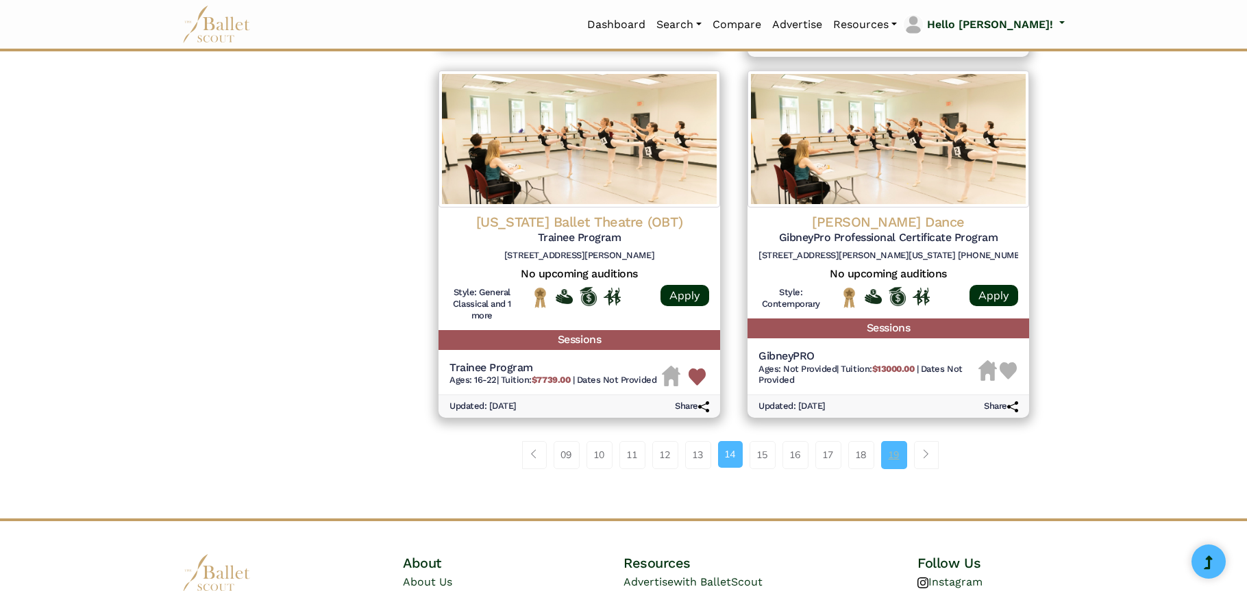
scroll to position [1713, 0]
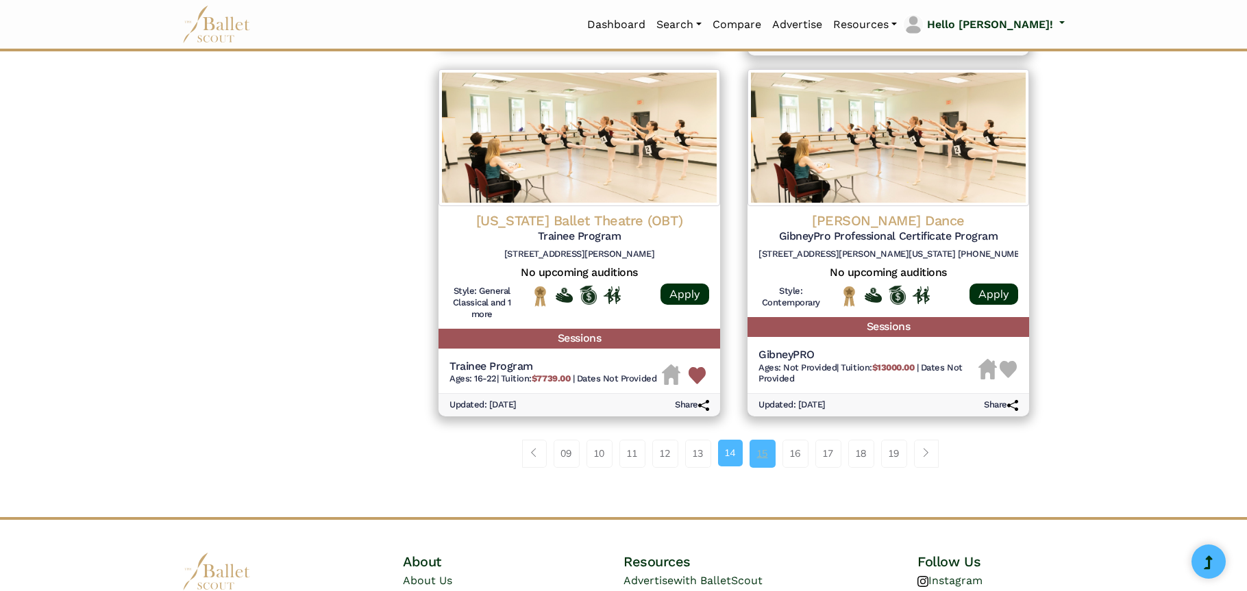
click at [758, 445] on link "15" at bounding box center [763, 453] width 26 height 27
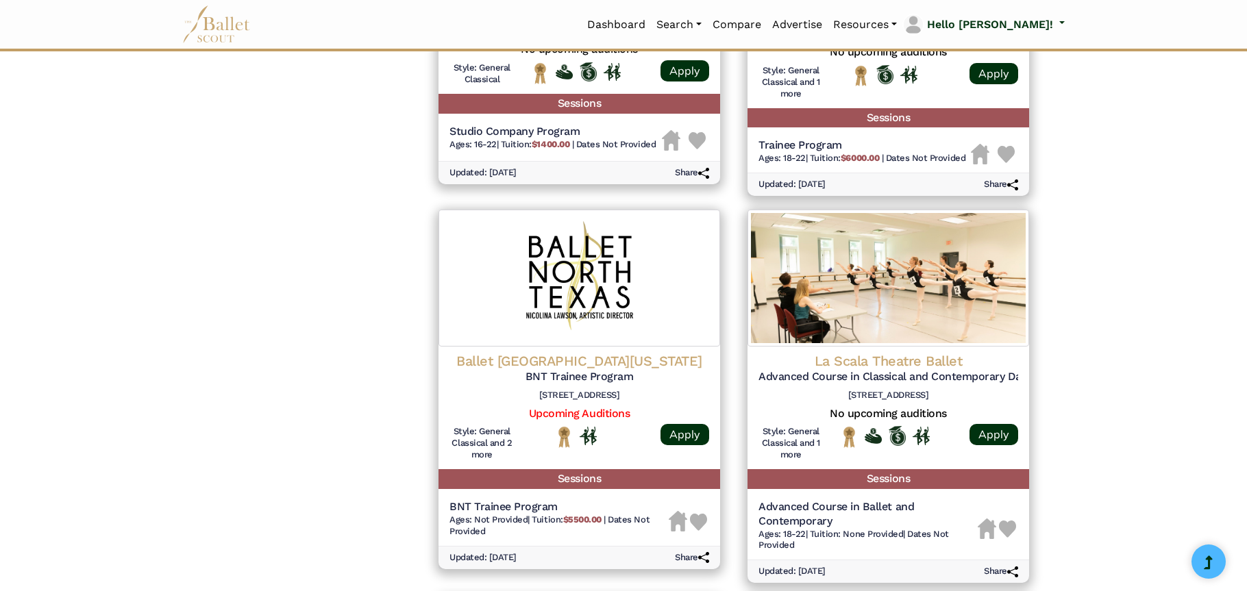
scroll to position [1234, 0]
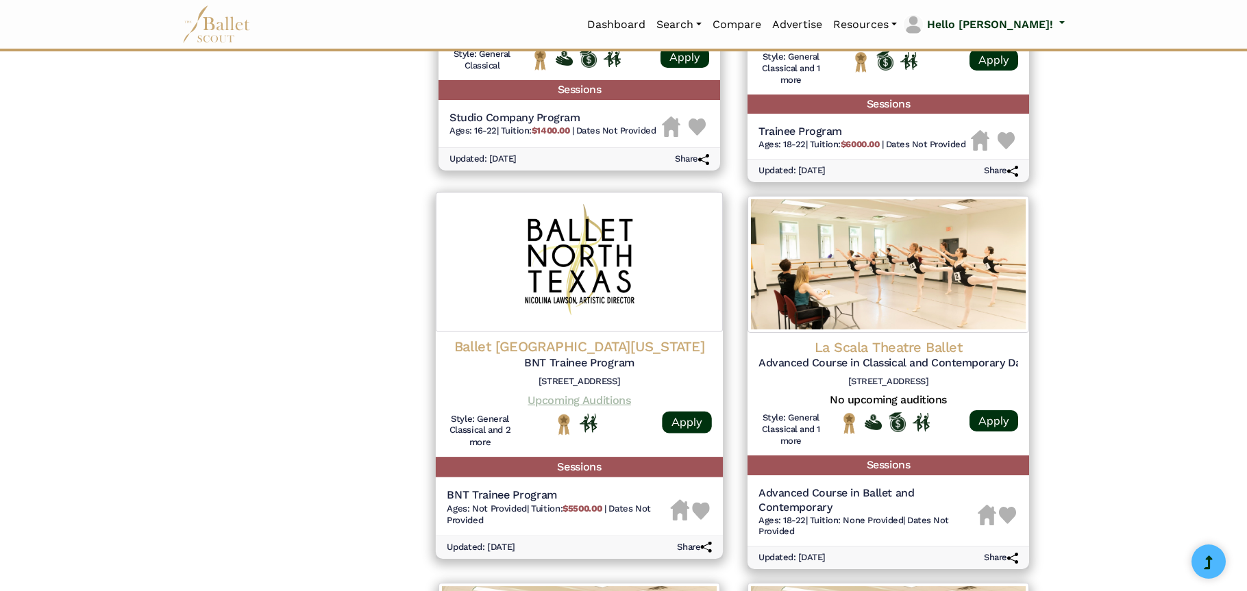
click at [565, 398] on link "Upcoming Auditions" at bounding box center [579, 399] width 103 height 13
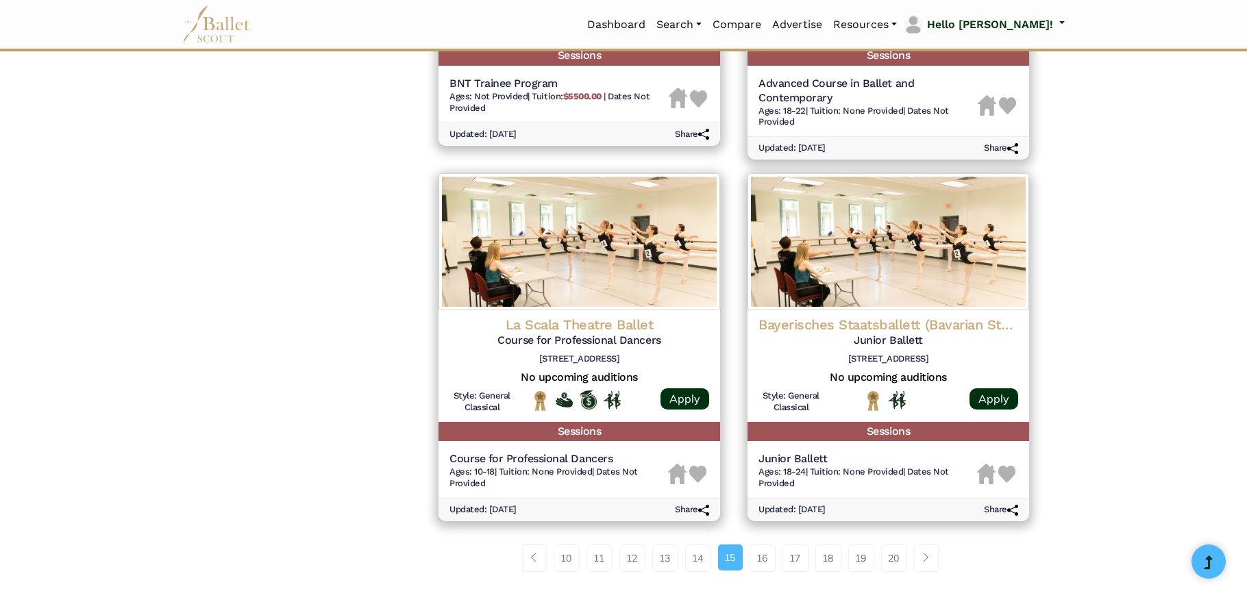
scroll to position [1645, 0]
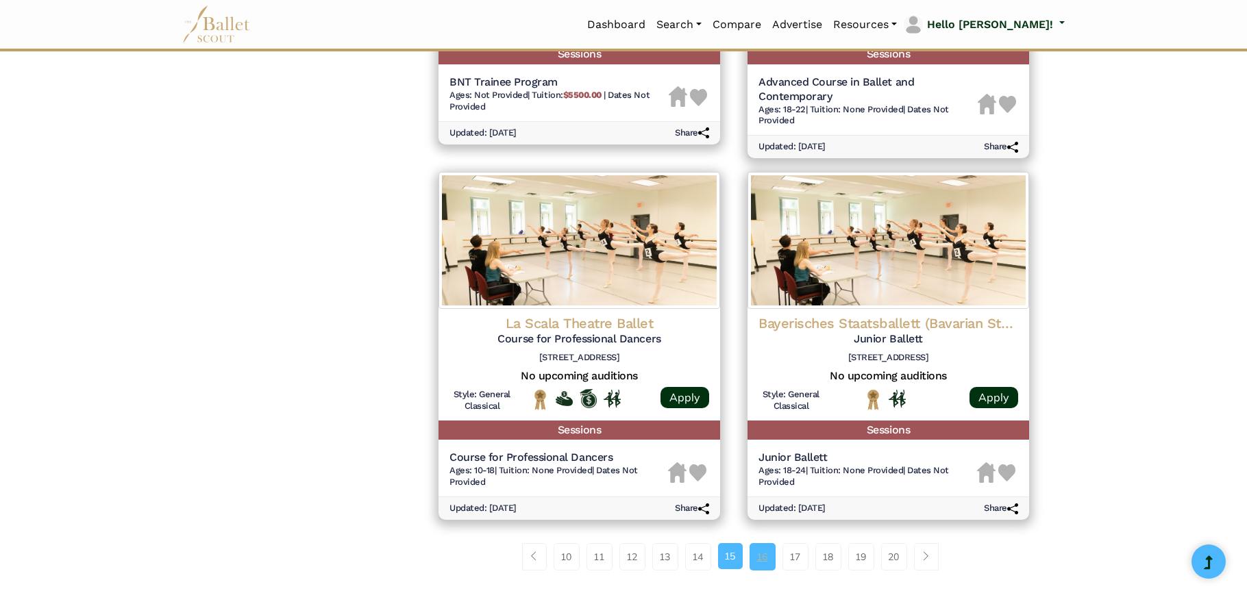
click at [760, 555] on link "16" at bounding box center [763, 557] width 26 height 27
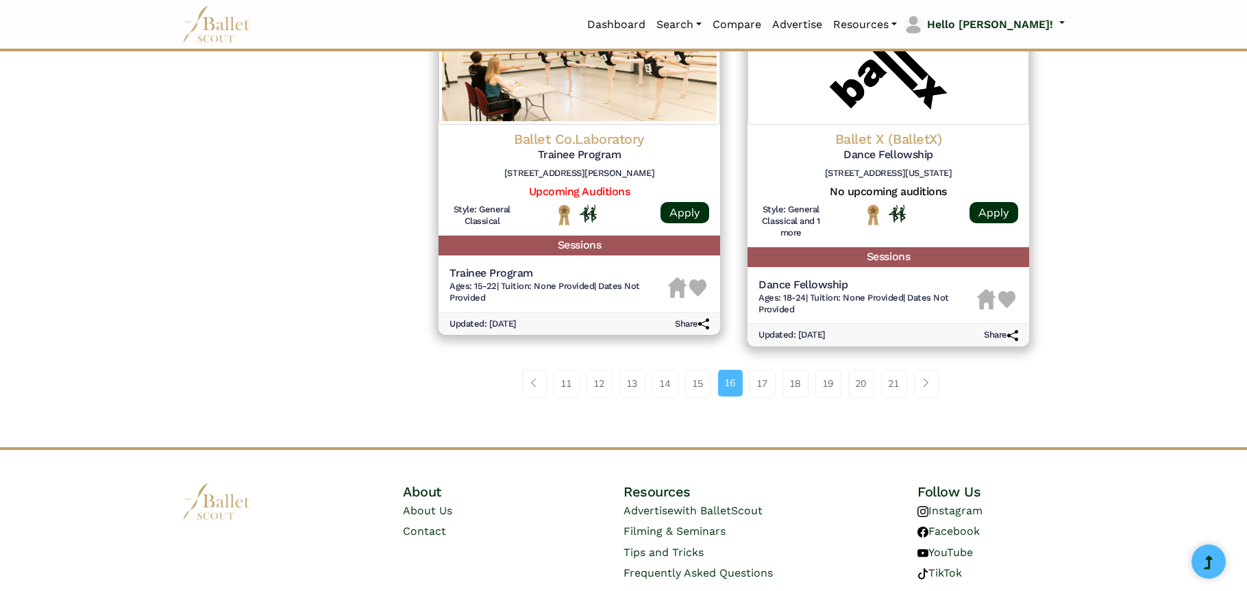
scroll to position [1782, 0]
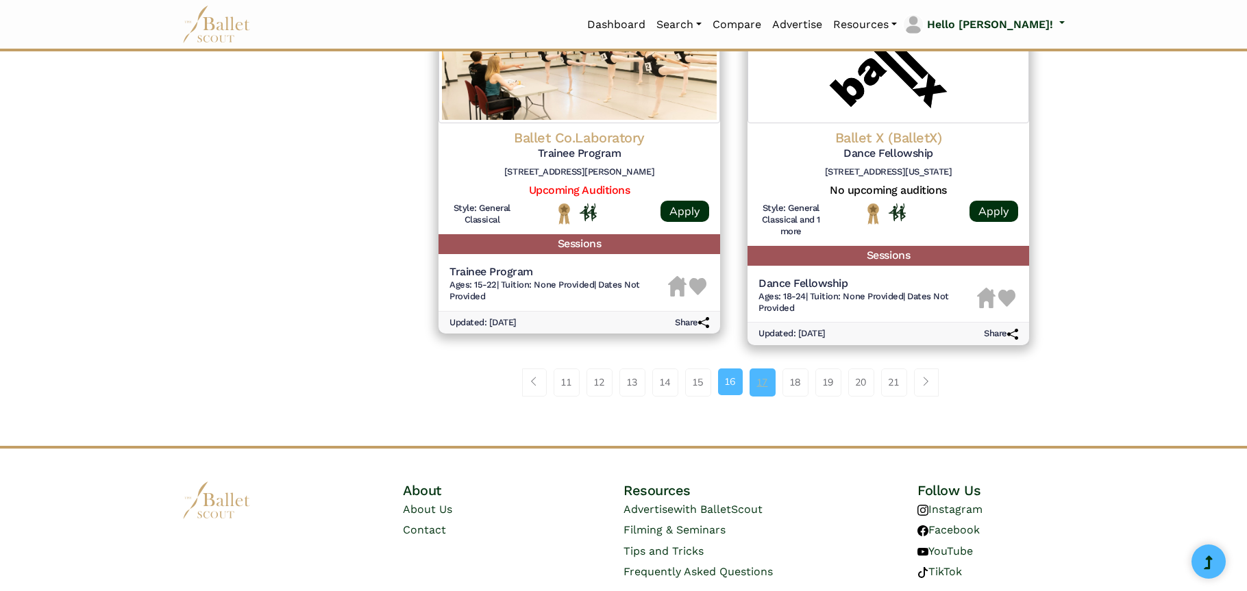
click at [757, 381] on link "17" at bounding box center [763, 382] width 26 height 27
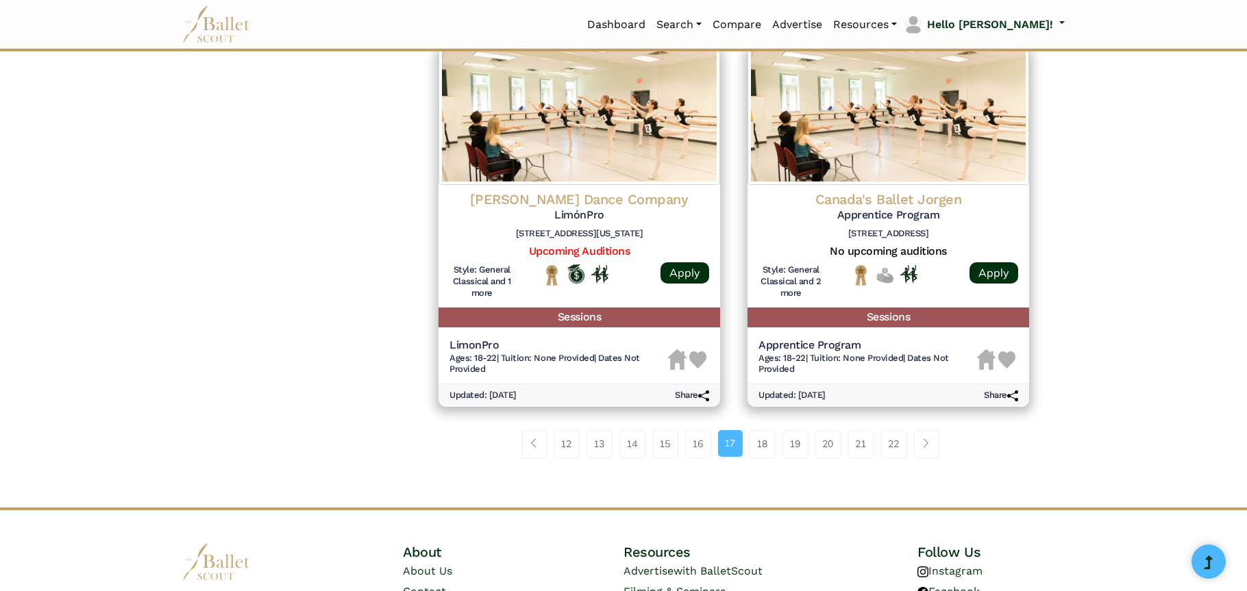
scroll to position [1782, 0]
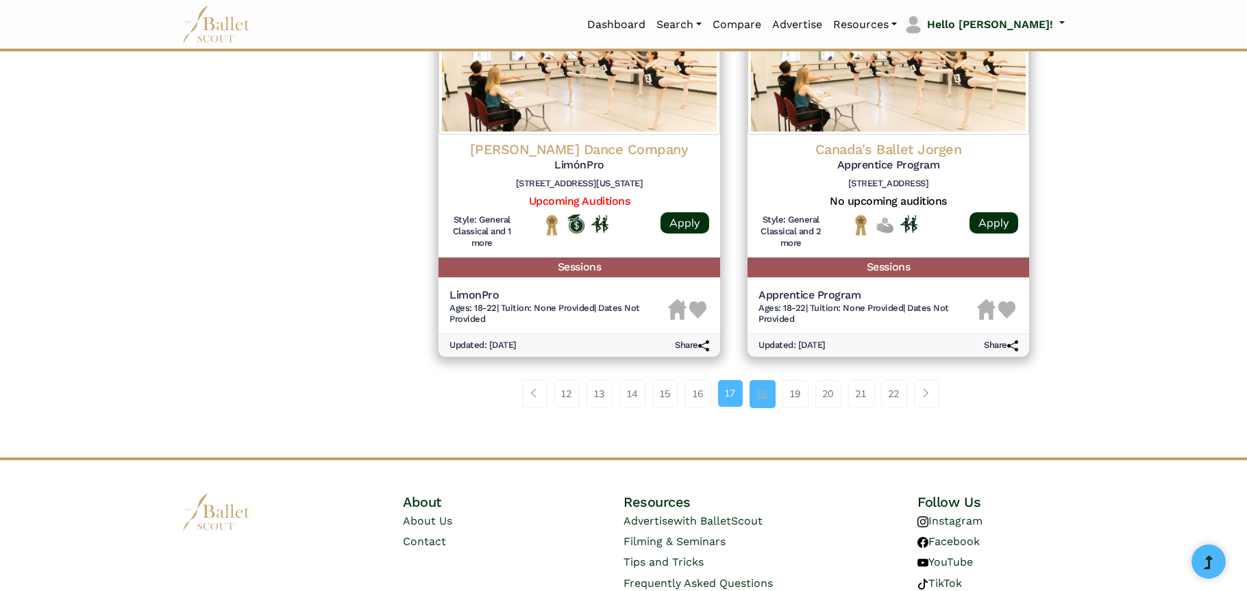
click at [763, 397] on link "18" at bounding box center [763, 393] width 26 height 27
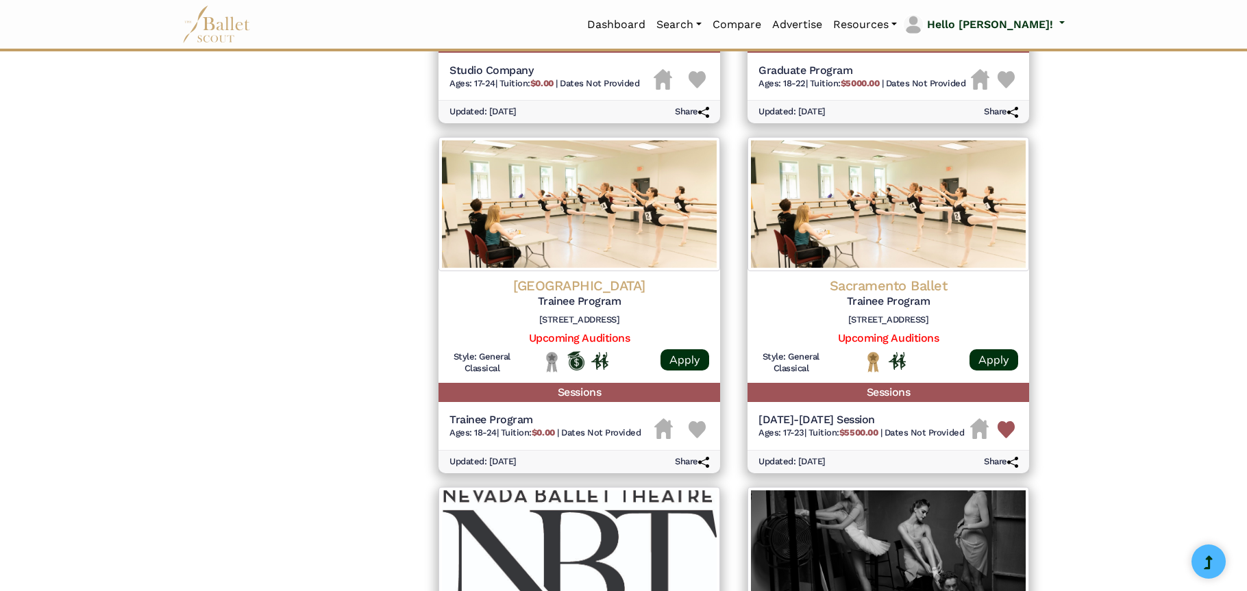
scroll to position [1302, 0]
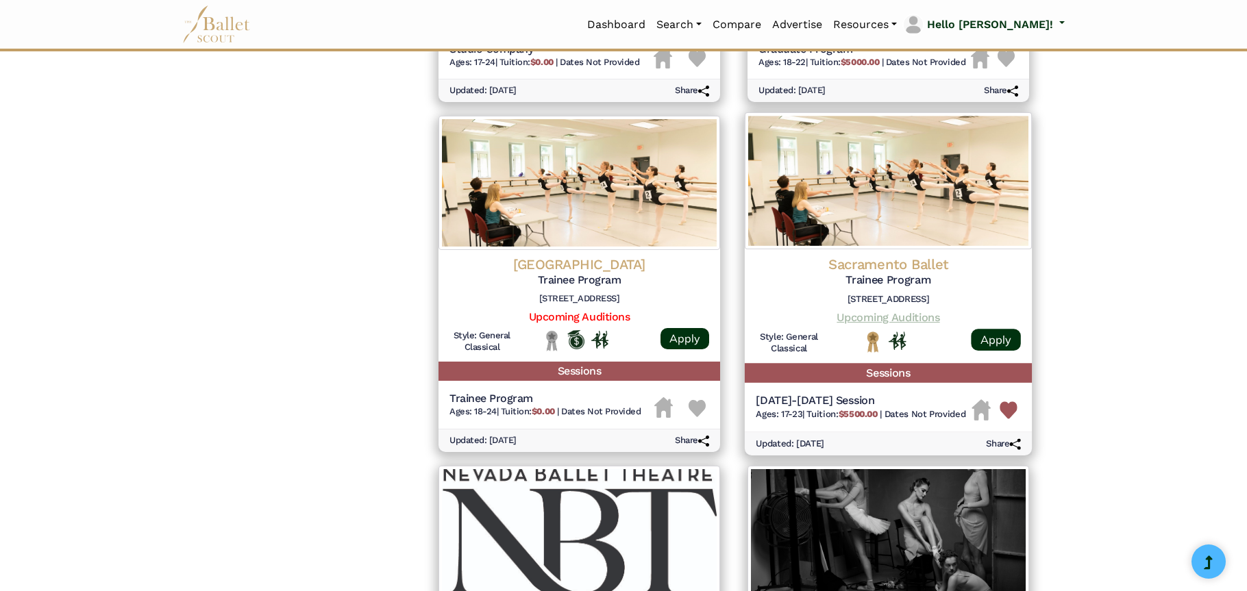
click at [883, 321] on link "Upcoming Auditions" at bounding box center [888, 317] width 103 height 13
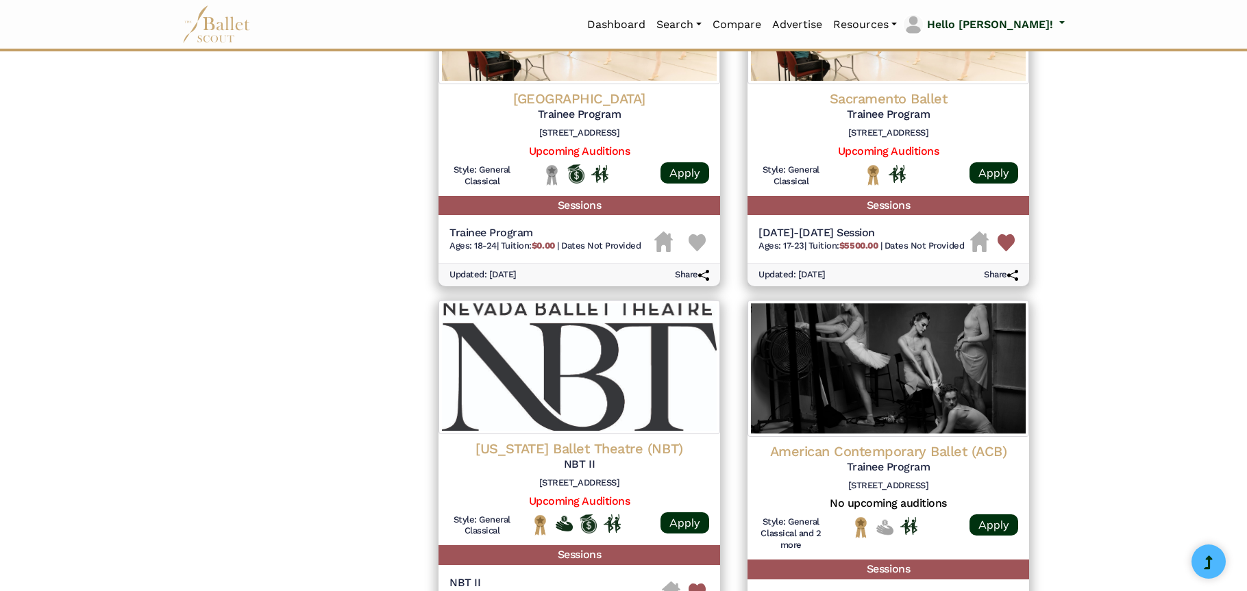
scroll to position [1576, 0]
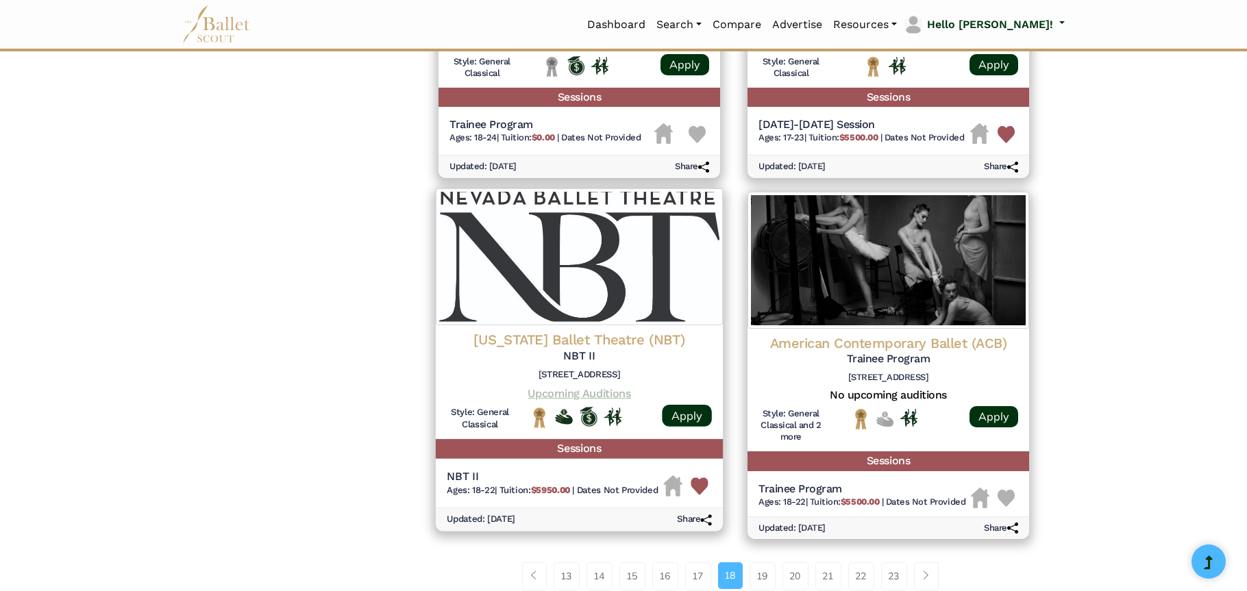
click at [561, 395] on link "Upcoming Auditions" at bounding box center [579, 393] width 103 height 13
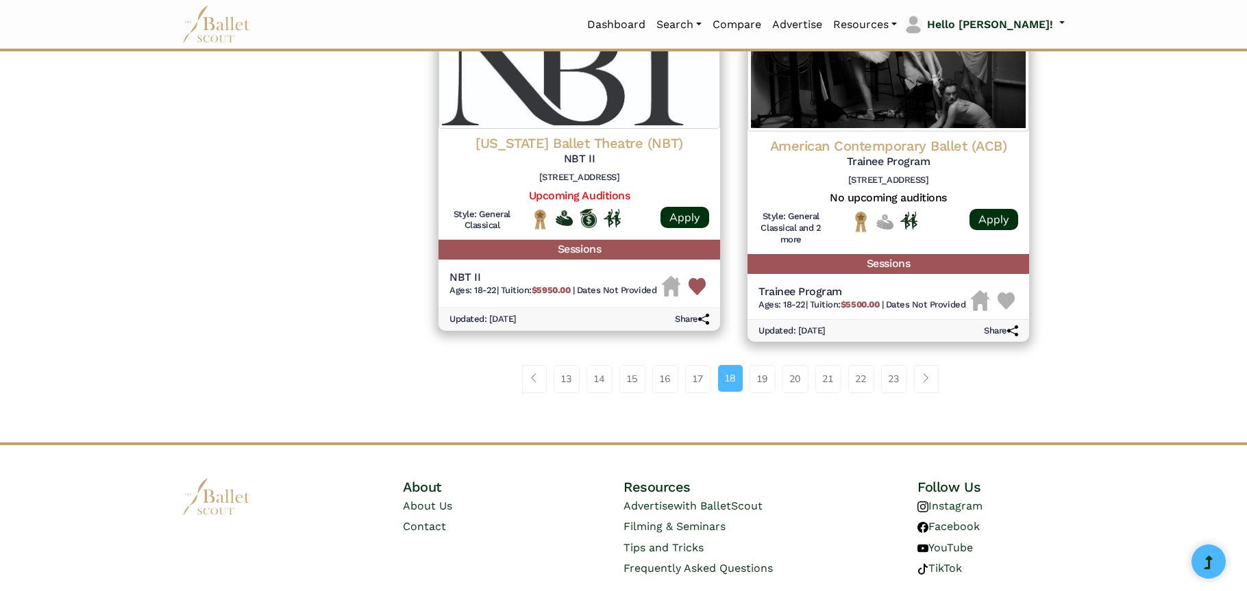
scroll to position [1782, 0]
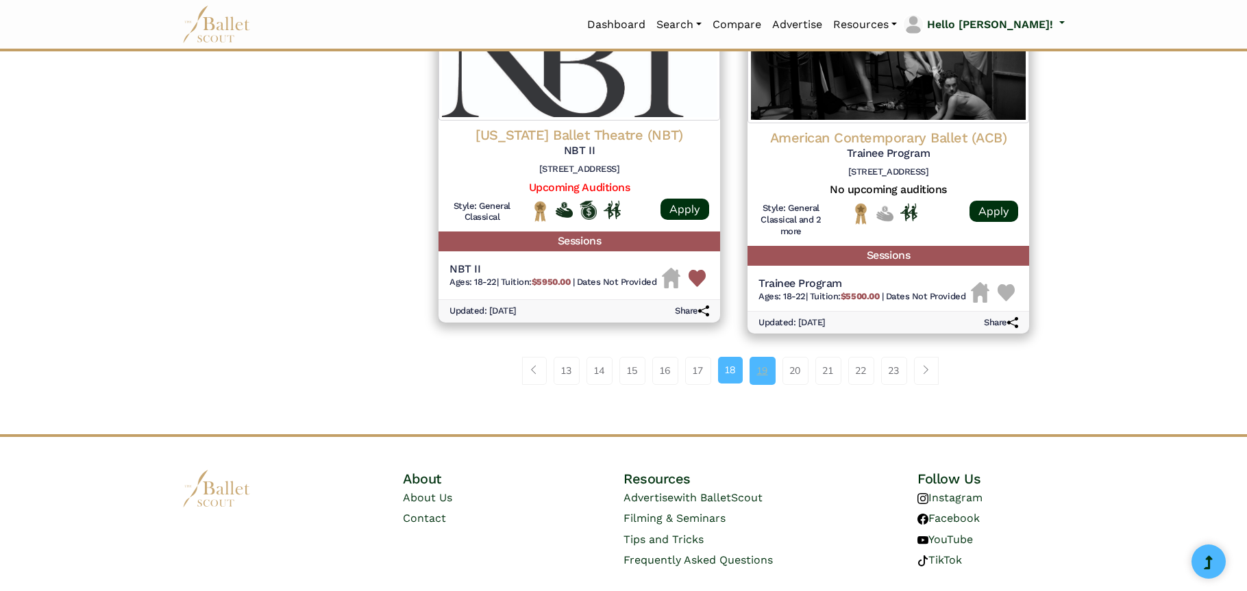
click at [759, 369] on link "19" at bounding box center [763, 370] width 26 height 27
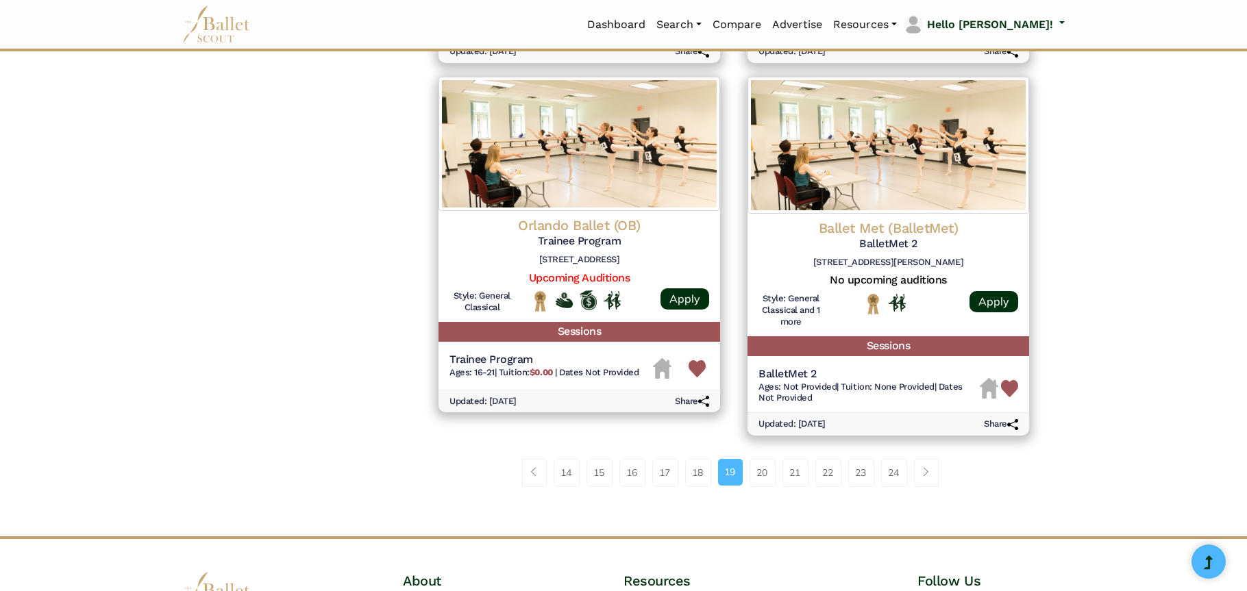
scroll to position [1713, 0]
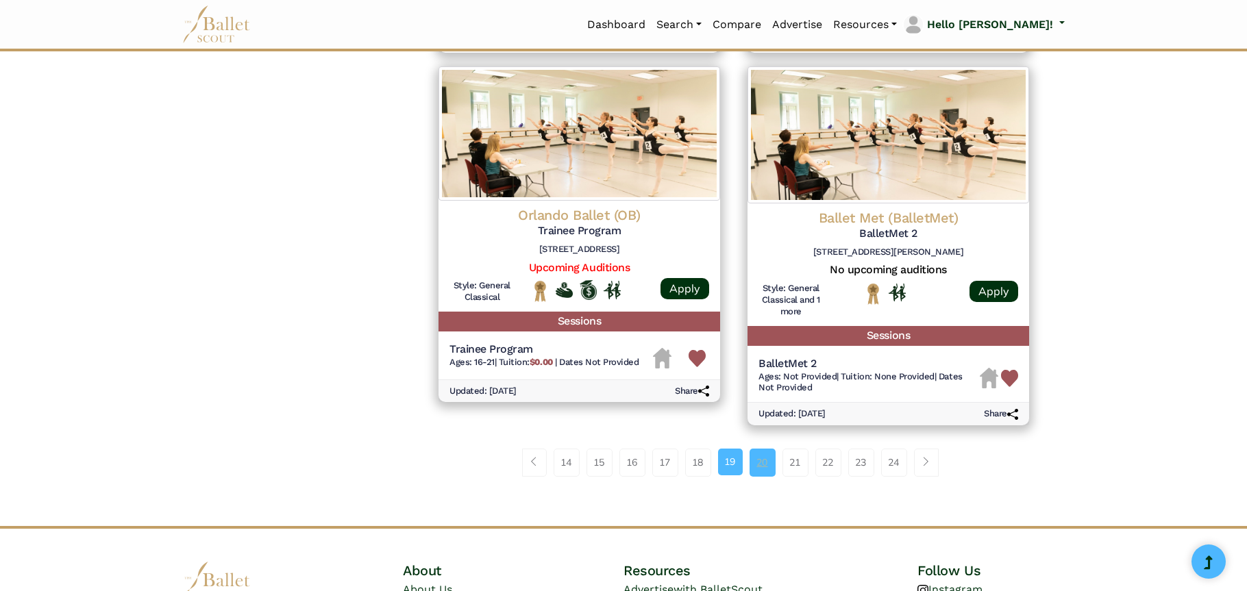
click at [765, 464] on link "20" at bounding box center [763, 462] width 26 height 27
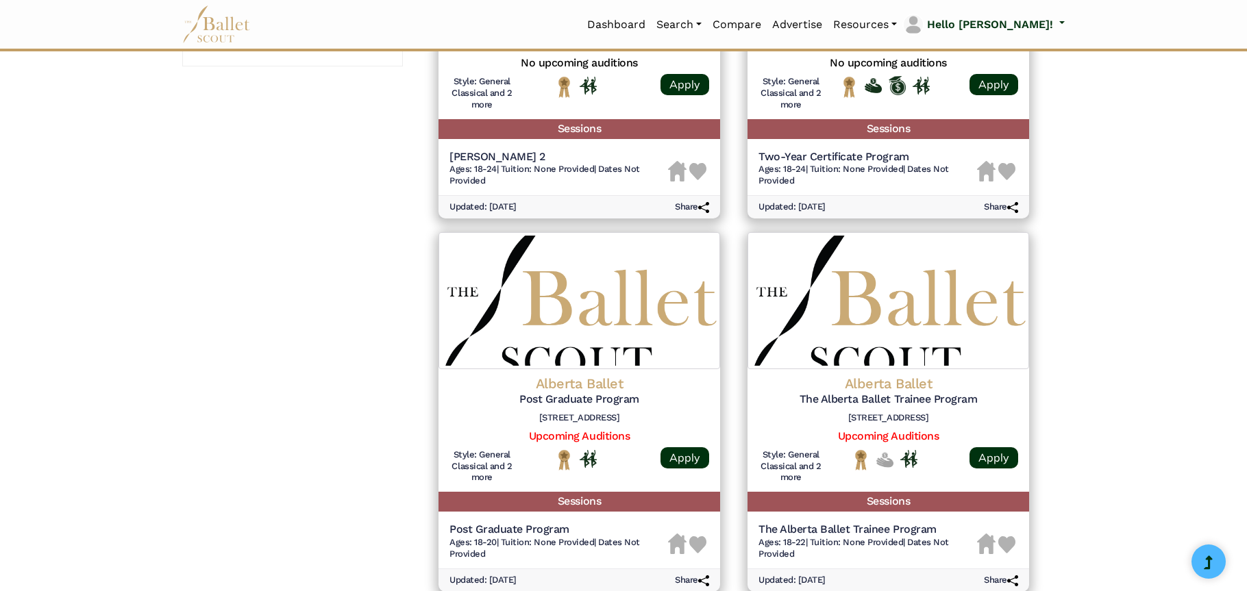
scroll to position [1234, 0]
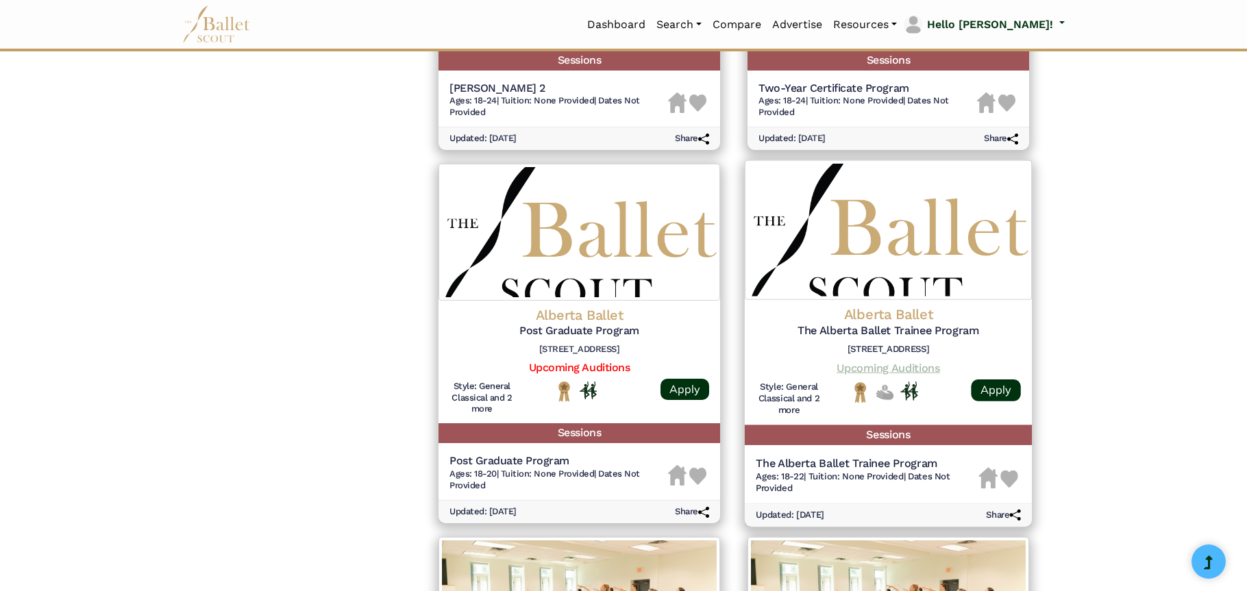
click at [887, 369] on link "Upcoming Auditions" at bounding box center [888, 367] width 103 height 13
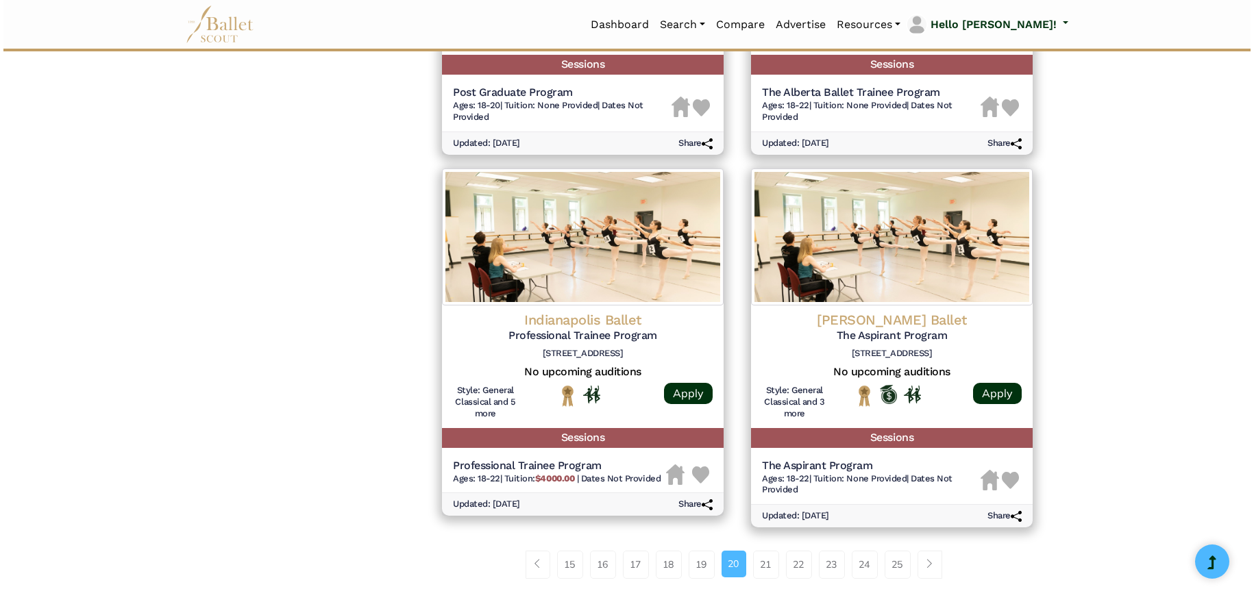
scroll to position [1645, 0]
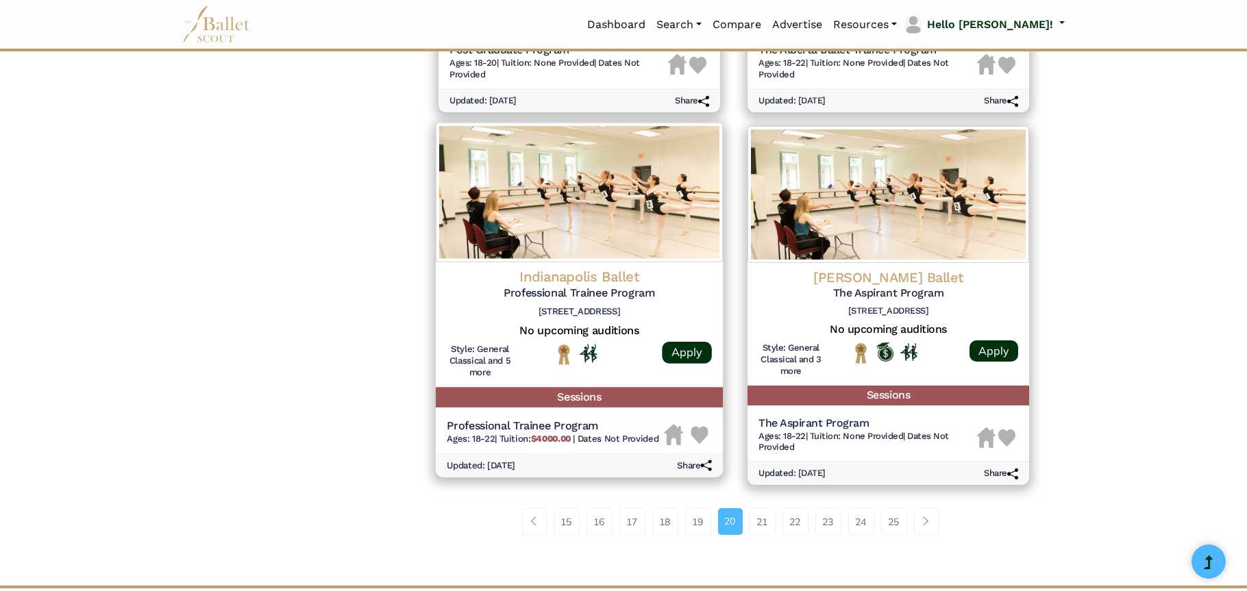
click at [579, 281] on h4 "Indianapolis Ballet" at bounding box center [579, 277] width 265 height 19
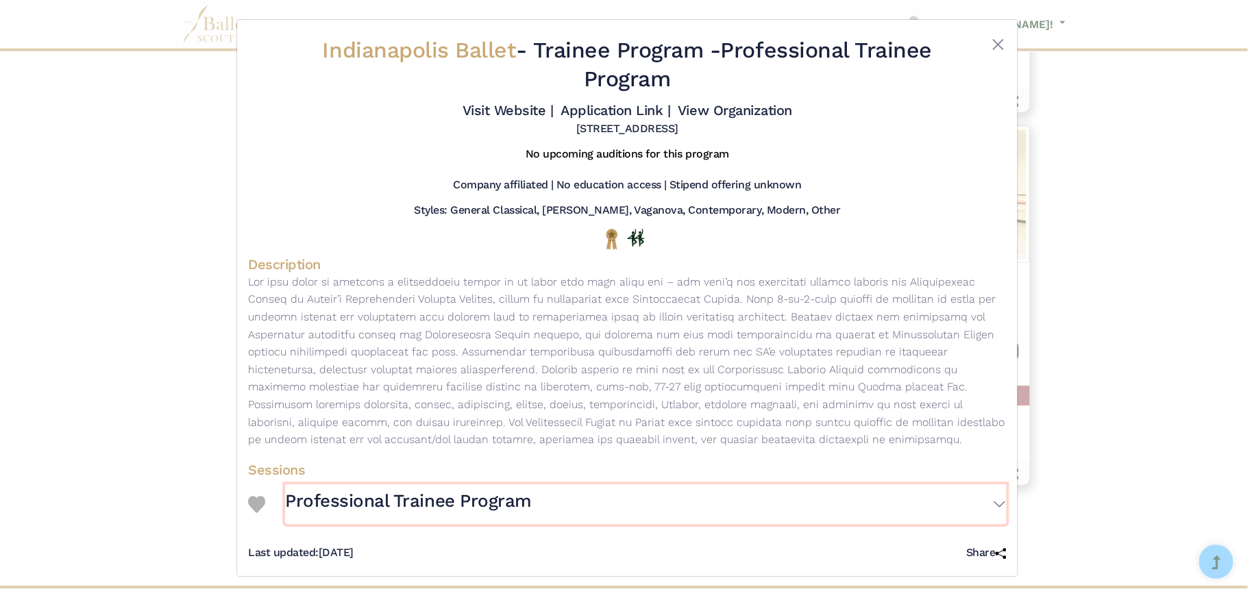
click at [419, 498] on h3 "Professional Trainee Program" at bounding box center [408, 501] width 247 height 23
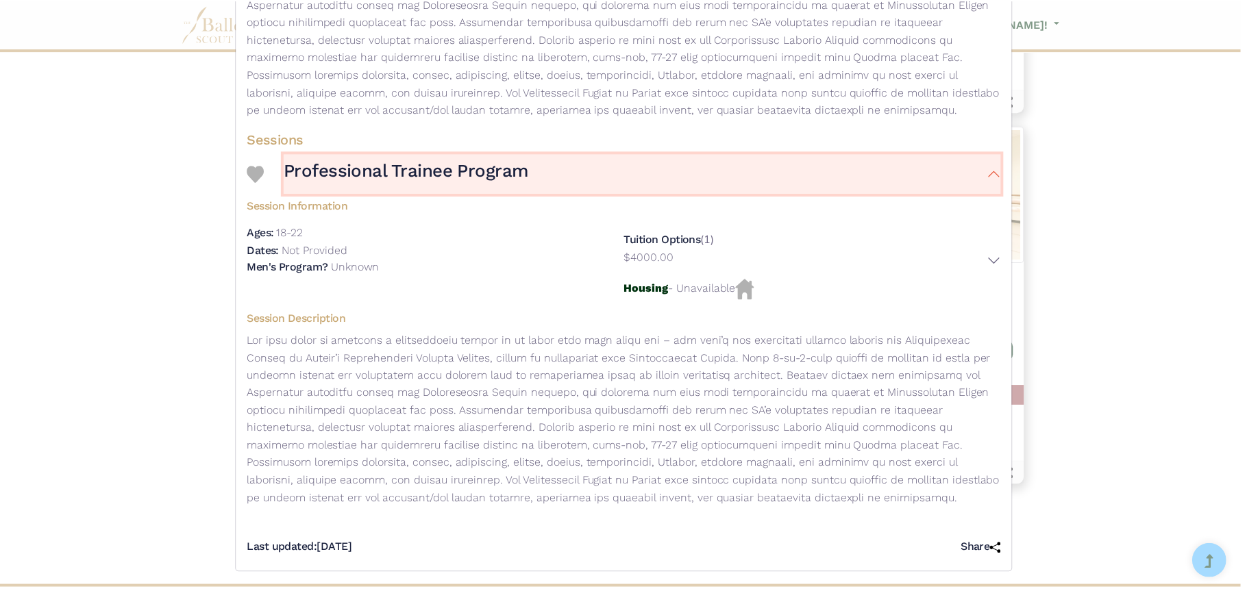
scroll to position [0, 0]
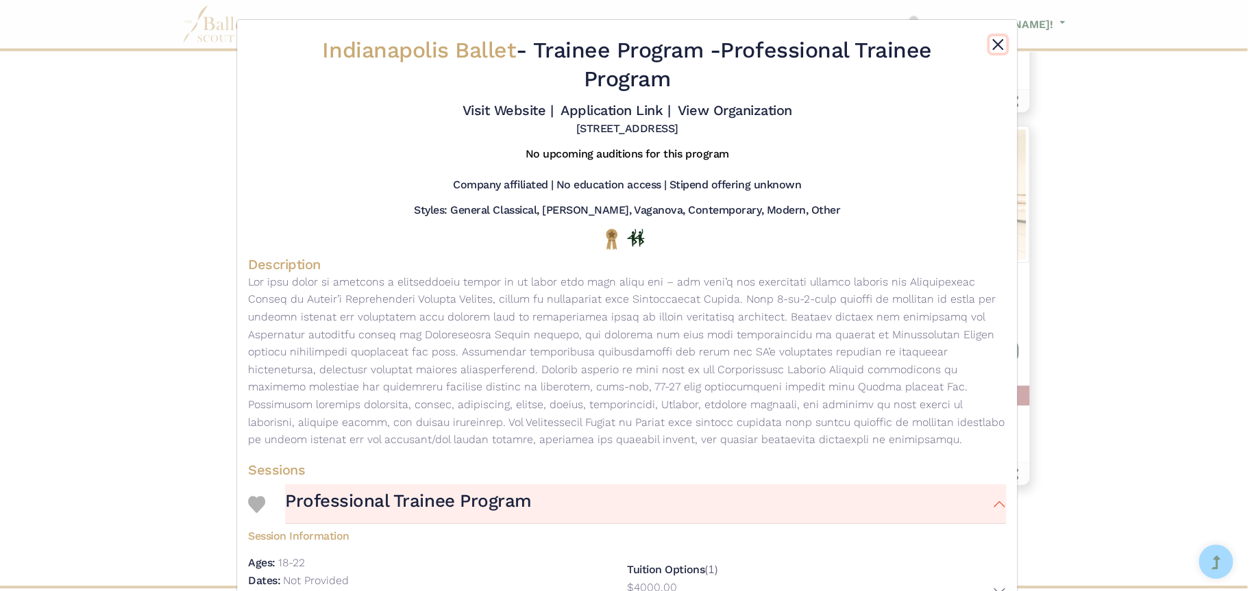
click at [997, 42] on button "Close" at bounding box center [998, 44] width 16 height 16
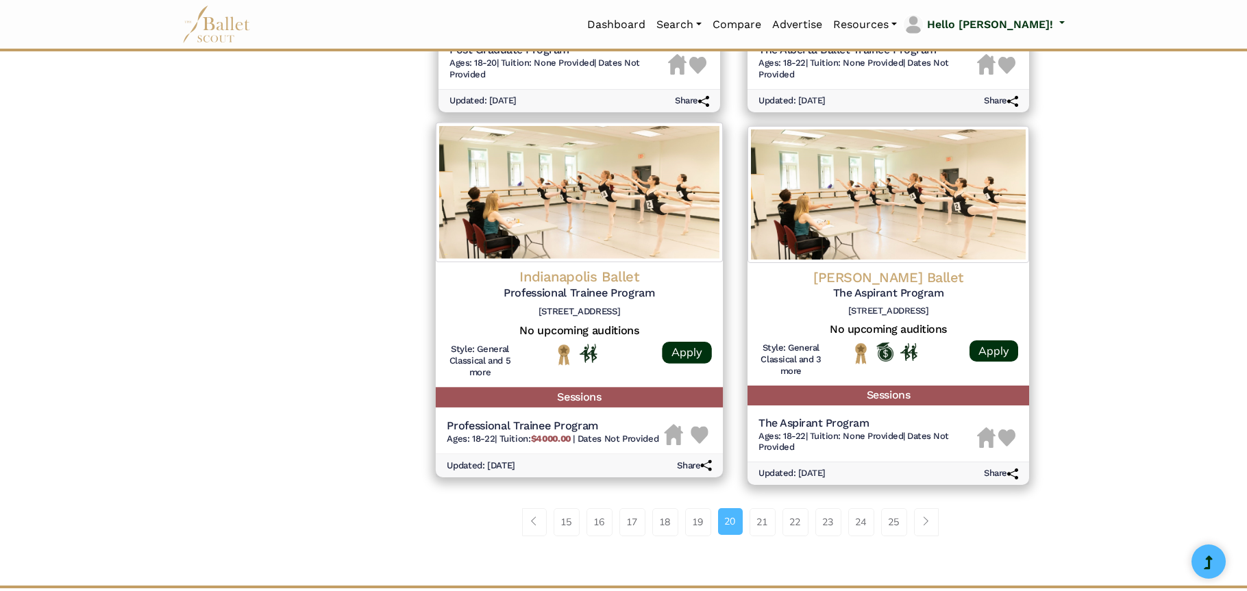
click at [699, 437] on img at bounding box center [700, 435] width 18 height 18
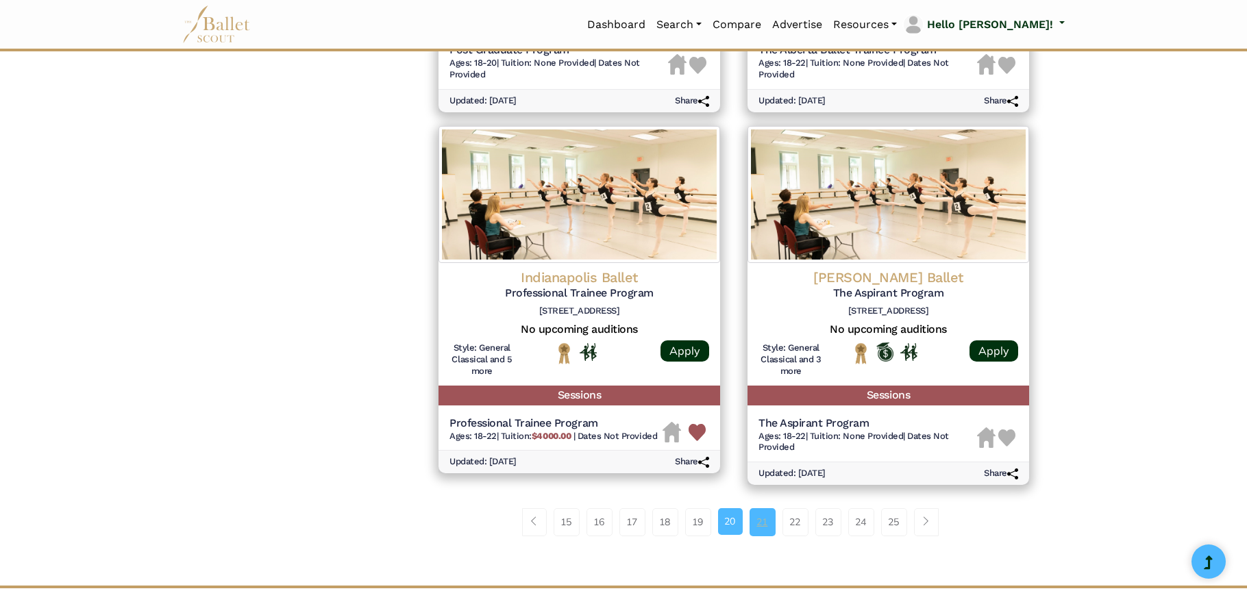
click at [761, 524] on link "21" at bounding box center [763, 522] width 26 height 27
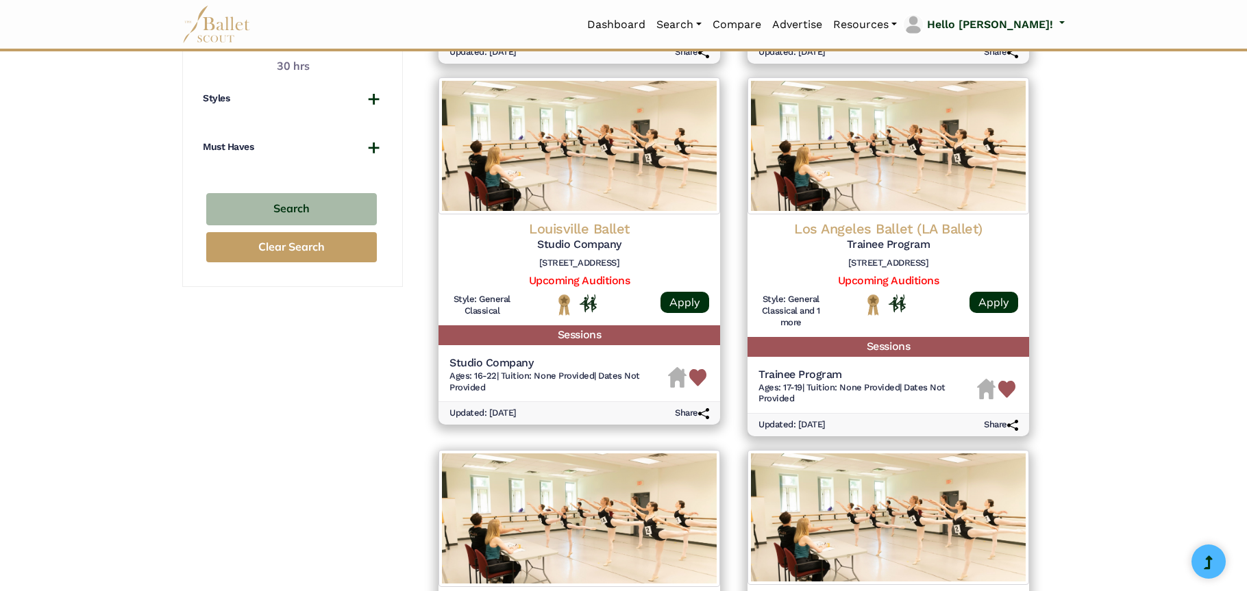
scroll to position [960, 0]
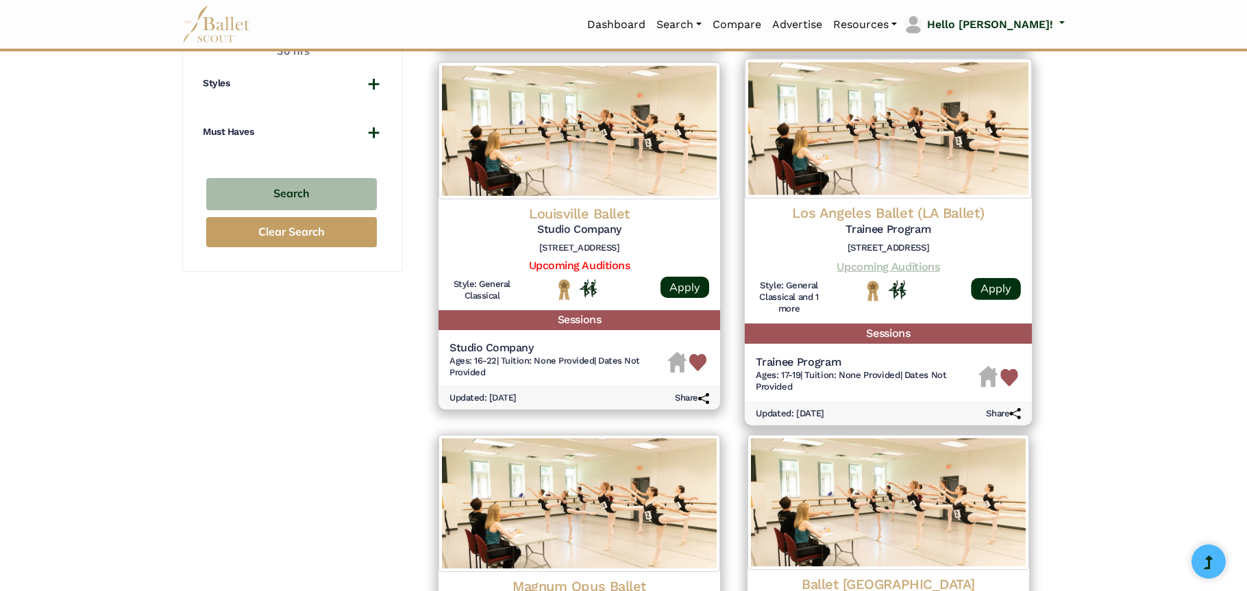
click at [893, 264] on link "Upcoming Auditions" at bounding box center [888, 266] width 103 height 13
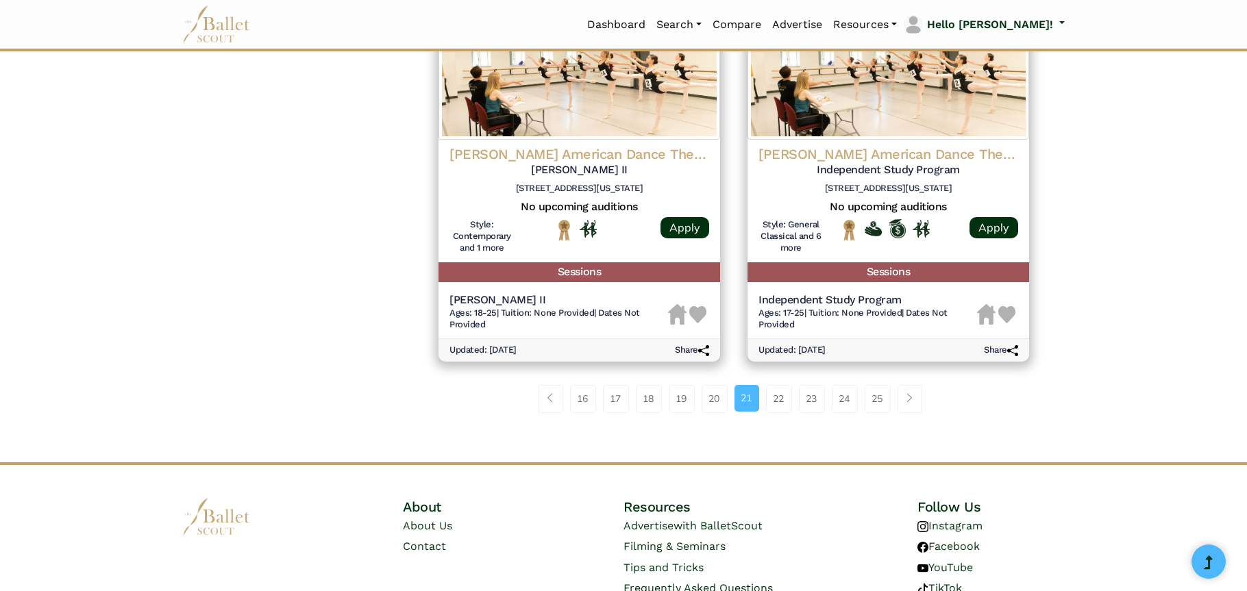
scroll to position [1782, 0]
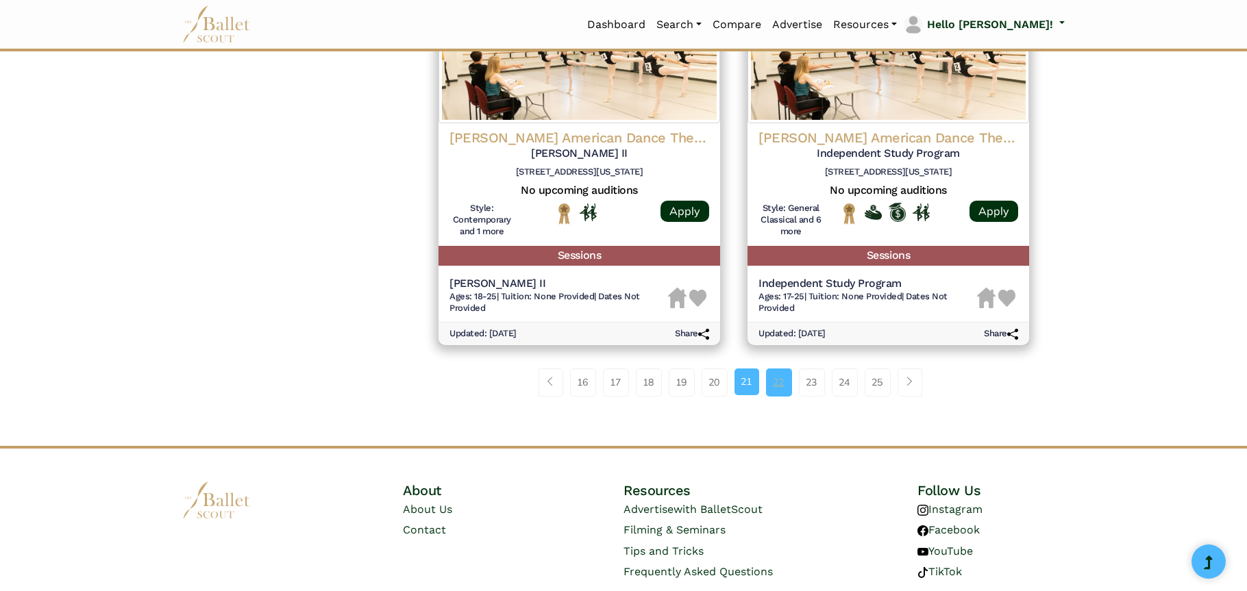
click at [786, 384] on link "22" at bounding box center [779, 382] width 26 height 27
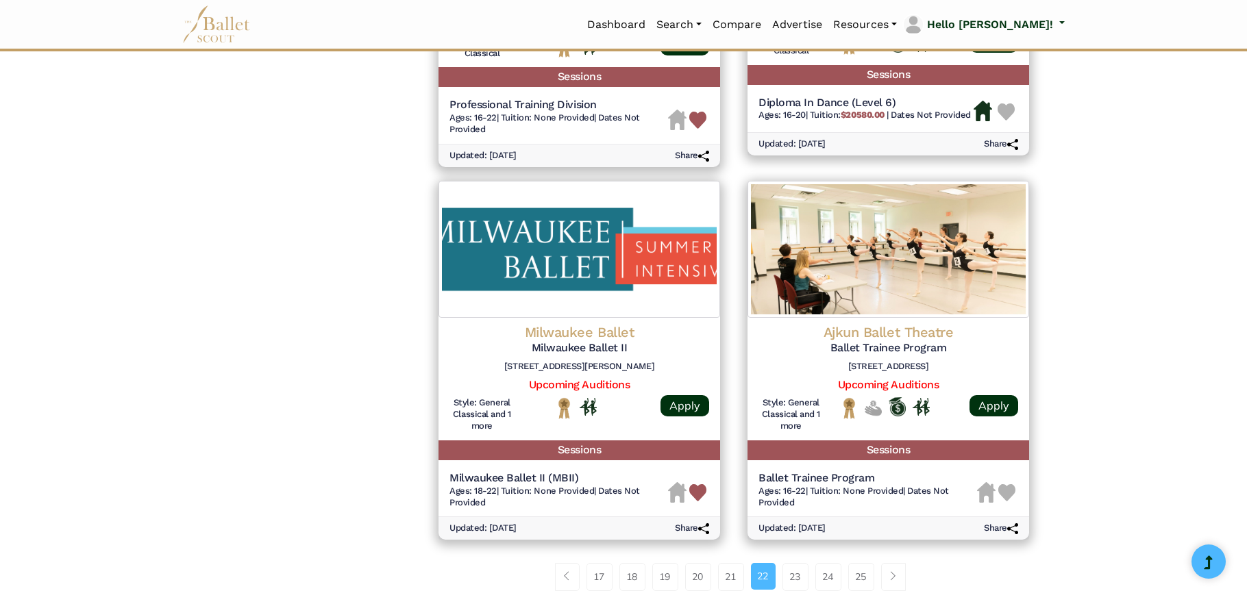
scroll to position [1645, 0]
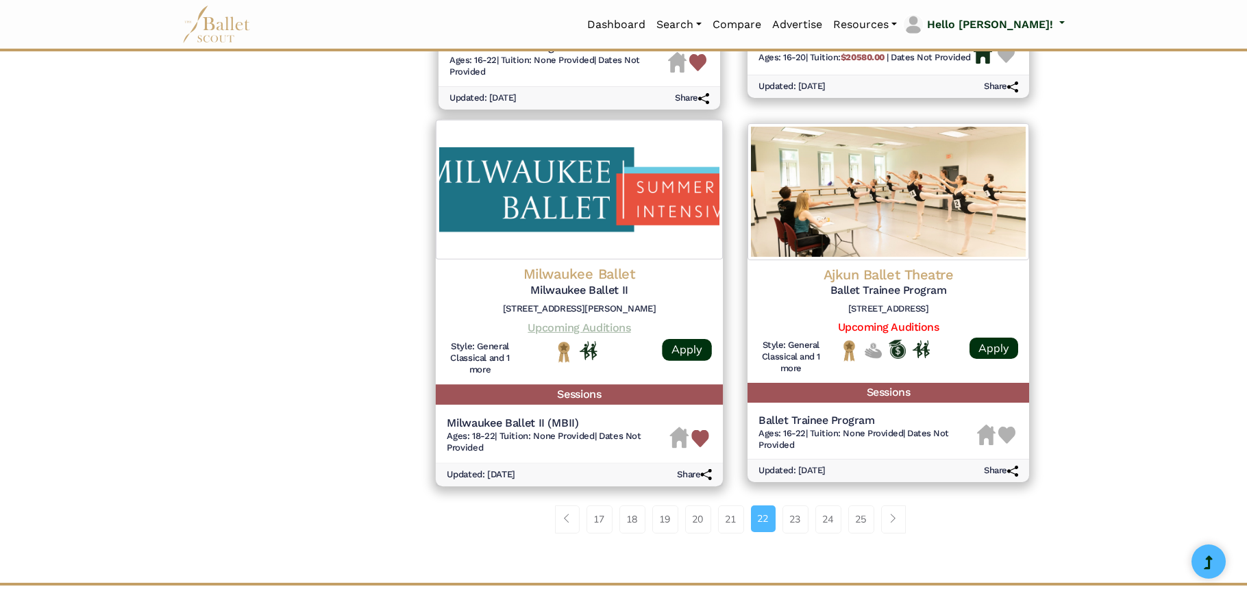
click at [576, 332] on link "Upcoming Auditions" at bounding box center [579, 327] width 103 height 13
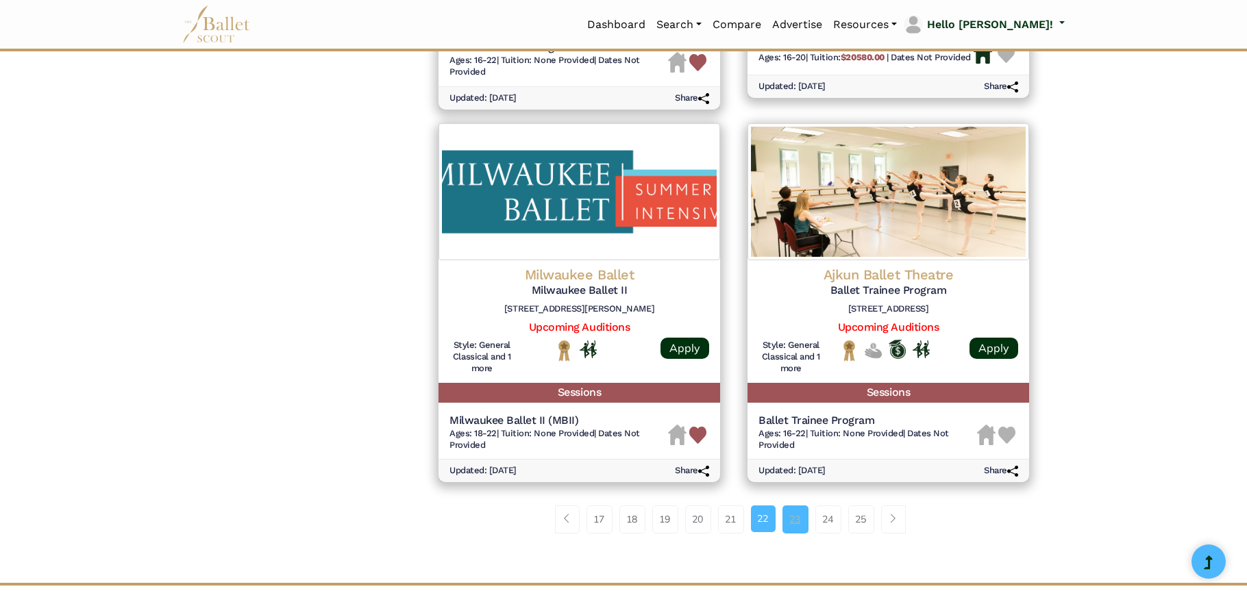
click at [795, 525] on link "23" at bounding box center [796, 519] width 26 height 27
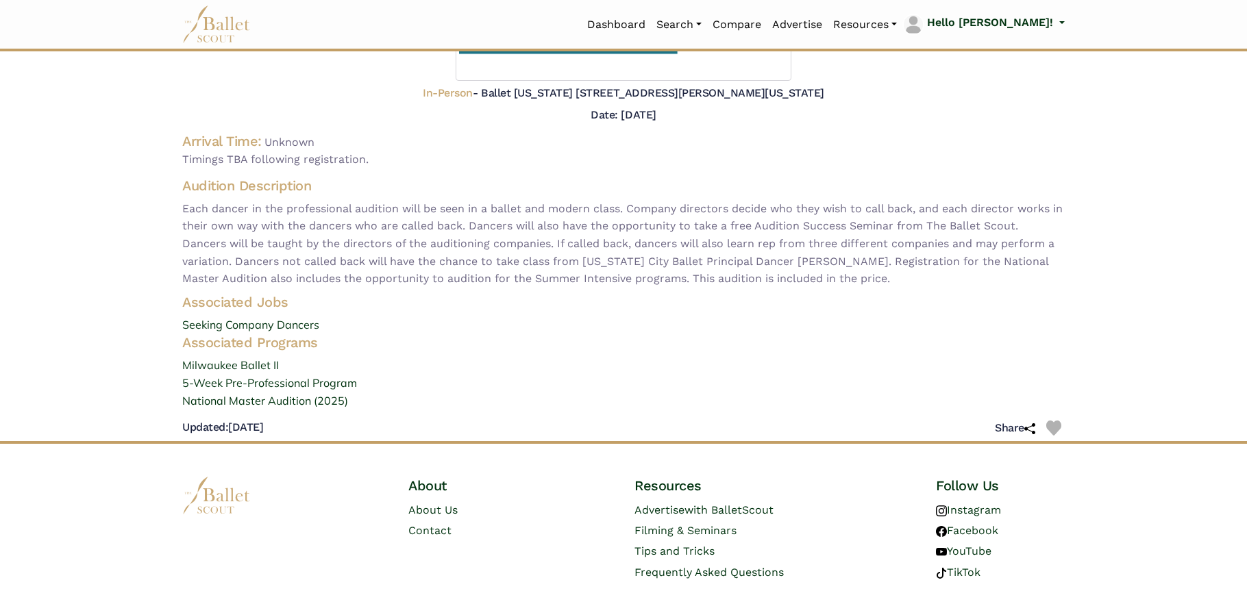
scroll to position [206, 0]
click at [257, 363] on link "Milwaukee Ballet II" at bounding box center [623, 365] width 905 height 18
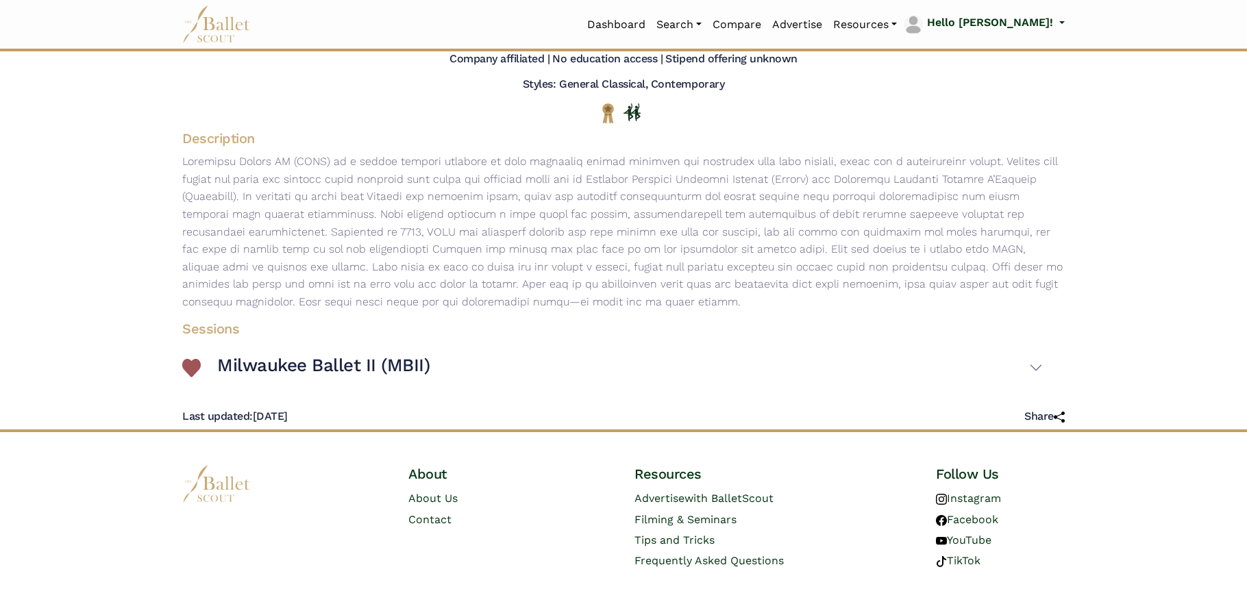
scroll to position [297, 0]
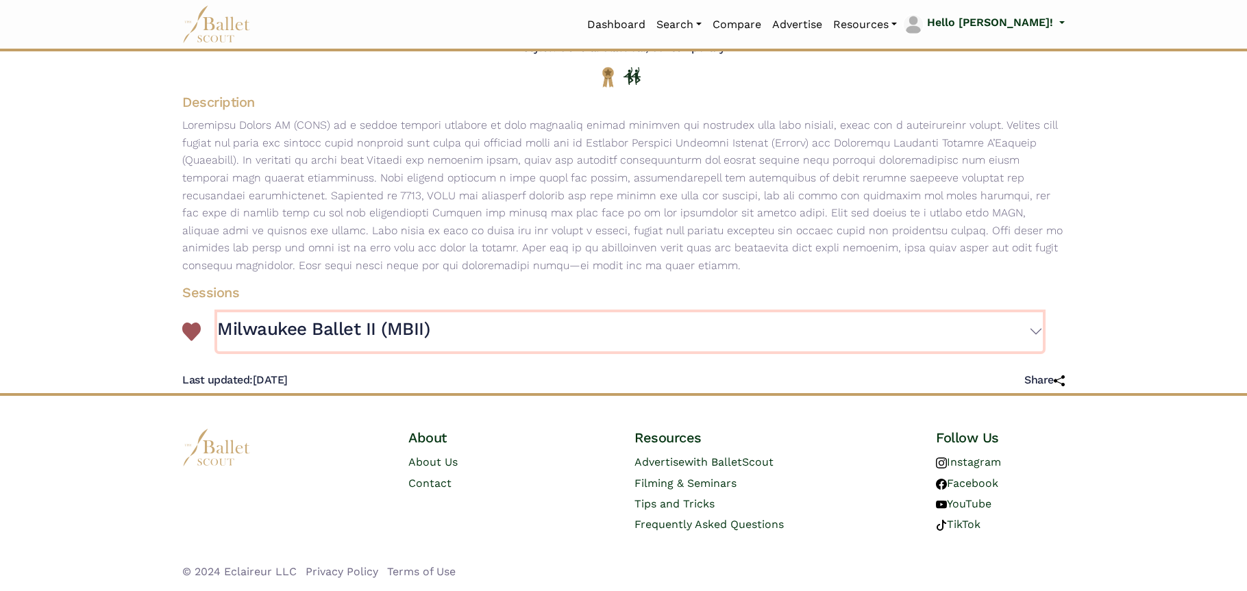
click at [300, 329] on h3 "Milwaukee Ballet II (MBII)" at bounding box center [323, 329] width 213 height 23
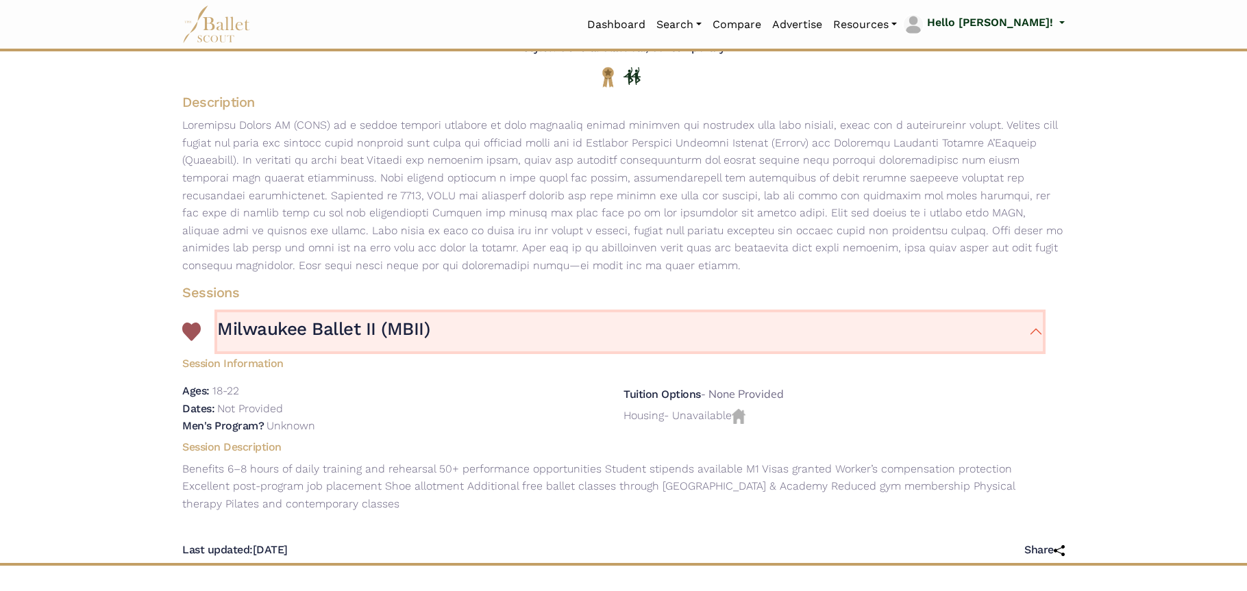
scroll to position [0, 0]
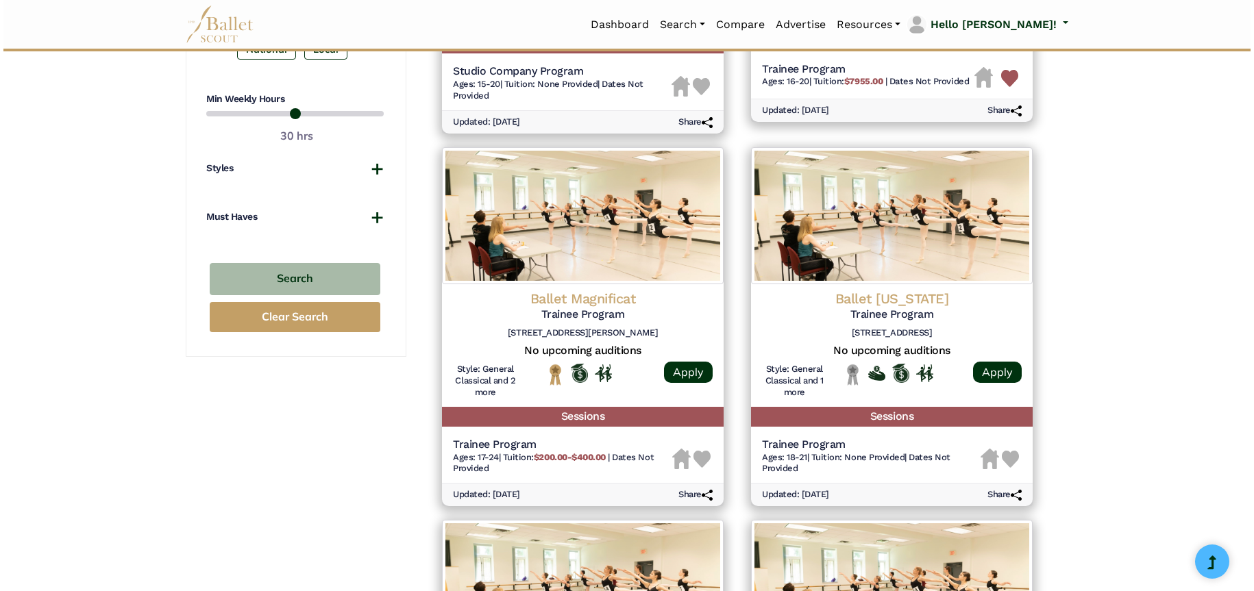
scroll to position [891, 0]
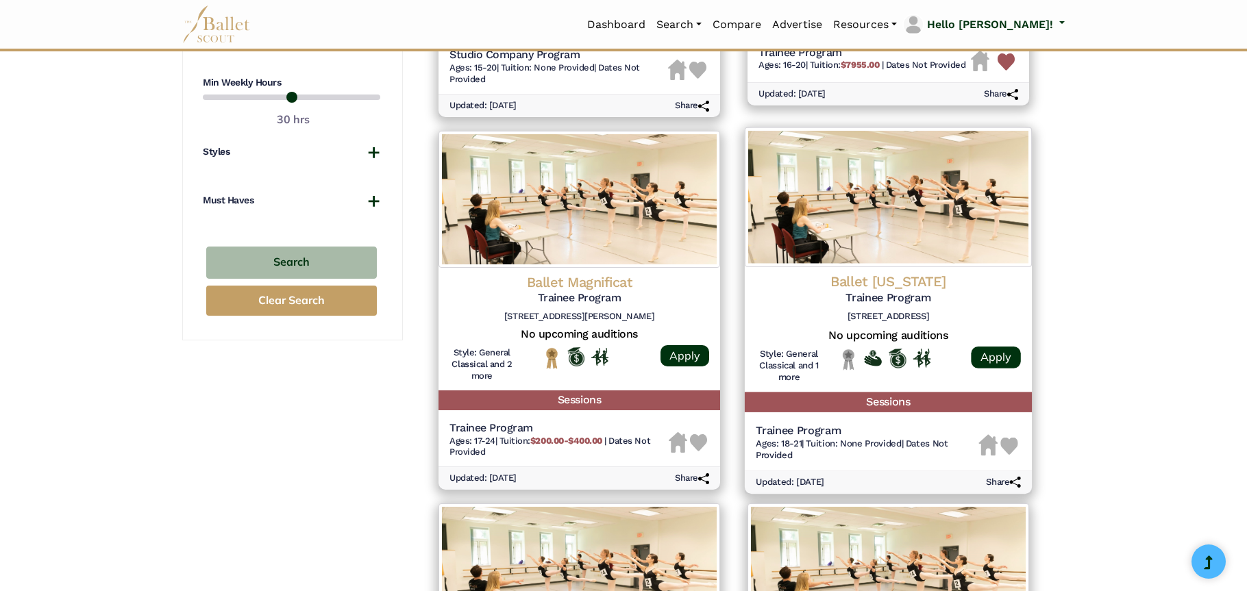
click at [897, 297] on h5 "Trainee Program" at bounding box center [888, 298] width 265 height 14
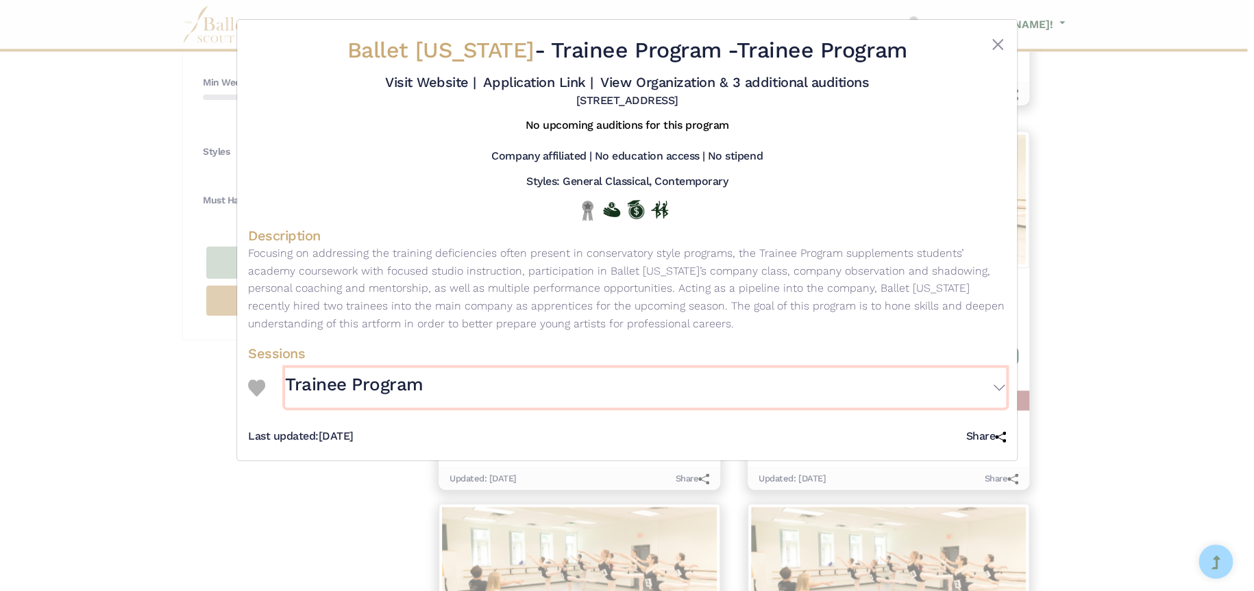
click at [390, 385] on h3 "Trainee Program" at bounding box center [354, 385] width 138 height 23
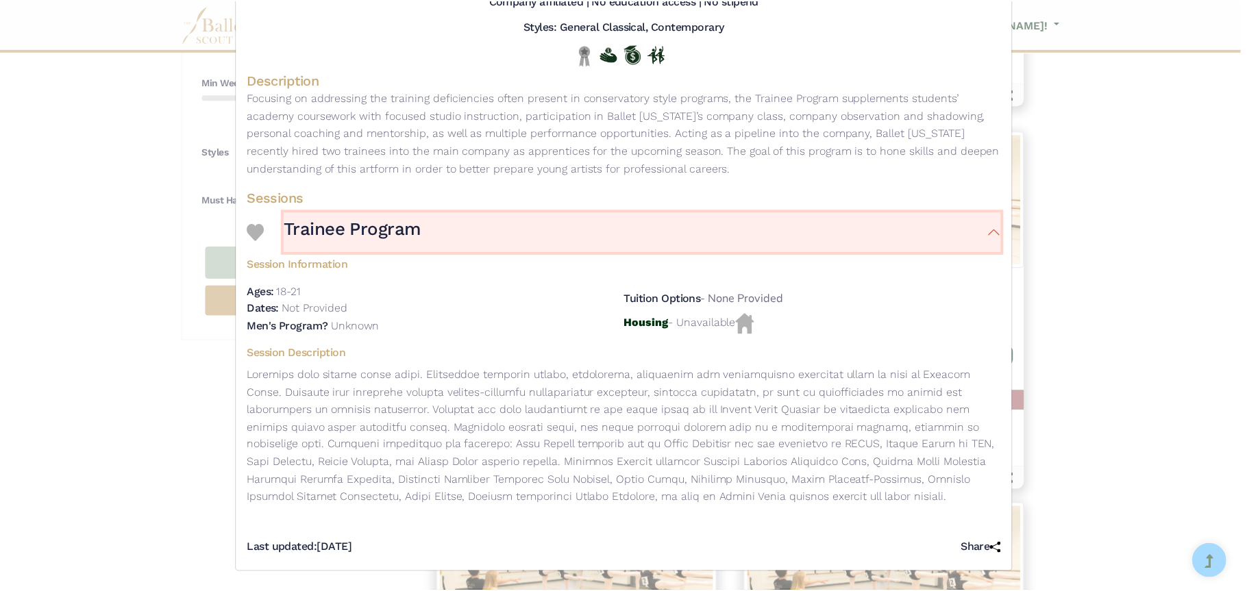
scroll to position [0, 0]
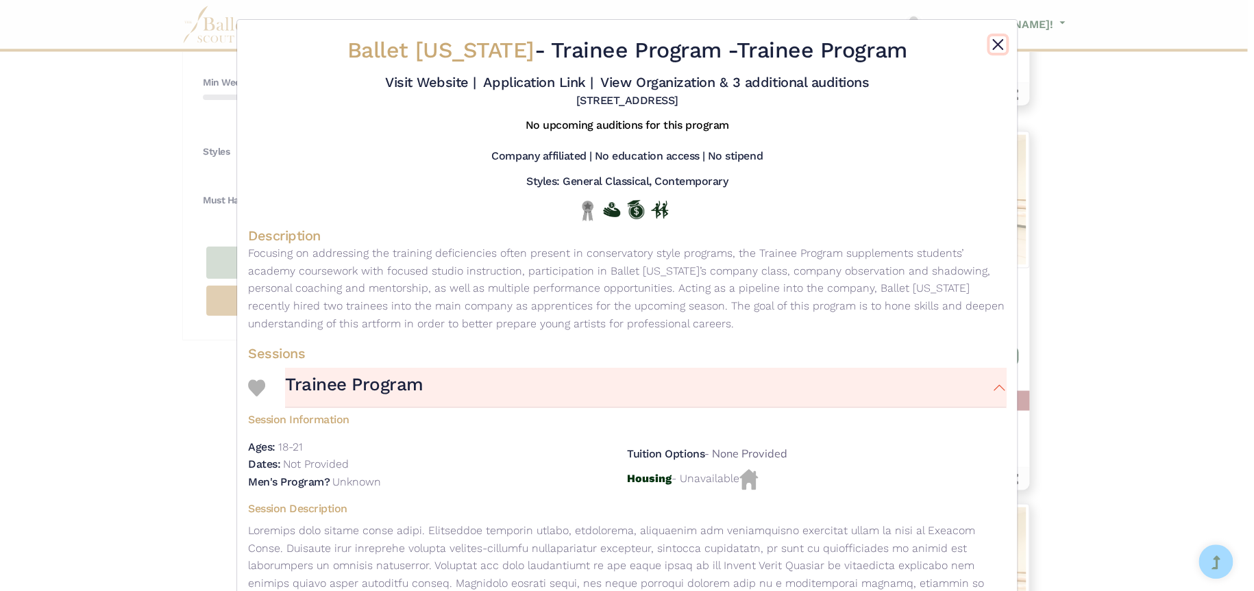
click at [991, 44] on button "Close" at bounding box center [998, 44] width 16 height 16
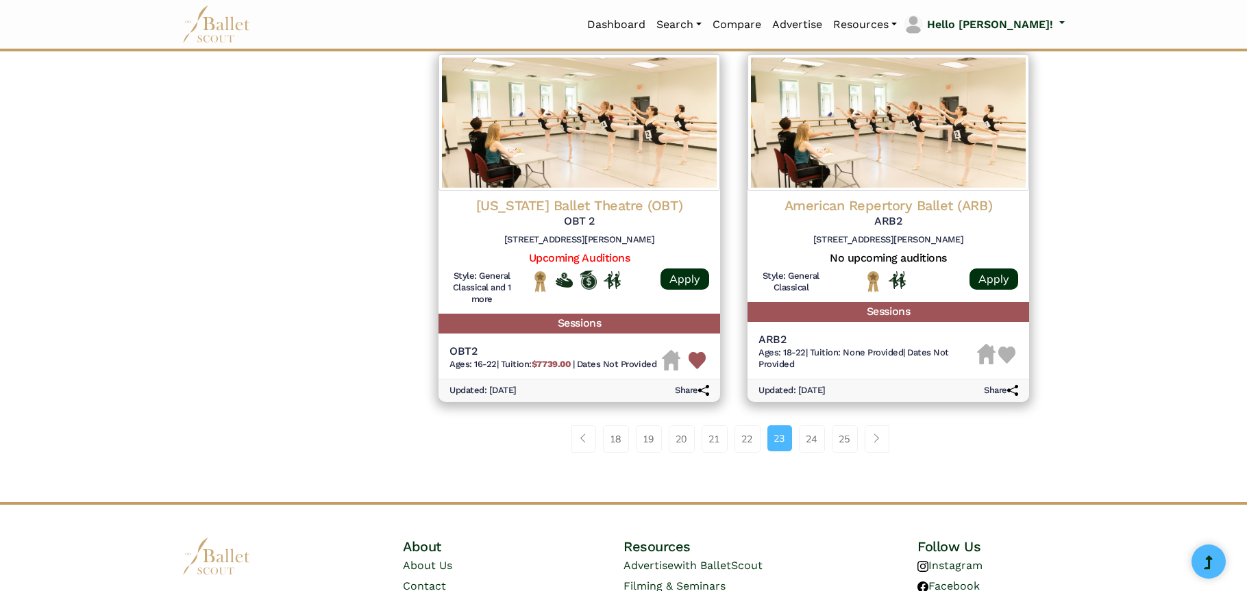
scroll to position [1713, 0]
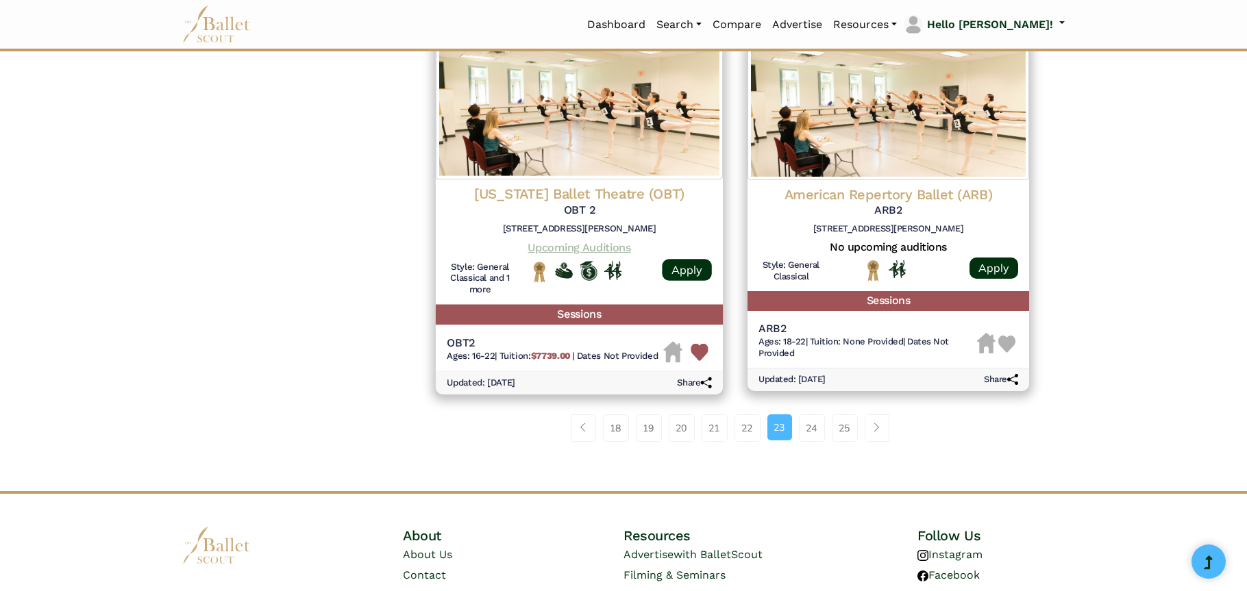
click at [581, 245] on link "Upcoming Auditions" at bounding box center [579, 247] width 103 height 13
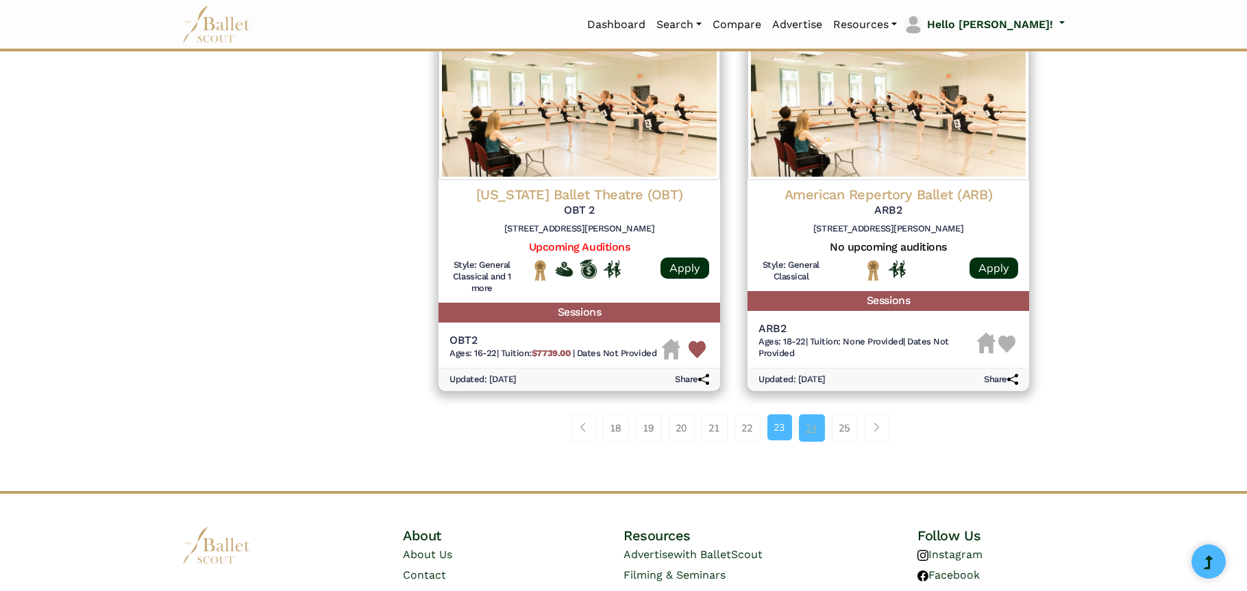
click at [813, 435] on link "24" at bounding box center [812, 428] width 26 height 27
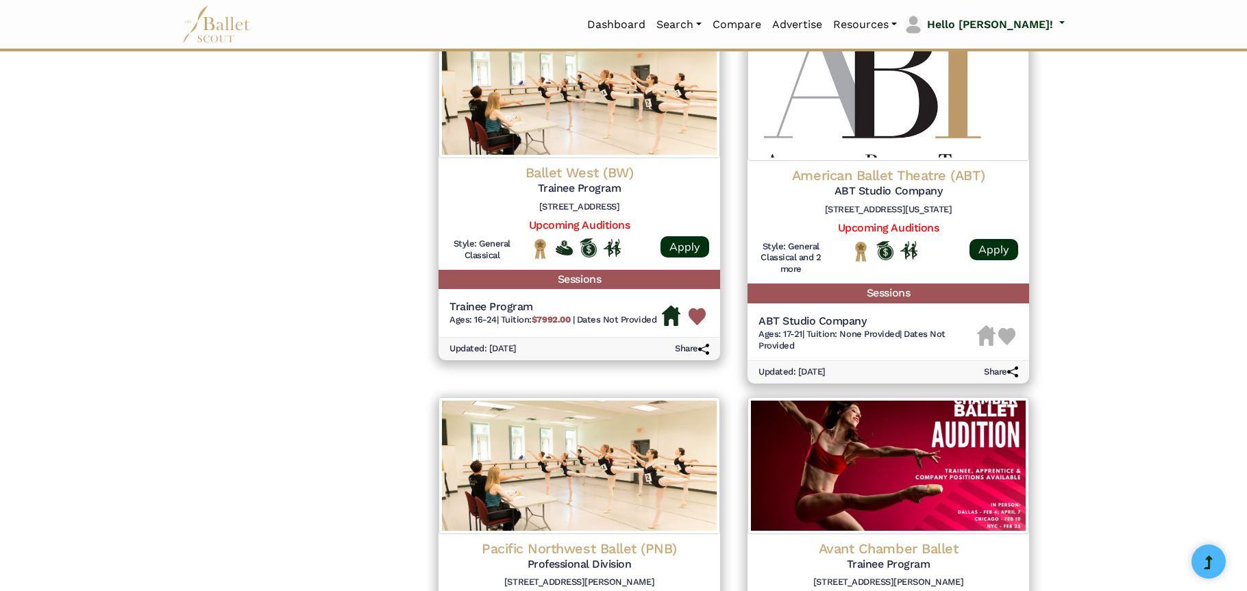
scroll to position [1371, 0]
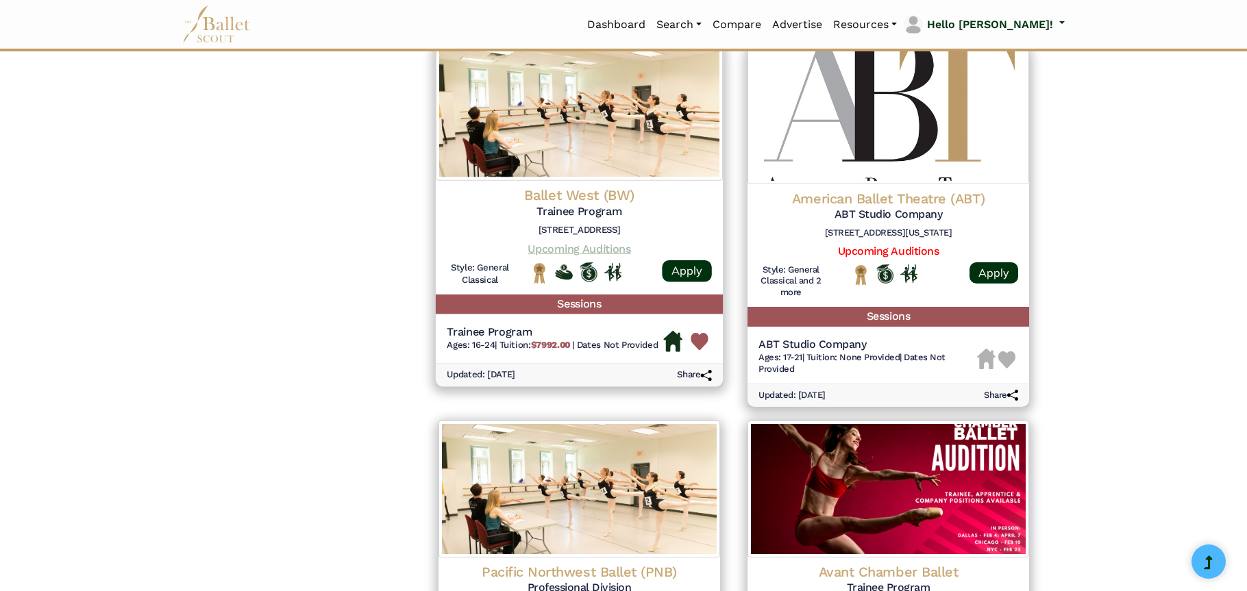
click at [577, 252] on link "Upcoming Auditions" at bounding box center [579, 248] width 103 height 13
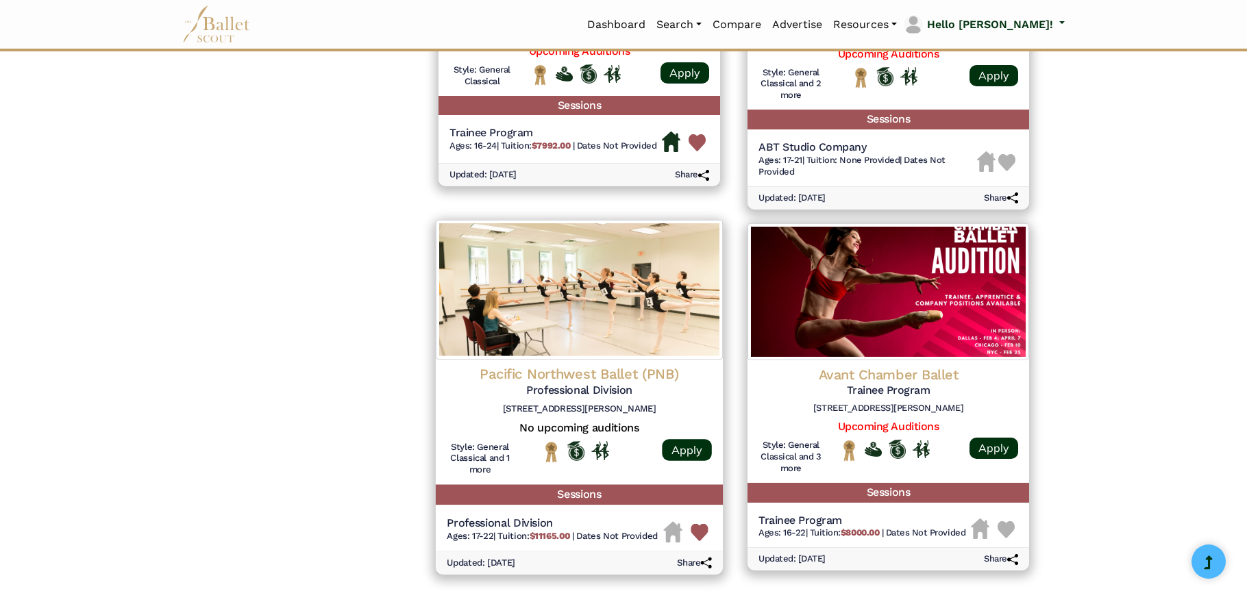
scroll to position [1645, 0]
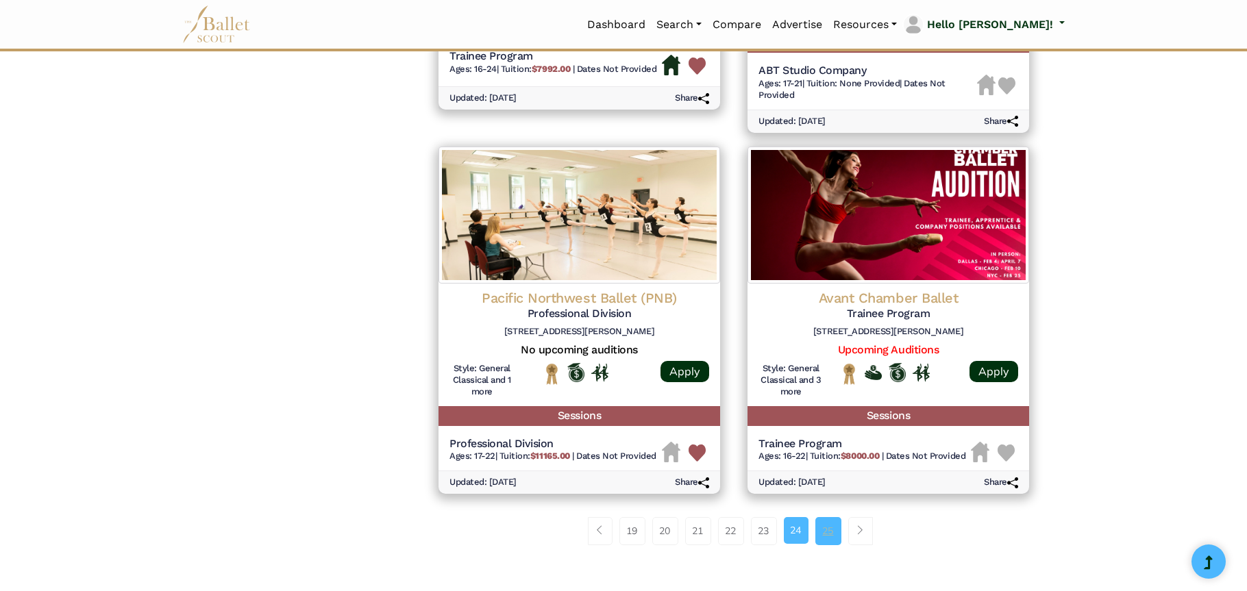
click at [829, 531] on link "25" at bounding box center [829, 530] width 26 height 27
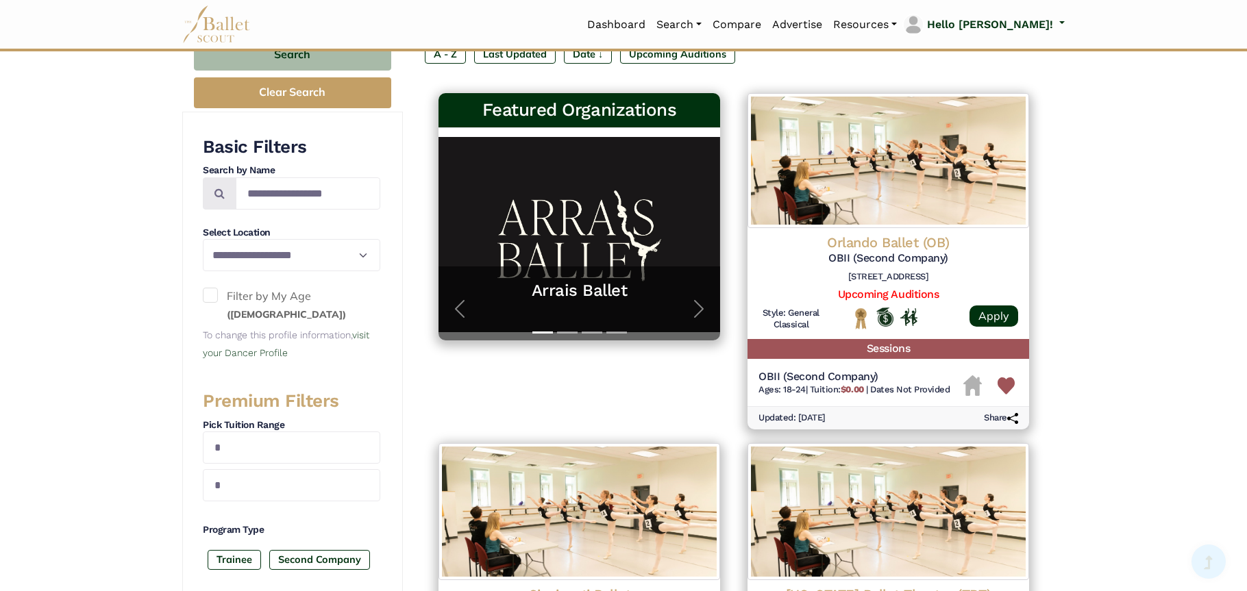
scroll to position [206, 0]
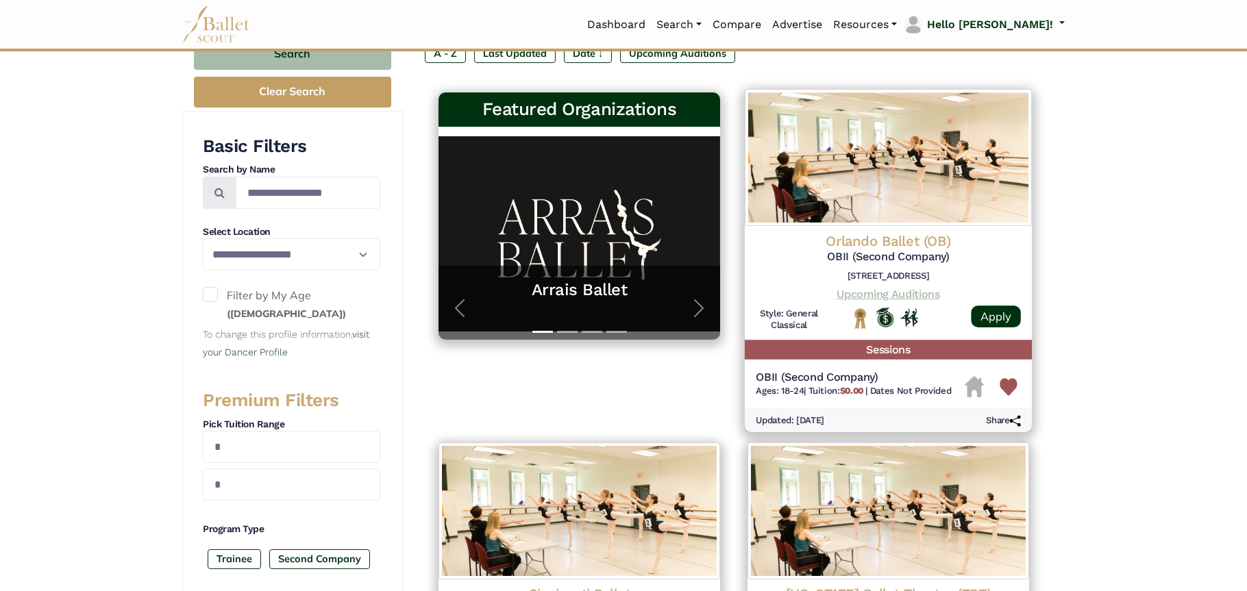
click at [865, 297] on link "Upcoming Auditions" at bounding box center [888, 294] width 103 height 13
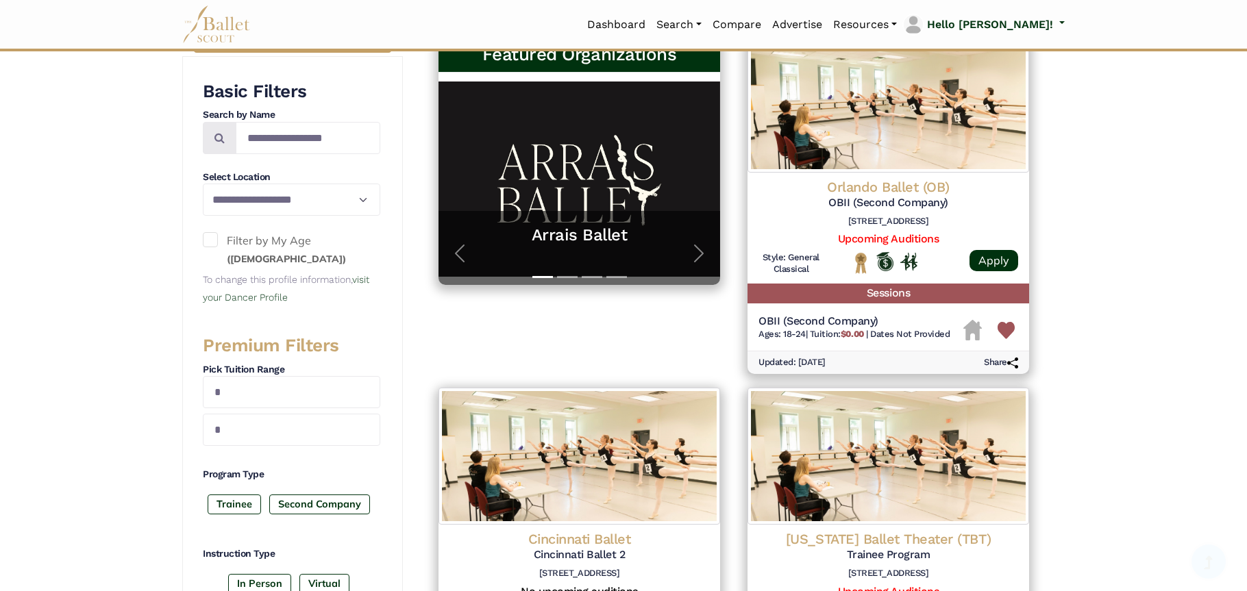
scroll to position [548, 0]
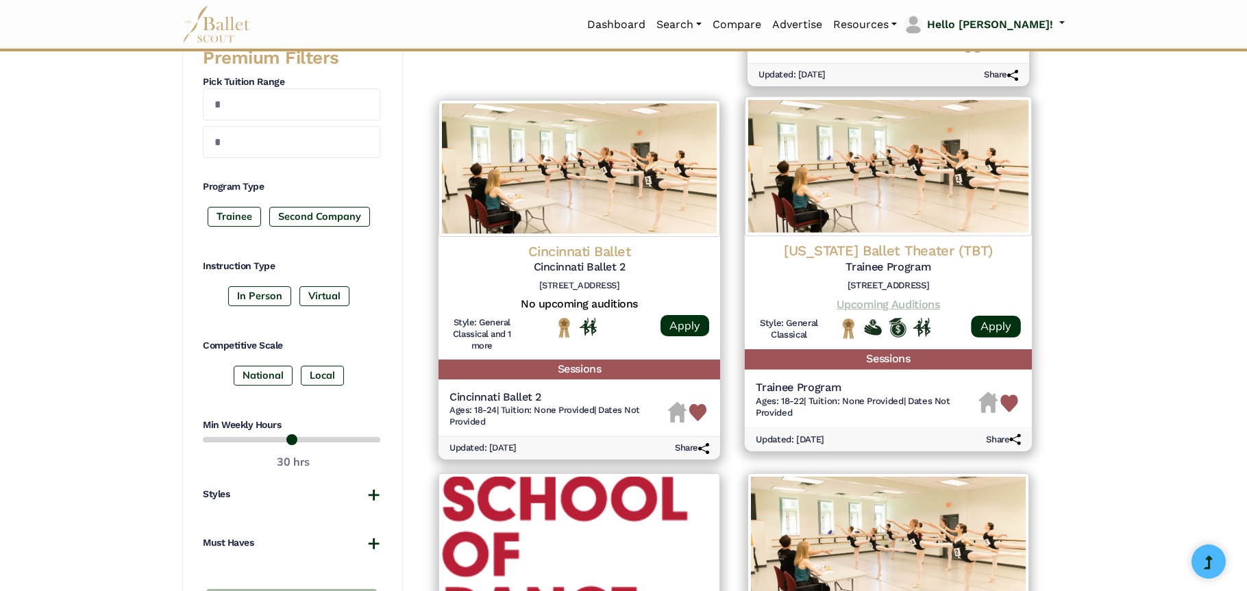
click at [889, 303] on link "Upcoming Auditions" at bounding box center [888, 303] width 103 height 13
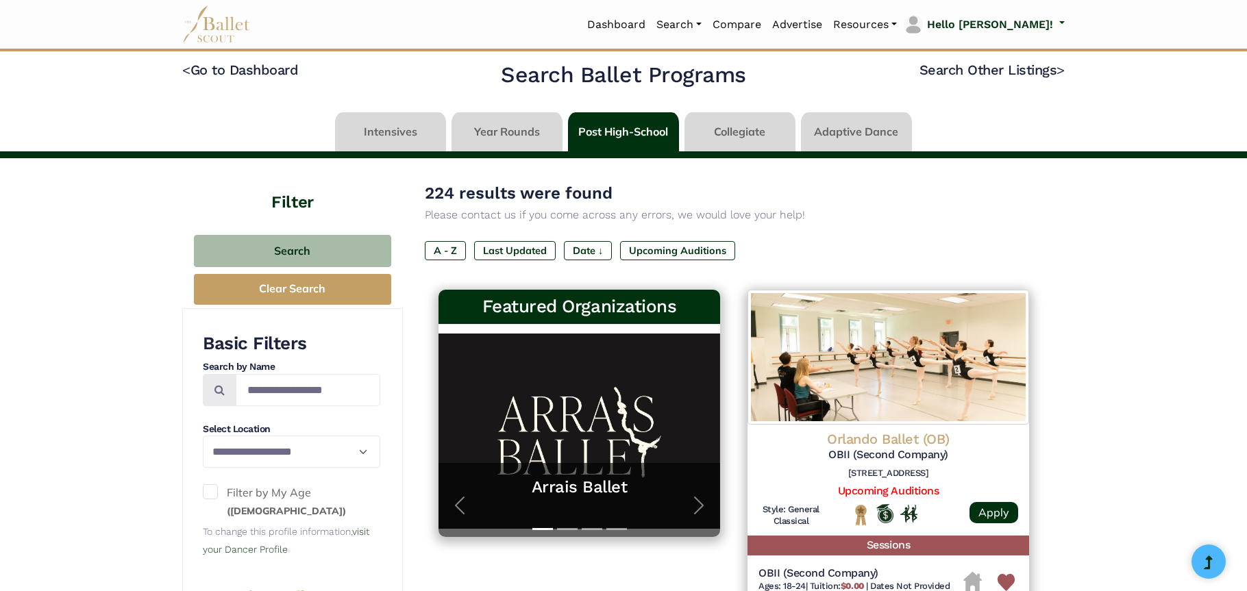
scroll to position [0, 0]
